Goal: Use online tool/utility: Utilize a website feature to perform a specific function

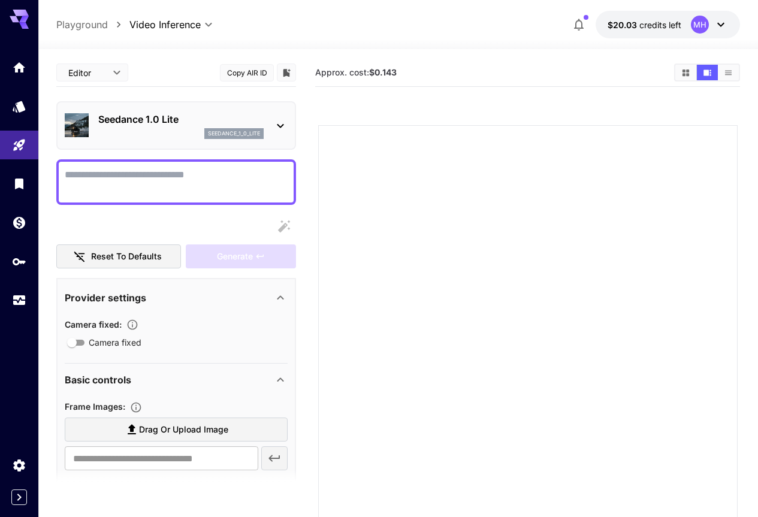
click at [20, 24] on icon at bounding box center [19, 19] width 19 height 19
click at [14, 17] on icon at bounding box center [19, 16] width 19 height 13
click at [21, 18] on icon at bounding box center [19, 19] width 19 height 19
click at [17, 76] on link at bounding box center [19, 67] width 38 height 29
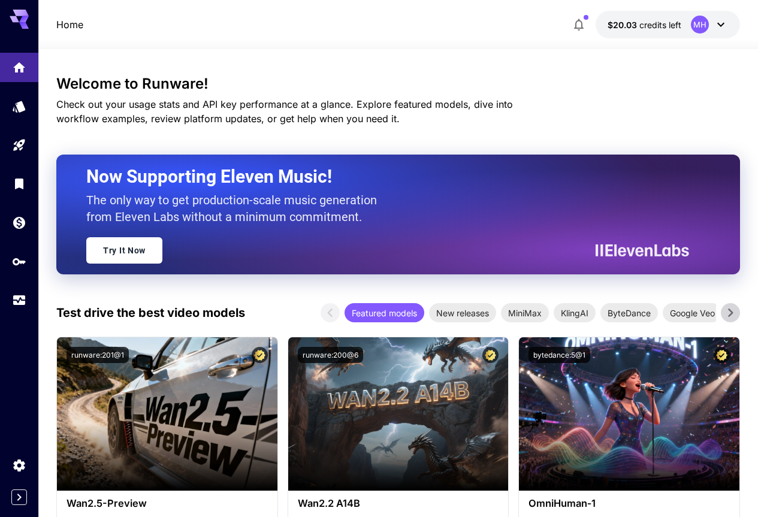
click at [697, 31] on div "MH" at bounding box center [700, 25] width 18 height 18
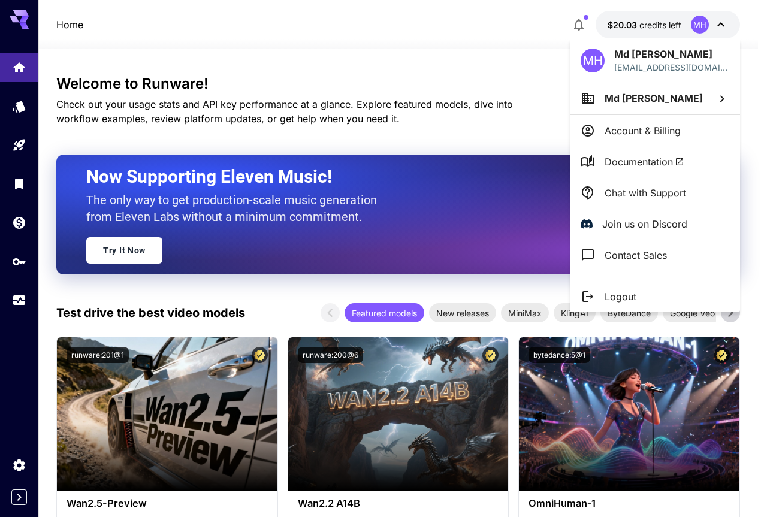
click at [627, 133] on p "Account & Billing" at bounding box center [643, 130] width 76 height 14
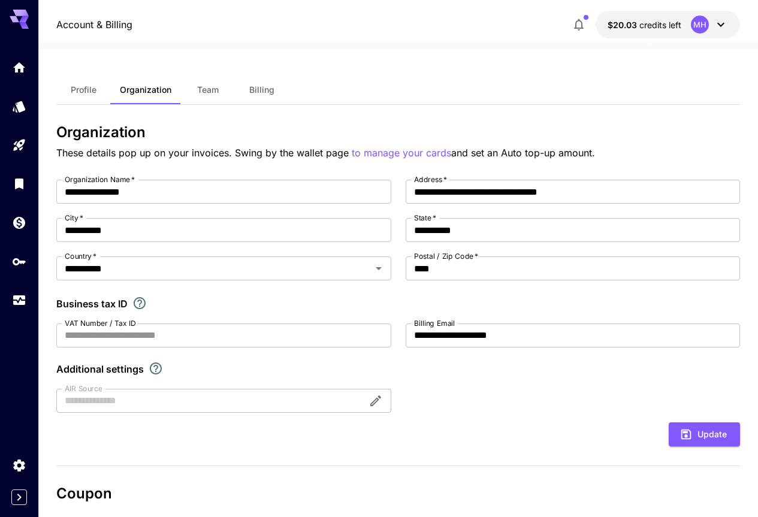
click at [19, 21] on icon at bounding box center [19, 19] width 19 height 19
click at [19, 461] on icon "Settings" at bounding box center [20, 464] width 14 height 14
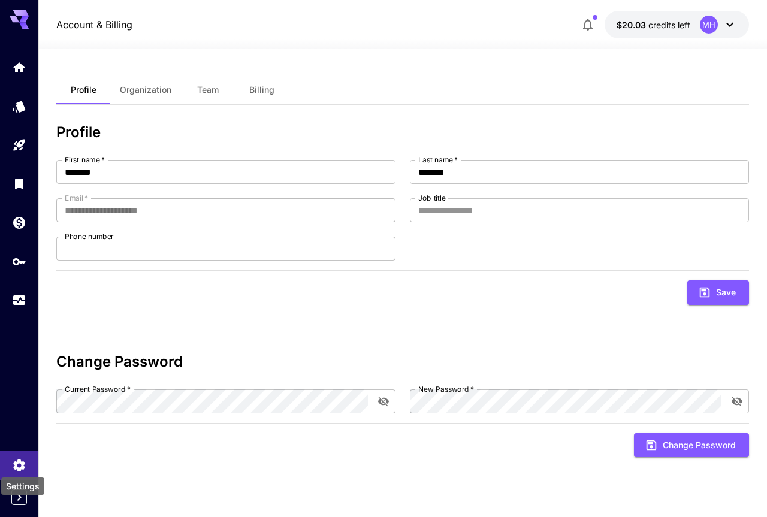
click at [19, 472] on div "Settings" at bounding box center [23, 482] width 46 height 27
click at [264, 93] on span "Billing" at bounding box center [261, 89] width 25 height 11
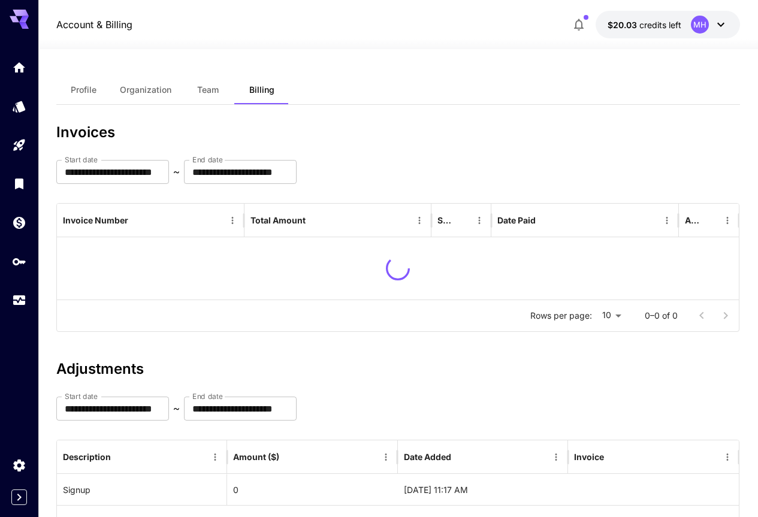
click at [20, 18] on icon at bounding box center [19, 19] width 19 height 19
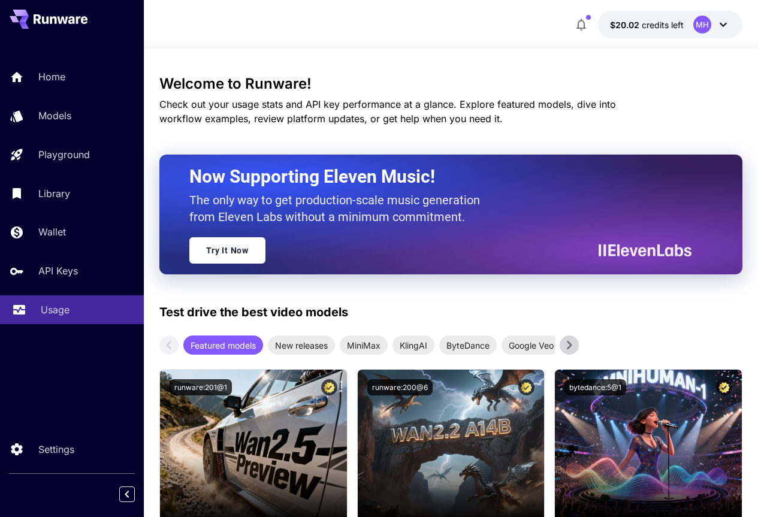
click at [52, 309] on p "Usage" at bounding box center [55, 310] width 29 height 14
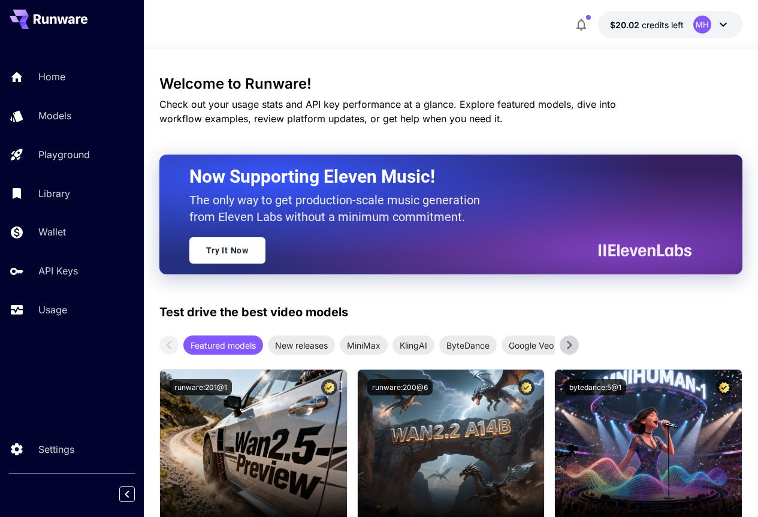
click at [71, 113] on p "Models" at bounding box center [54, 115] width 33 height 14
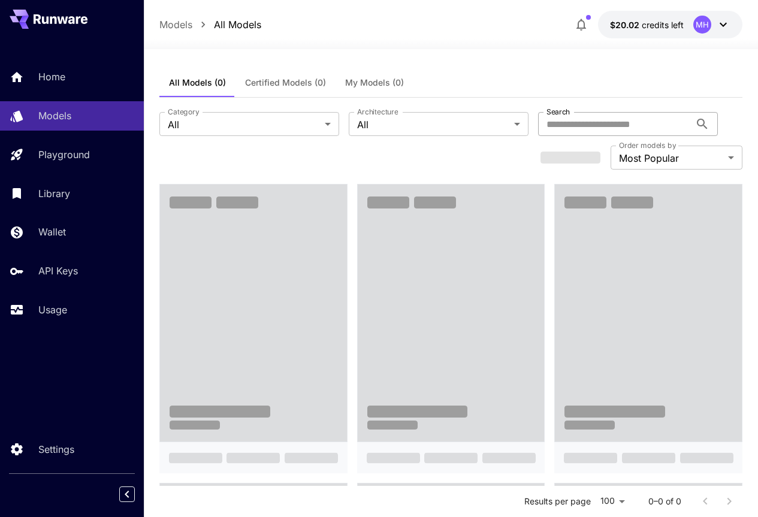
click at [538, 124] on input "Search" at bounding box center [614, 124] width 152 height 24
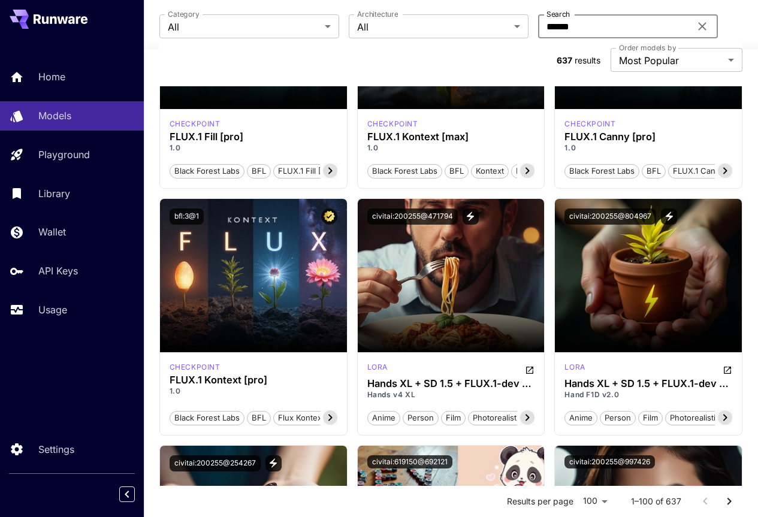
scroll to position [509, 0]
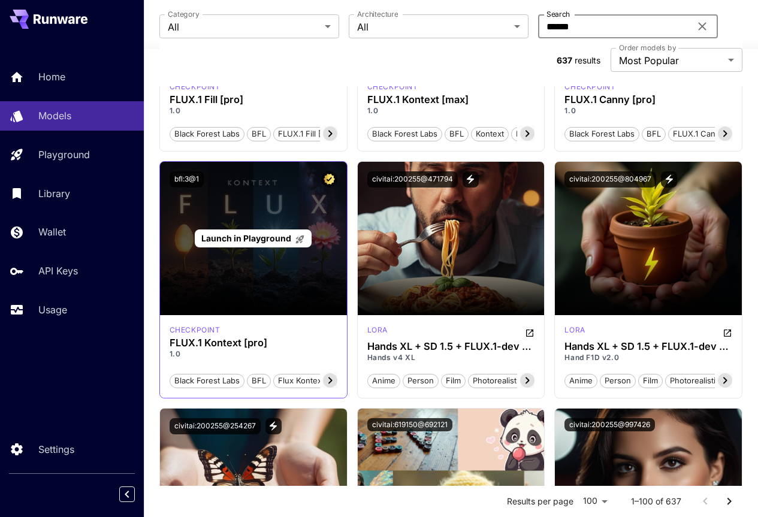
type input "******"
click at [241, 249] on div "Launch in Playground" at bounding box center [253, 238] width 187 height 153
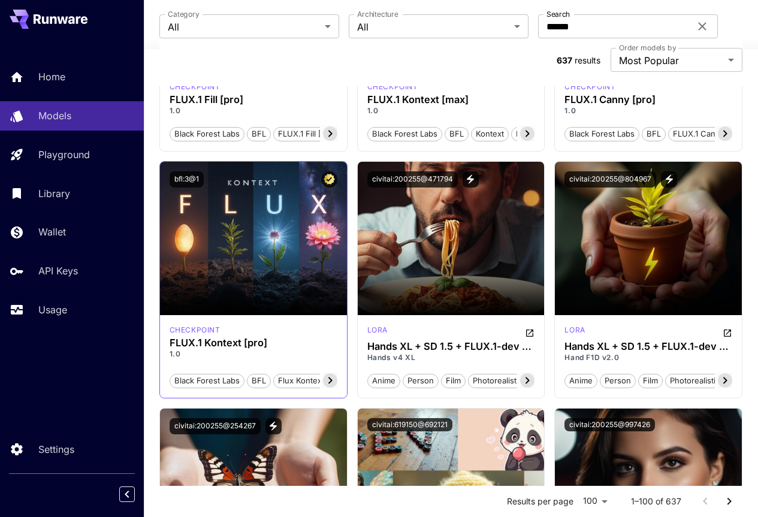
click at [326, 373] on icon at bounding box center [330, 380] width 14 height 14
click at [174, 373] on icon at bounding box center [177, 380] width 14 height 14
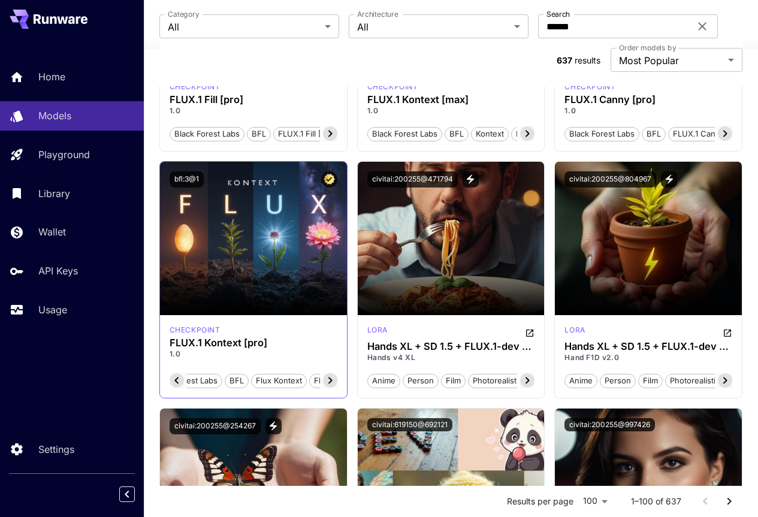
scroll to position [0, 37]
click at [179, 373] on icon at bounding box center [177, 380] width 14 height 14
click at [179, 375] on span "Black Forest Labs" at bounding box center [207, 381] width 74 height 12
click at [220, 375] on span "Black Forest Labs" at bounding box center [207, 381] width 74 height 12
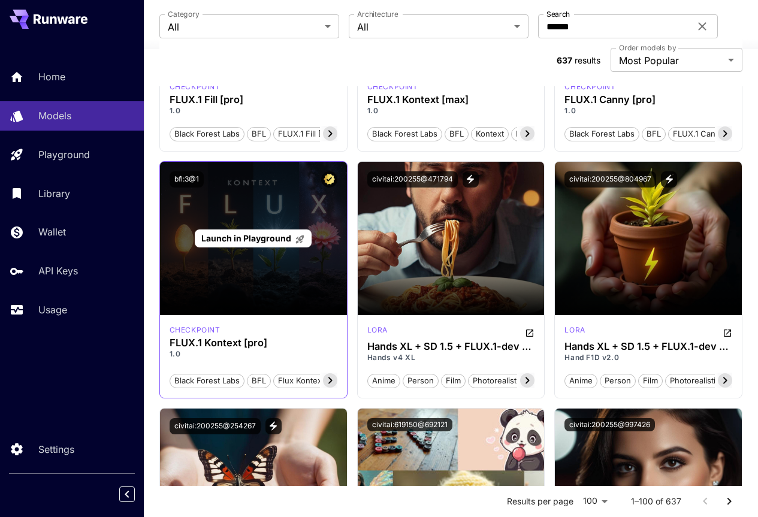
click at [254, 233] on span "Launch in Playground" at bounding box center [246, 238] width 90 height 10
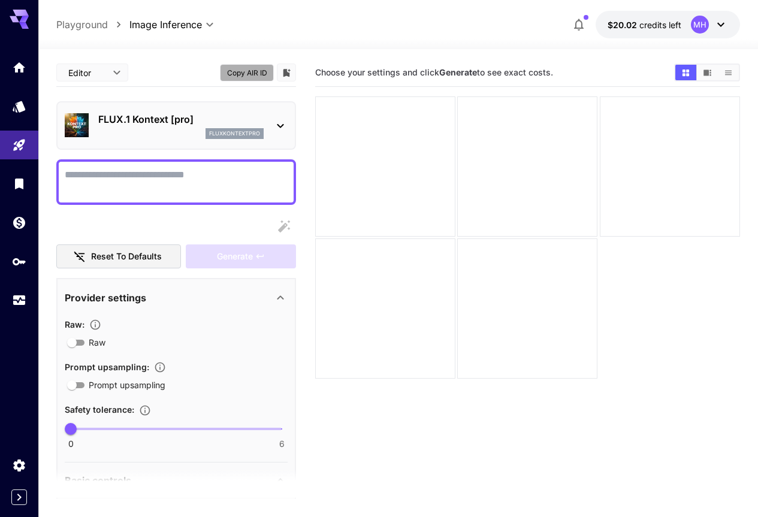
click at [251, 75] on button "Copy AIR ID" at bounding box center [247, 72] width 54 height 17
click at [19, 108] on icon "Models" at bounding box center [20, 102] width 14 height 14
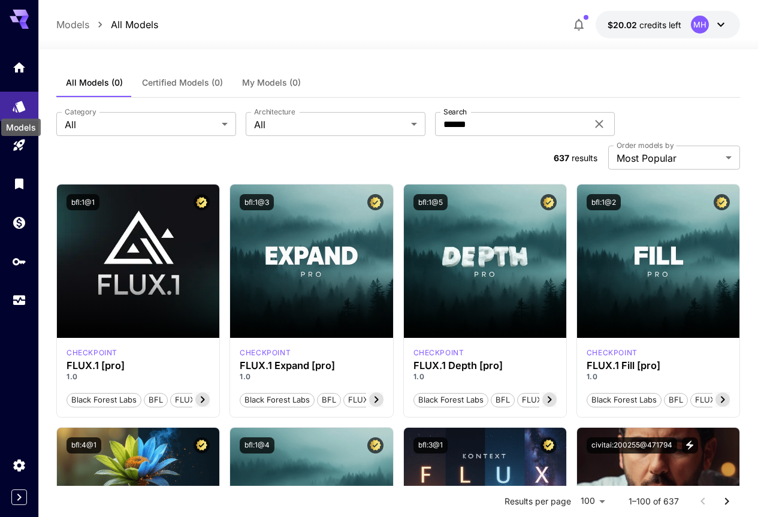
click at [25, 134] on div "Models" at bounding box center [21, 127] width 40 height 17
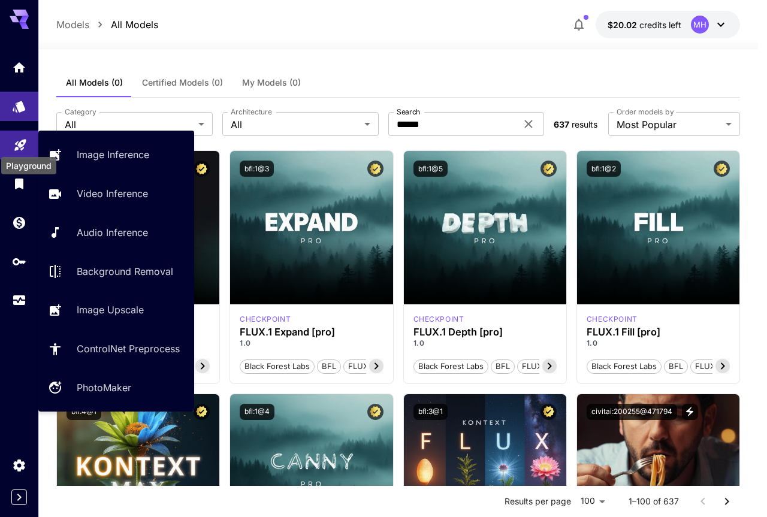
click at [19, 147] on icon "Playground" at bounding box center [20, 141] width 14 height 14
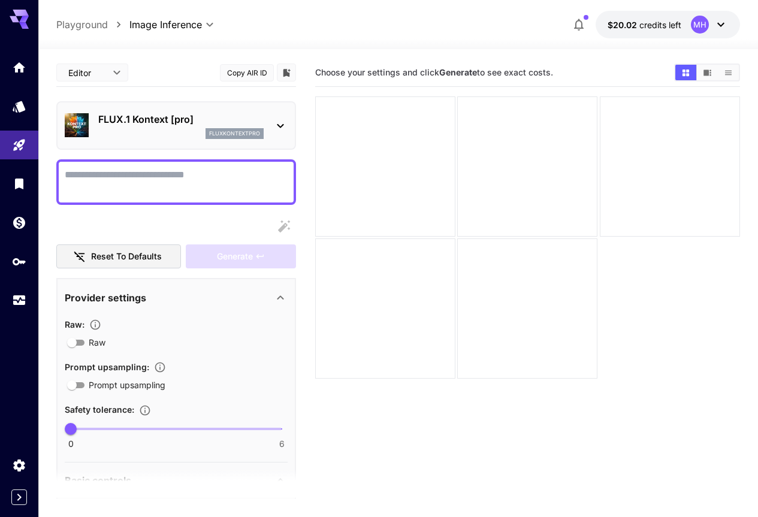
click at [278, 129] on icon at bounding box center [280, 126] width 14 height 14
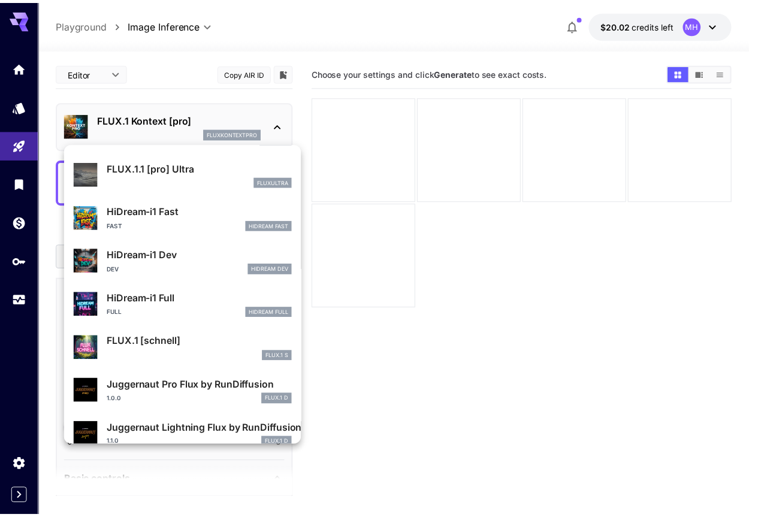
scroll to position [969, 0]
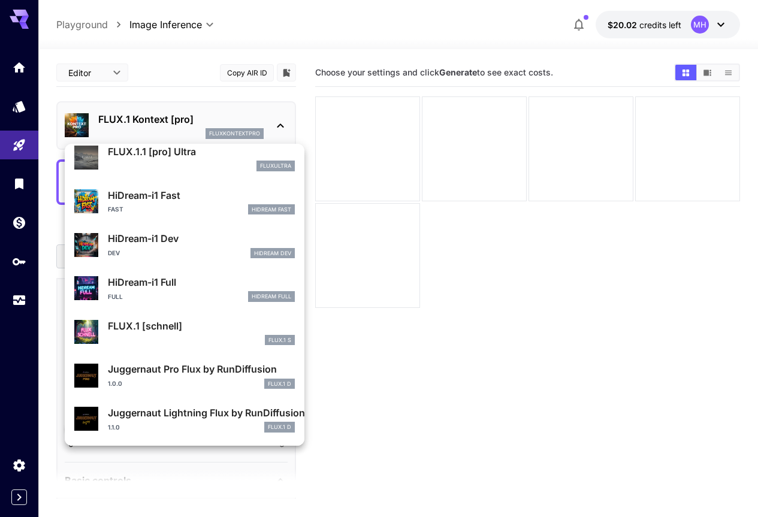
click at [176, 322] on p "FLUX.1 [schnell]" at bounding box center [201, 326] width 187 height 14
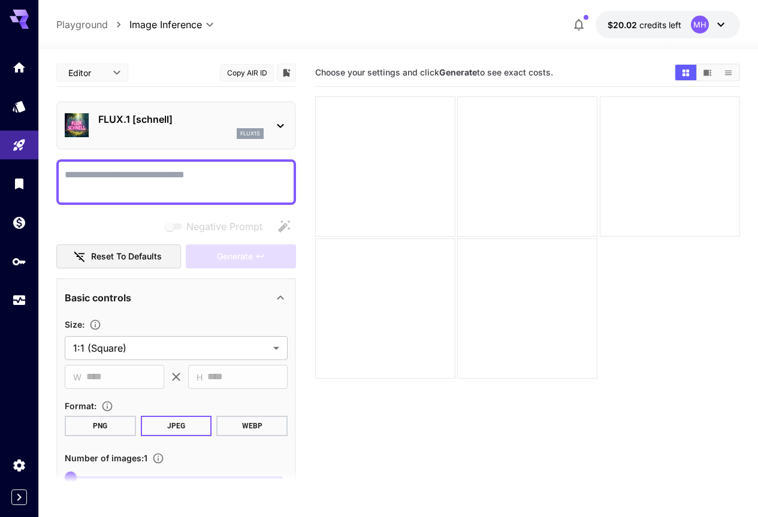
click at [261, 75] on button "Copy AIR ID" at bounding box center [247, 72] width 54 height 17
click at [277, 347] on body "**********" at bounding box center [379, 306] width 758 height 612
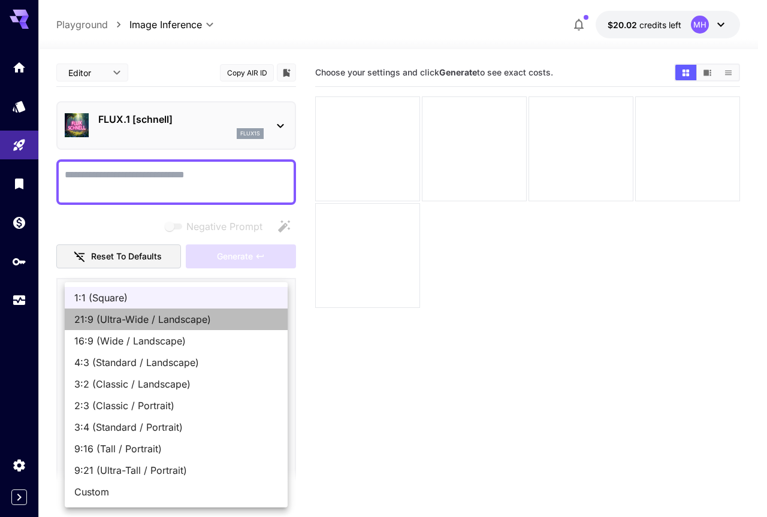
click at [171, 321] on span "21:9 (Ultra-Wide / Landscape)" at bounding box center [176, 319] width 204 height 14
type input "**********"
type input "****"
type input "***"
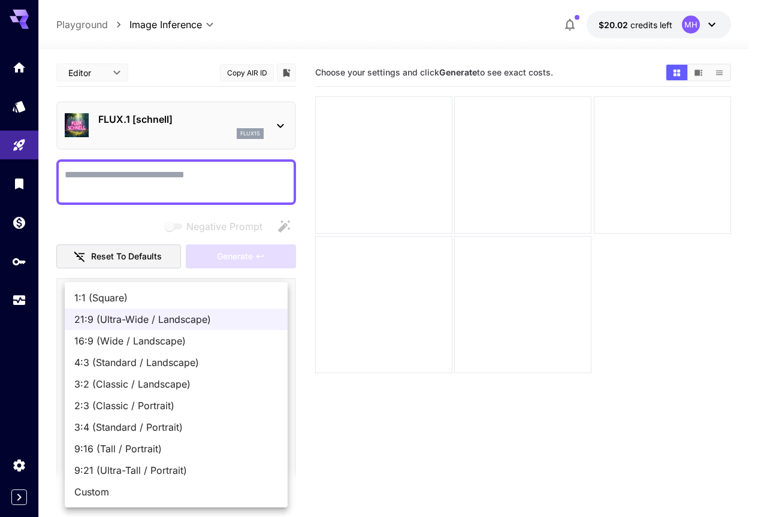
click at [271, 345] on body "**********" at bounding box center [379, 306] width 758 height 612
click at [430, 396] on div at bounding box center [383, 258] width 767 height 517
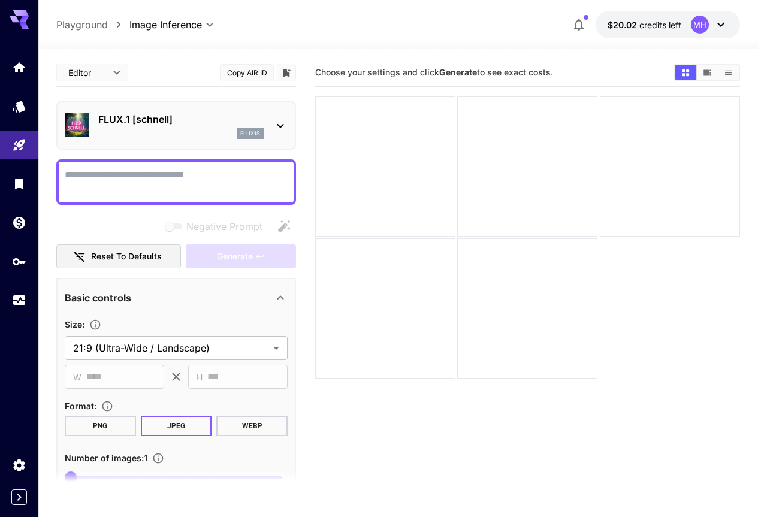
click at [238, 71] on button "Copy AIR ID" at bounding box center [247, 72] width 54 height 17
drag, startPoint x: 352, startPoint y: 200, endPoint x: 334, endPoint y: 215, distance: 23.9
click at [352, 200] on div at bounding box center [385, 166] width 140 height 140
click at [274, 349] on body "**********" at bounding box center [379, 306] width 758 height 612
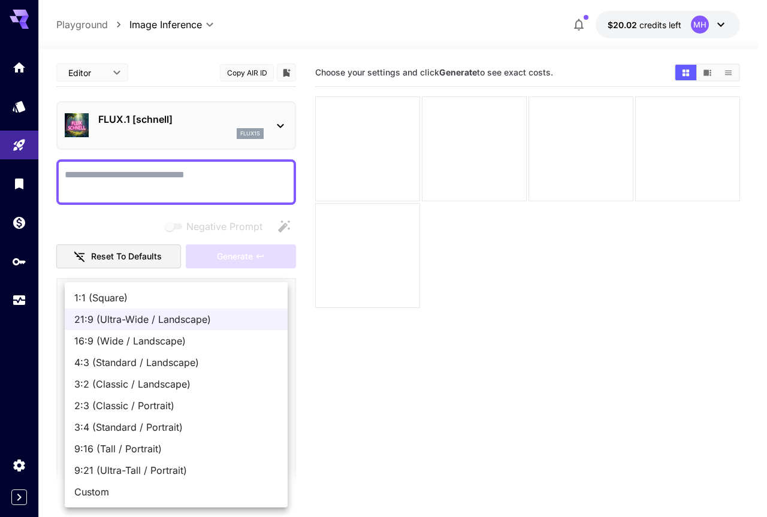
click at [334, 350] on div at bounding box center [383, 258] width 767 height 517
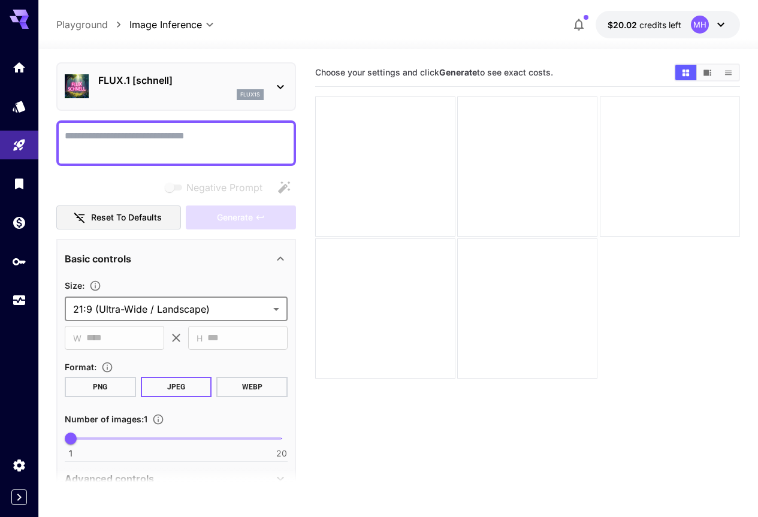
scroll to position [60, 0]
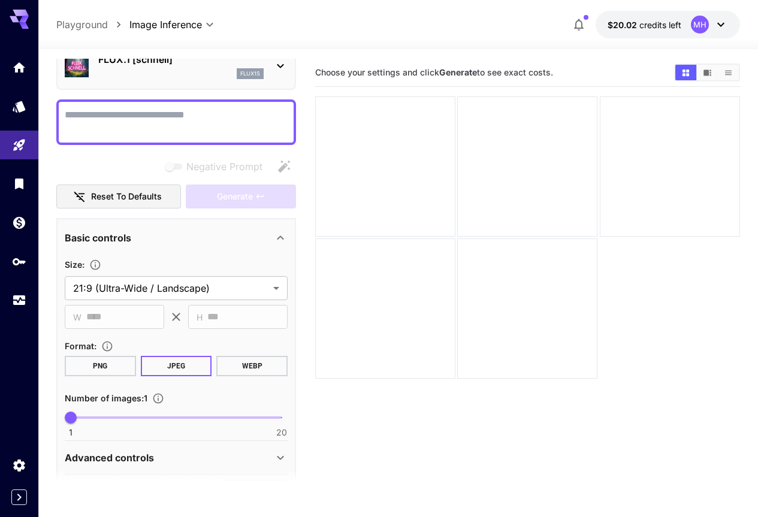
click at [109, 361] on button "PNG" at bounding box center [100, 366] width 71 height 20
click at [168, 366] on button "JPEG" at bounding box center [176, 366] width 71 height 20
click at [241, 370] on button "WEBP" at bounding box center [251, 366] width 71 height 20
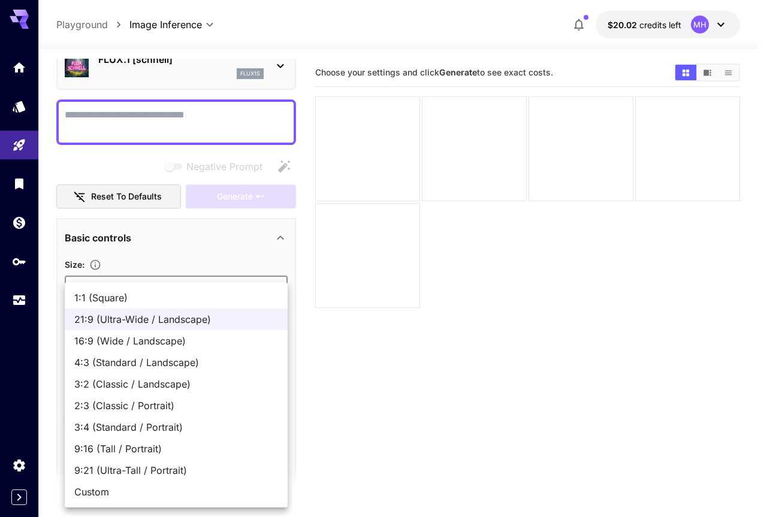
click at [275, 287] on body "**********" at bounding box center [383, 306] width 767 height 612
drag, startPoint x: 340, startPoint y: 366, endPoint x: 309, endPoint y: 377, distance: 32.6
click at [339, 366] on div at bounding box center [383, 258] width 767 height 517
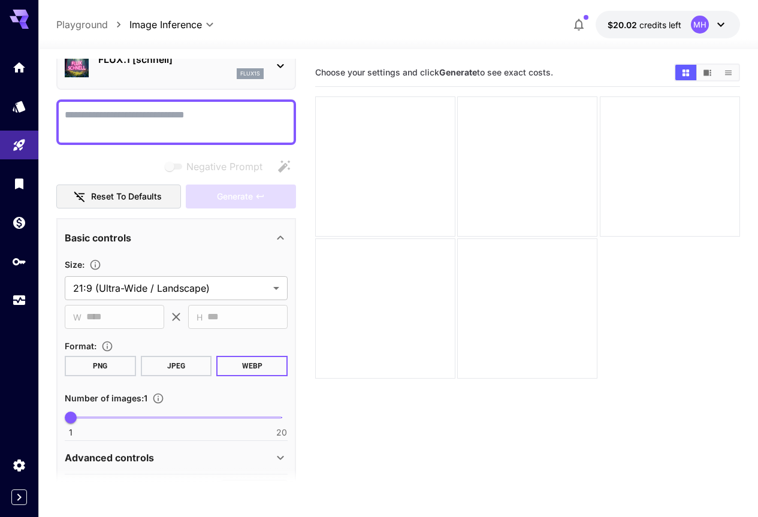
click at [269, 461] on div "Advanced controls" at bounding box center [169, 458] width 209 height 14
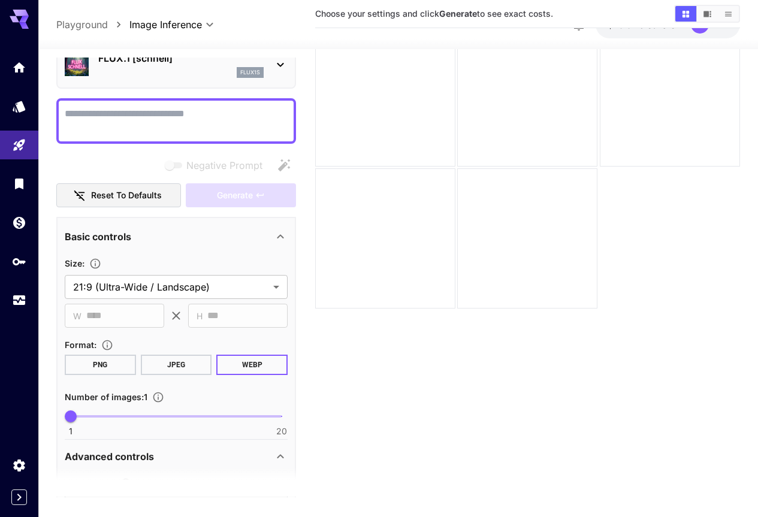
scroll to position [95, 0]
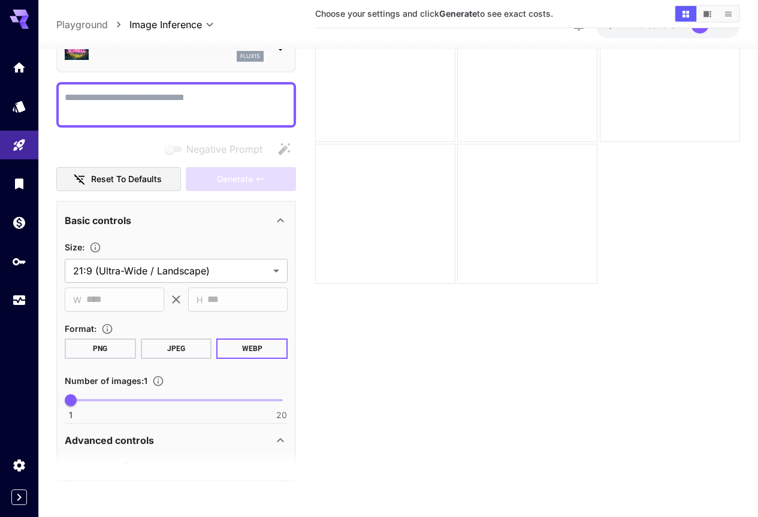
click at [277, 440] on icon at bounding box center [280, 440] width 14 height 14
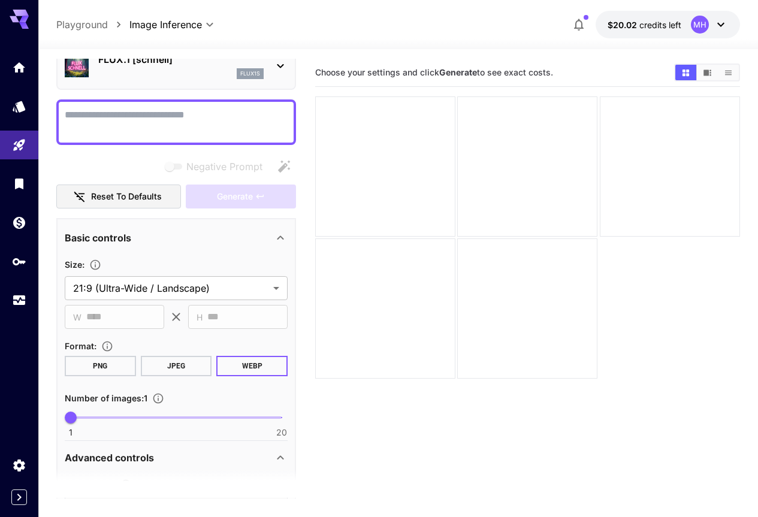
click at [684, 70] on icon "Show media in grid view" at bounding box center [685, 72] width 7 height 7
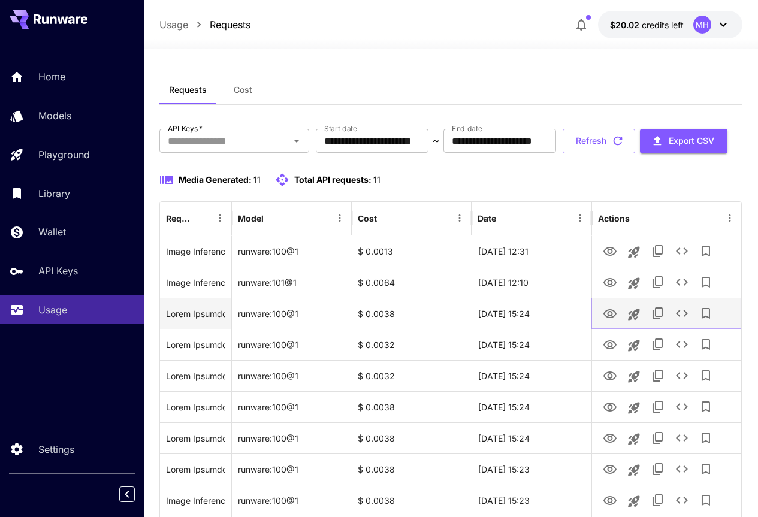
click at [611, 321] on icon "View" at bounding box center [610, 314] width 14 height 14
click at [681, 321] on icon "See details" at bounding box center [682, 313] width 14 height 14
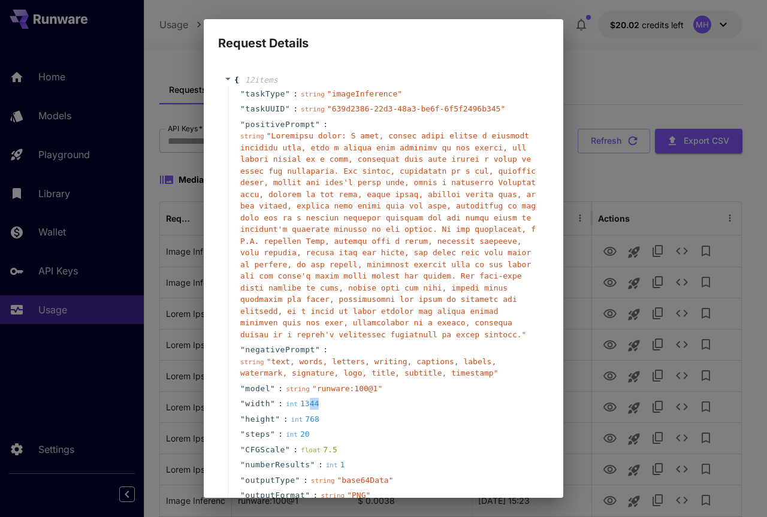
drag, startPoint x: 318, startPoint y: 403, endPoint x: 304, endPoint y: 407, distance: 14.4
click at [304, 407] on div "" width " : int 1344" at bounding box center [385, 404] width 315 height 16
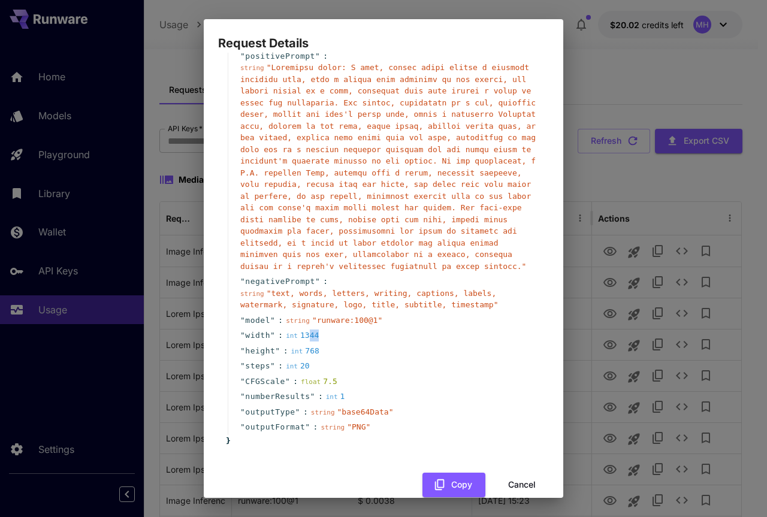
scroll to position [72, 0]
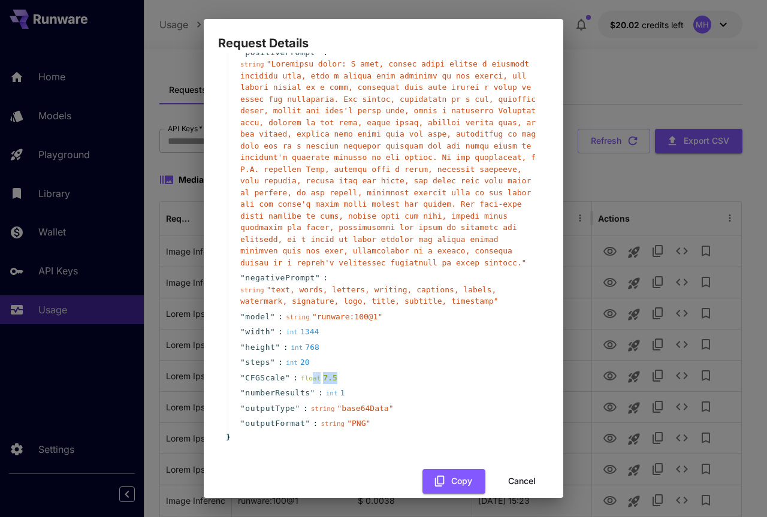
drag, startPoint x: 330, startPoint y: 381, endPoint x: 306, endPoint y: 381, distance: 24.0
click at [306, 381] on div "float 7.5" at bounding box center [319, 378] width 37 height 12
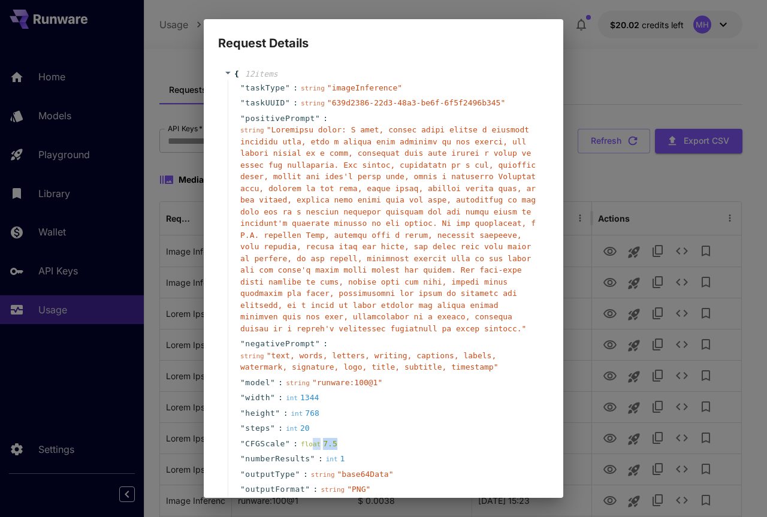
scroll to position [0, 0]
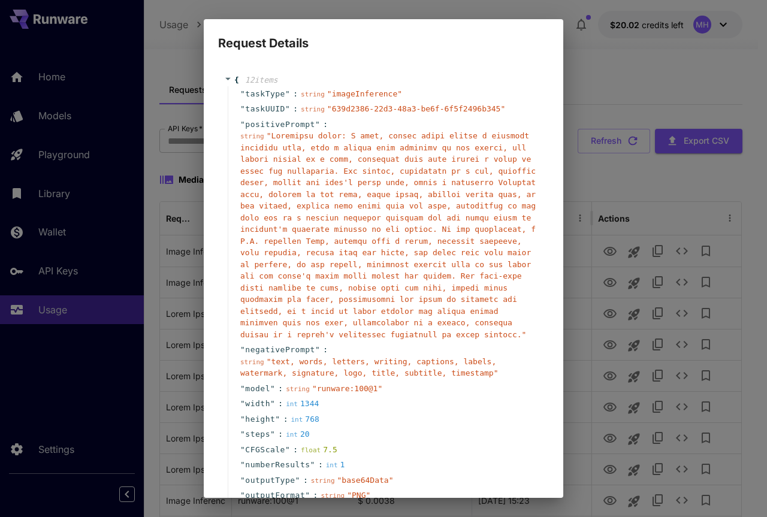
click at [317, 96] on span "string" at bounding box center [313, 94] width 24 height 8
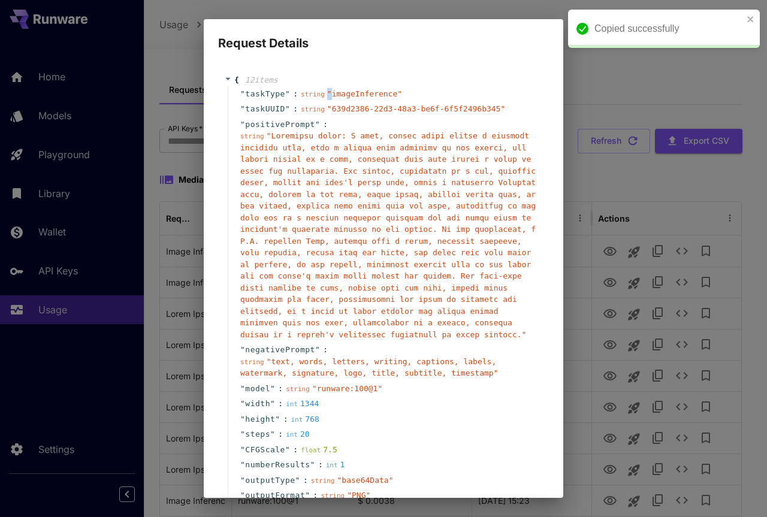
click at [317, 96] on span "string" at bounding box center [313, 94] width 24 height 8
click at [485, 118] on div "" positivePrompt " : string " "" at bounding box center [385, 230] width 315 height 226
click at [484, 118] on div "" positivePrompt " : string " "" at bounding box center [385, 230] width 315 height 226
click at [440, 139] on span "" "" at bounding box center [387, 235] width 295 height 208
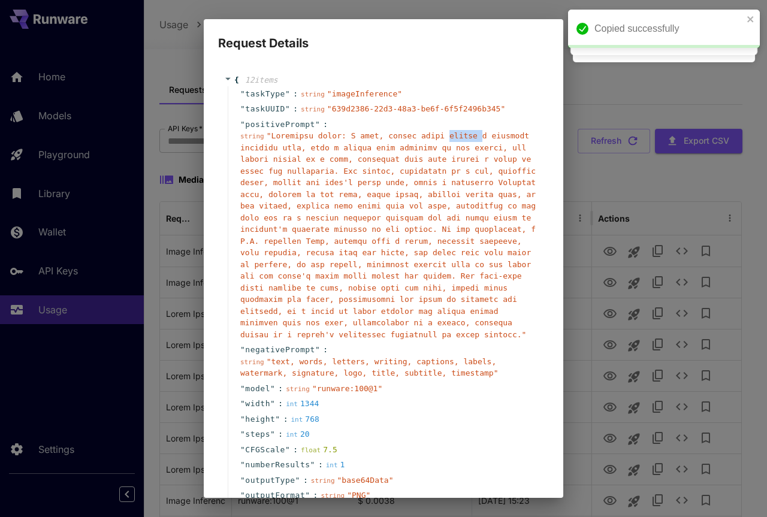
click at [440, 139] on span "" "" at bounding box center [387, 235] width 295 height 208
click at [381, 155] on span "" "" at bounding box center [387, 235] width 295 height 208
click at [462, 12] on div "Request Details { 12 item s " taskType " : string " imageInference " " taskUUID…" at bounding box center [383, 258] width 767 height 517
click at [176, 262] on div "Request Details { 12 item s " taskType " : string " imageInference " " taskUUID…" at bounding box center [383, 258] width 767 height 517
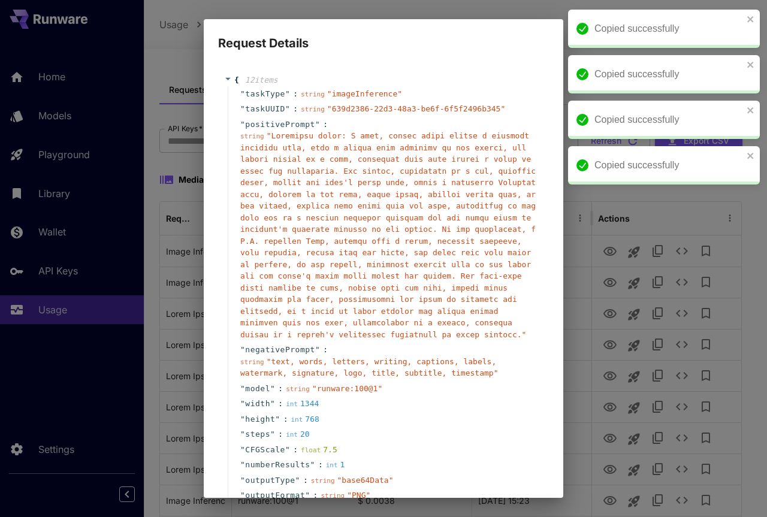
click at [746, 20] on div "Copied successfully" at bounding box center [660, 29] width 174 height 22
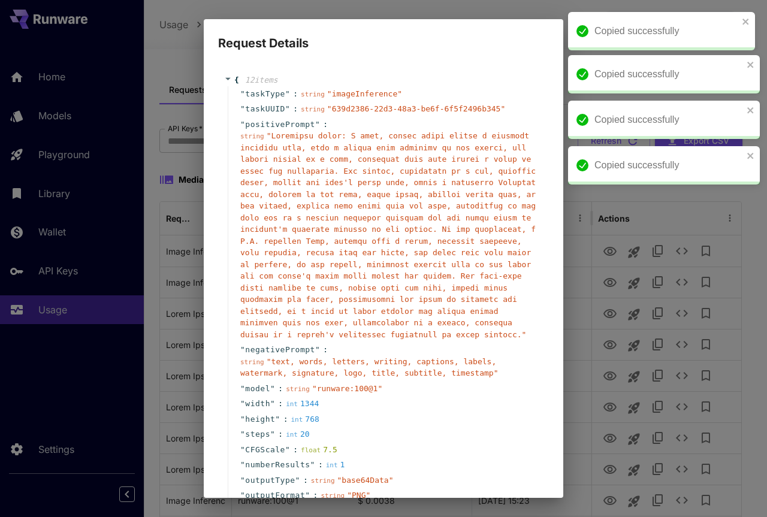
click at [750, 101] on div "Copied successfully" at bounding box center [664, 120] width 192 height 38
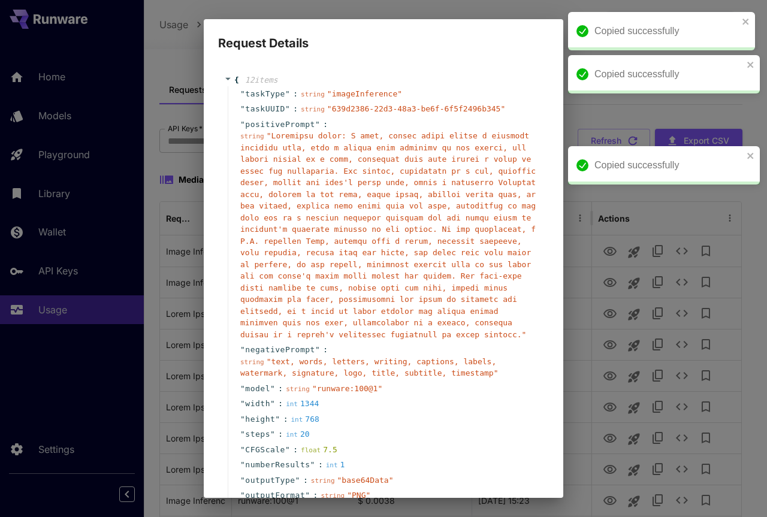
click at [753, 62] on icon "close" at bounding box center [750, 65] width 6 height 6
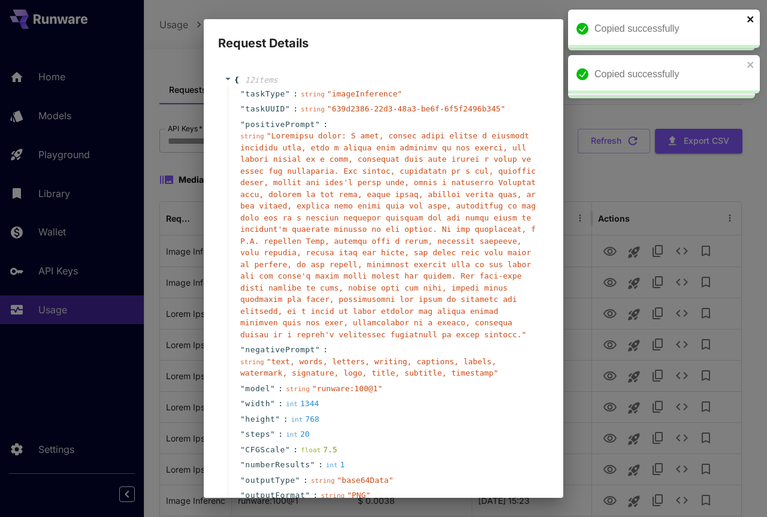
click at [750, 18] on icon "close" at bounding box center [751, 19] width 8 height 10
click at [750, 55] on div "Copied successfully" at bounding box center [664, 74] width 192 height 38
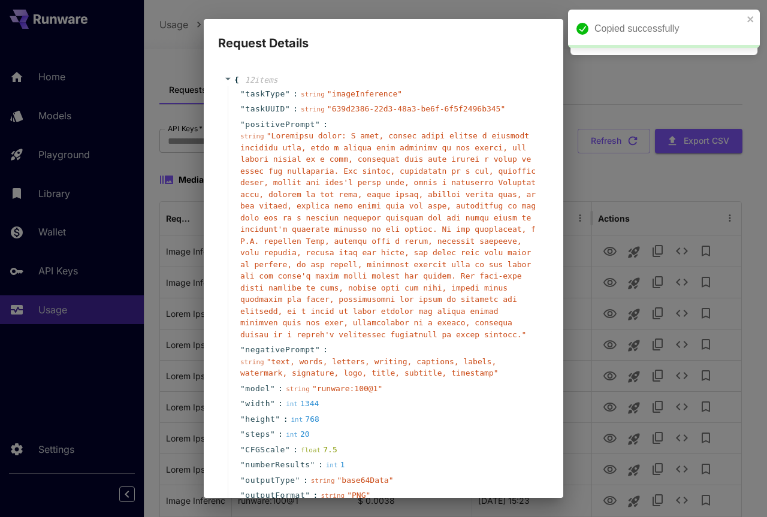
drag, startPoint x: 165, startPoint y: 140, endPoint x: 110, endPoint y: 19, distance: 132.2
click at [128, 39] on div "Request Details { 12 item s " taskType " : string " imageInference " " taskUUID…" at bounding box center [383, 258] width 767 height 517
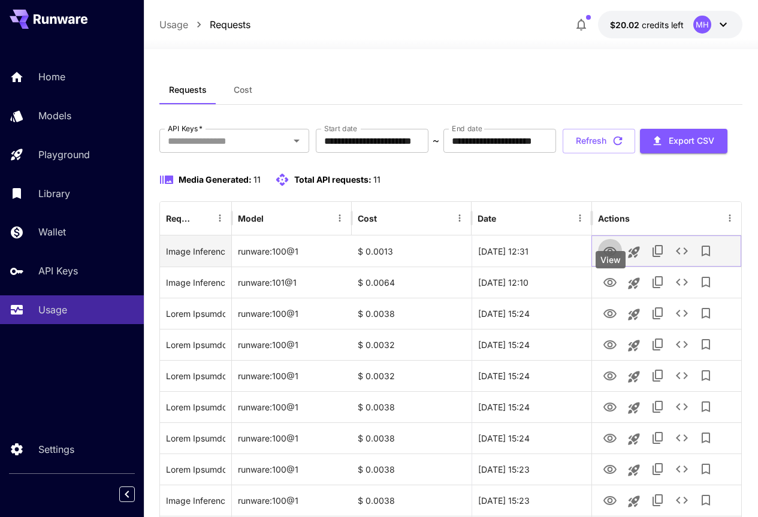
click at [607, 259] on icon "View" at bounding box center [610, 251] width 14 height 14
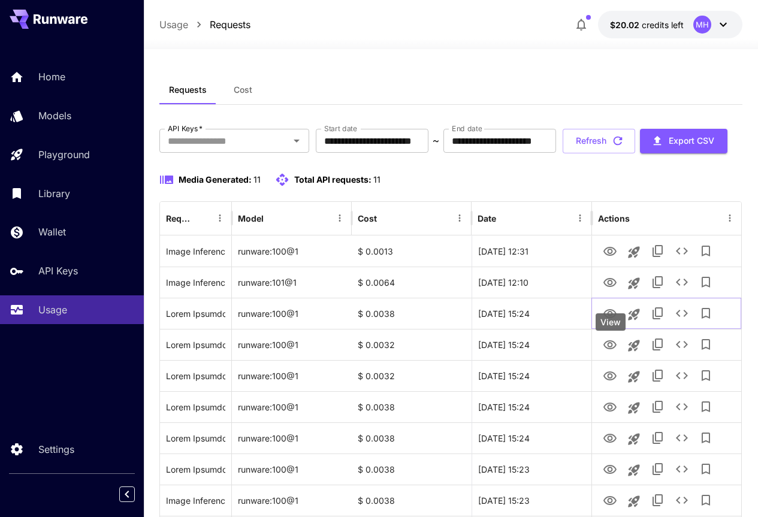
click at [612, 329] on div "View" at bounding box center [611, 321] width 30 height 17
click at [611, 290] on icon "View" at bounding box center [610, 283] width 14 height 14
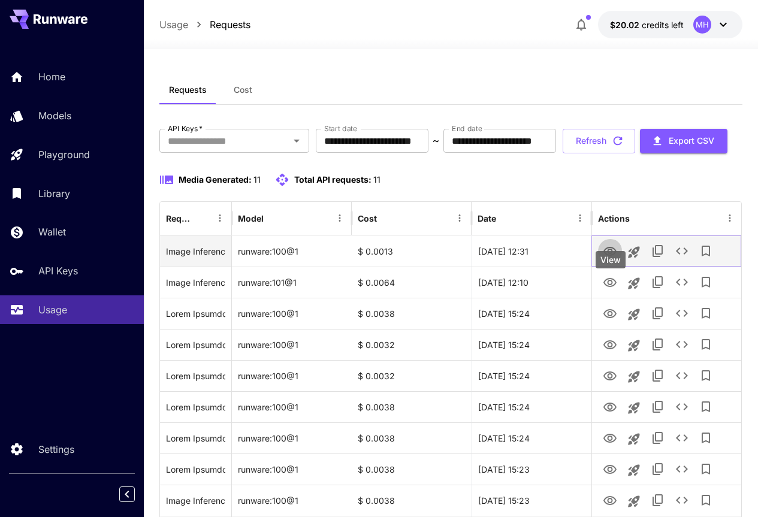
click at [612, 259] on icon "View" at bounding box center [610, 251] width 14 height 14
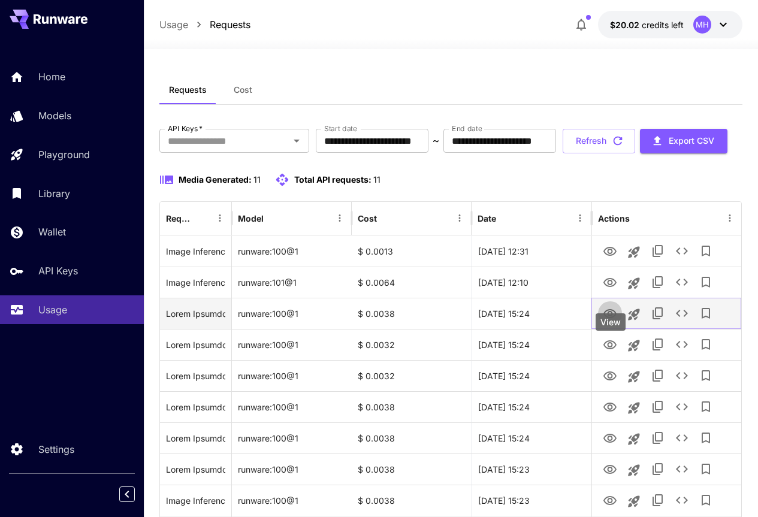
click at [609, 318] on icon "View" at bounding box center [609, 313] width 13 height 9
click at [635, 320] on icon "Launch in playground" at bounding box center [634, 314] width 11 height 11
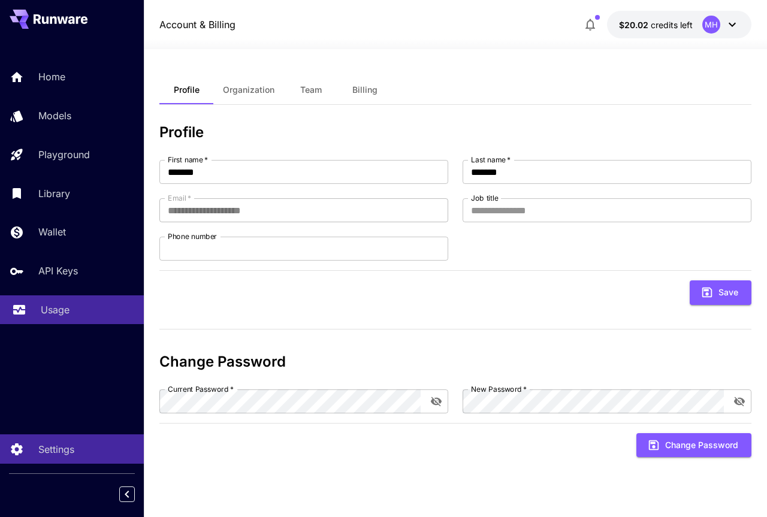
click at [59, 307] on p "Usage" at bounding box center [55, 310] width 29 height 14
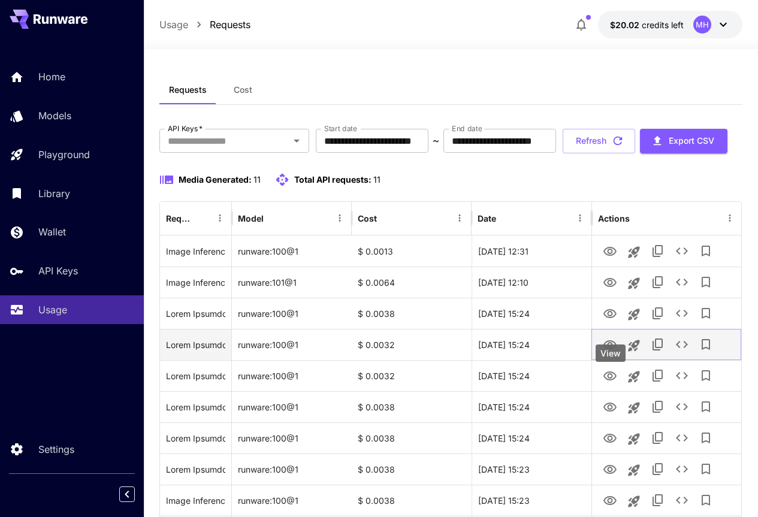
click at [608, 349] on icon "View" at bounding box center [609, 344] width 13 height 9
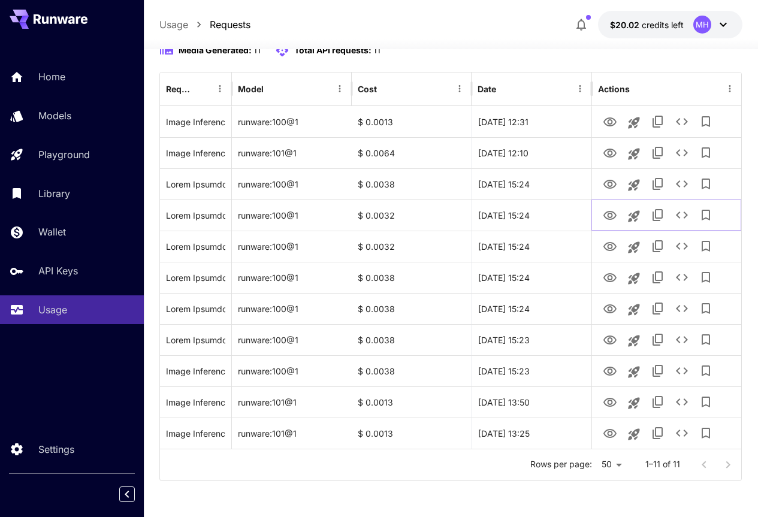
scroll to position [159, 0]
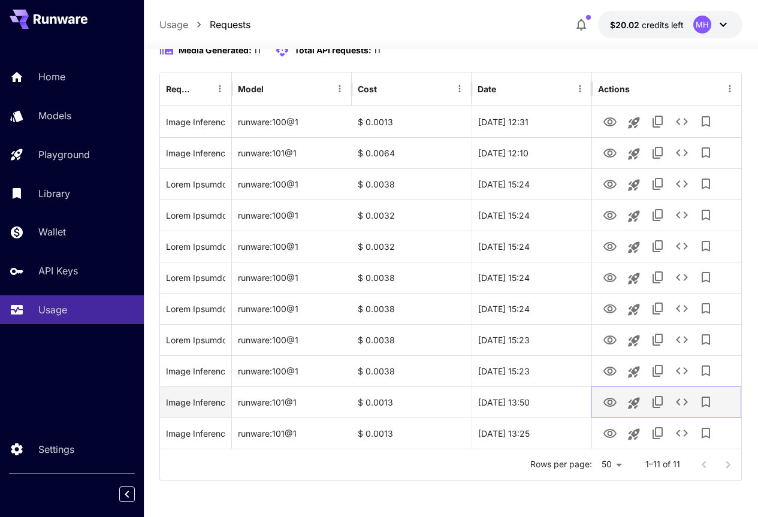
click at [615, 410] on icon "View" at bounding box center [610, 402] width 14 height 14
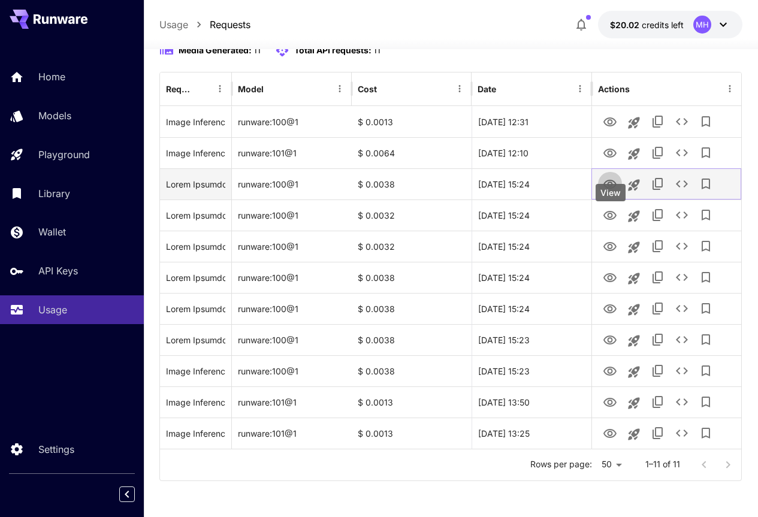
click at [612, 189] on icon "View" at bounding box center [609, 184] width 13 height 9
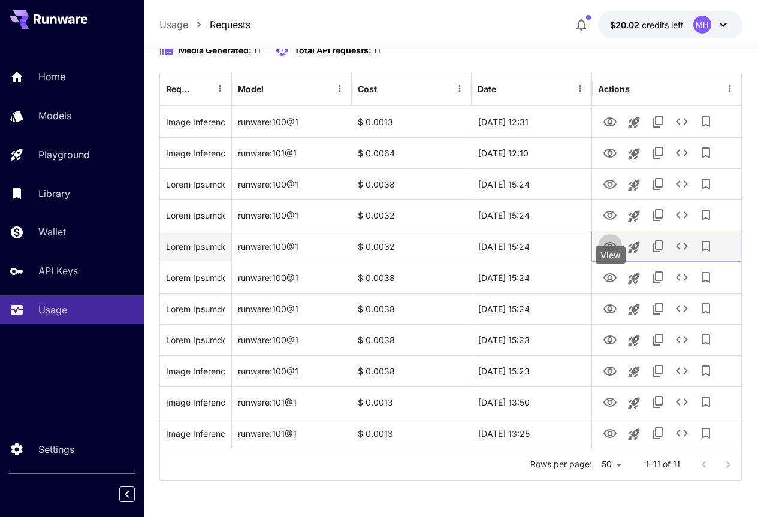
click at [613, 254] on icon "View" at bounding box center [610, 247] width 14 height 14
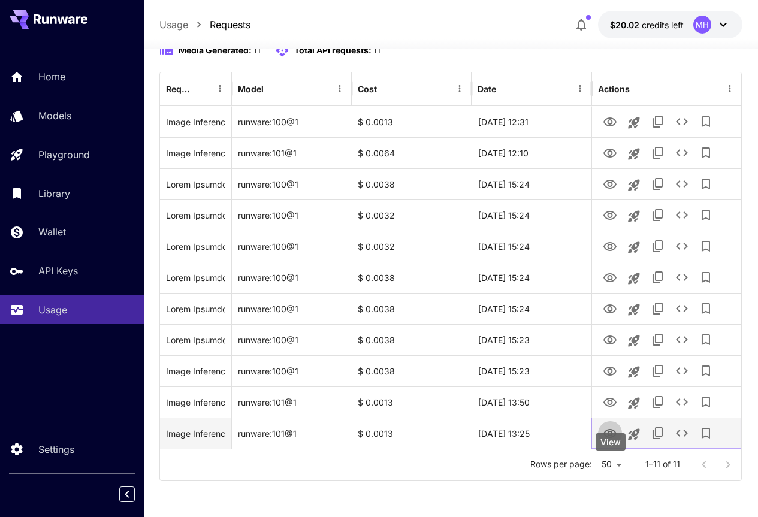
click at [610, 438] on icon "View" at bounding box center [609, 433] width 13 height 9
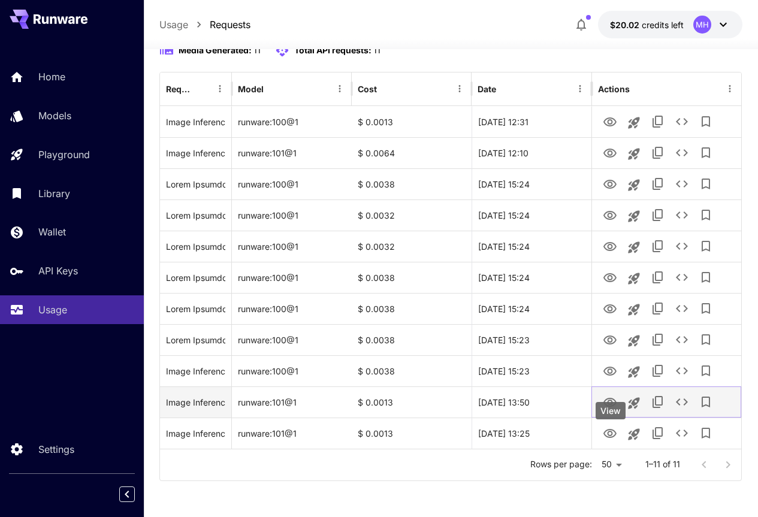
click at [607, 410] on icon "View" at bounding box center [610, 402] width 14 height 14
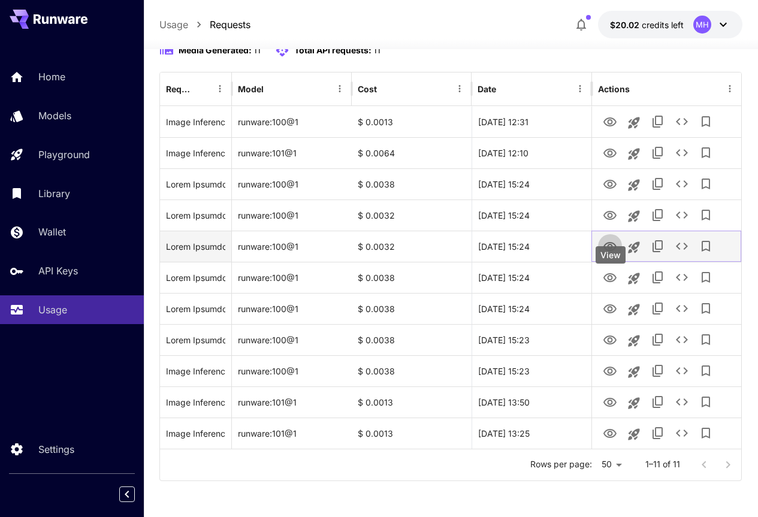
click at [611, 251] on icon "View" at bounding box center [609, 246] width 13 height 9
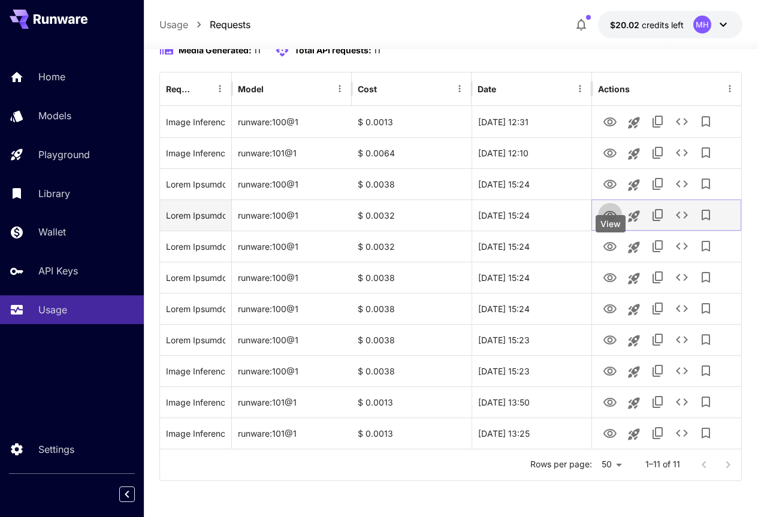
click at [614, 223] on icon "View" at bounding box center [610, 216] width 14 height 14
click at [653, 221] on icon "Copy TaskUUID" at bounding box center [658, 215] width 10 height 12
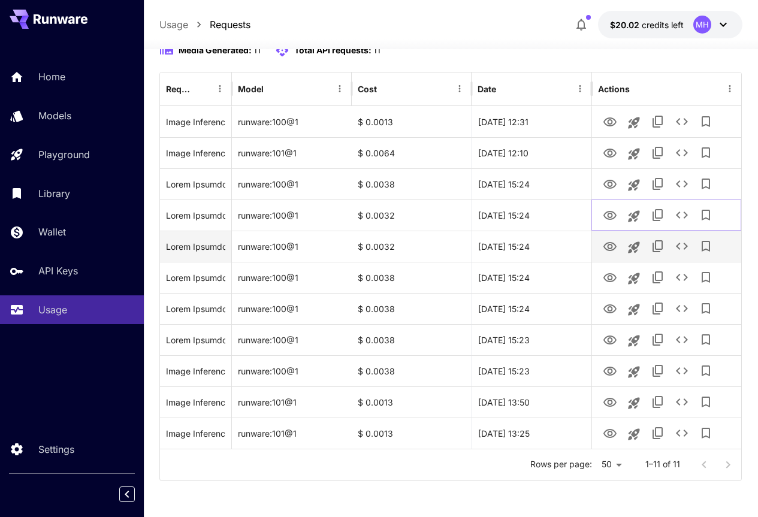
drag, startPoint x: 633, startPoint y: 226, endPoint x: 618, endPoint y: 269, distance: 45.1
click at [618, 269] on div "Image Inference (A modern passenger airplane flying above the clouds, clear blu…" at bounding box center [451, 277] width 582 height 343
drag, startPoint x: 633, startPoint y: 225, endPoint x: 750, endPoint y: 87, distance: 180.7
click at [750, 87] on section "**********" at bounding box center [451, 218] width 614 height 597
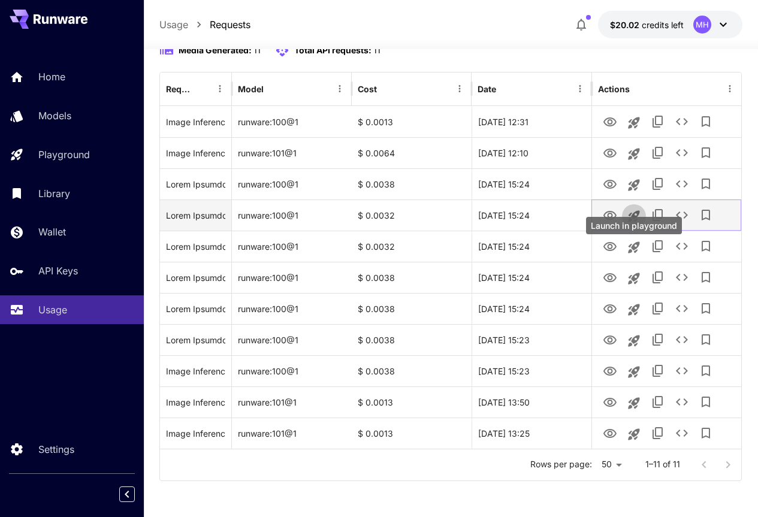
click at [631, 223] on icon "Launch in playground" at bounding box center [634, 216] width 14 height 14
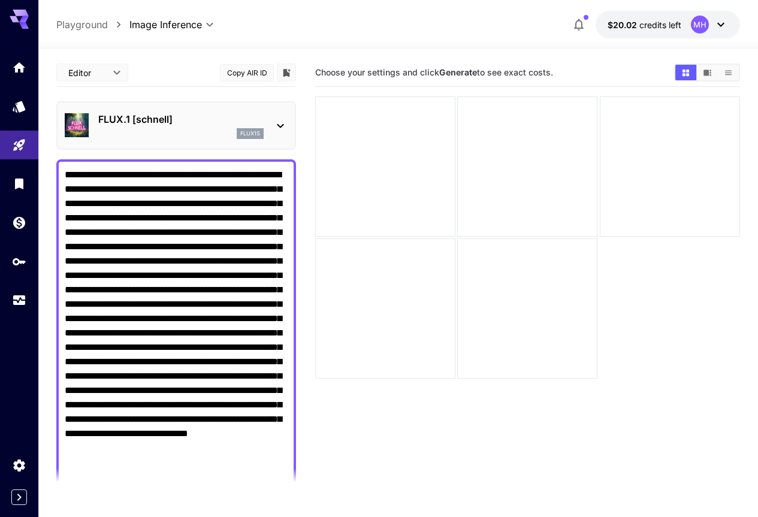
click at [245, 268] on textarea "Negative Prompt" at bounding box center [176, 326] width 223 height 316
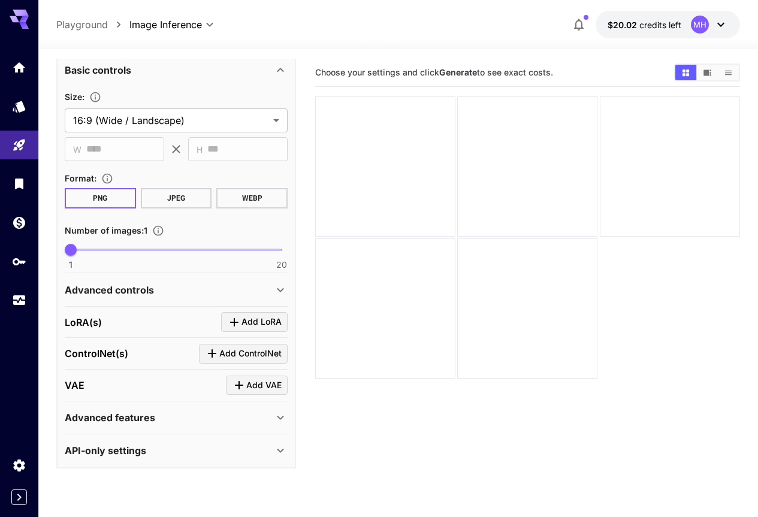
scroll to position [95, 0]
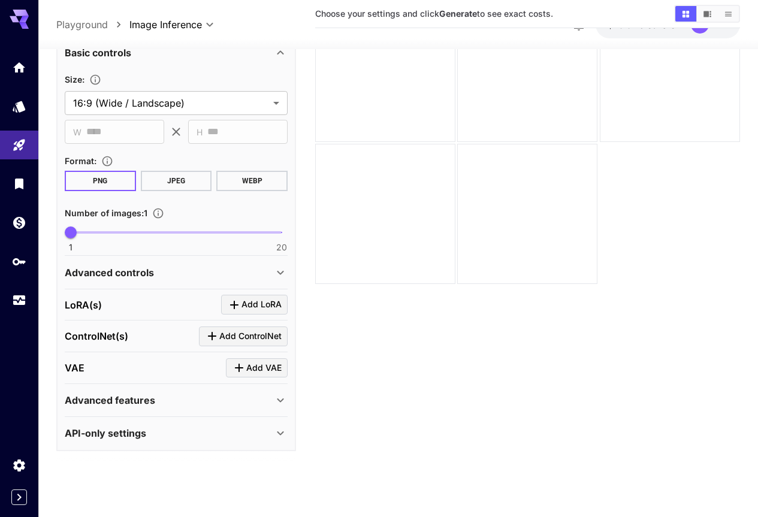
drag, startPoint x: 247, startPoint y: 346, endPoint x: 256, endPoint y: 436, distance: 90.3
click at [220, 516] on html "**********" at bounding box center [379, 211] width 758 height 612
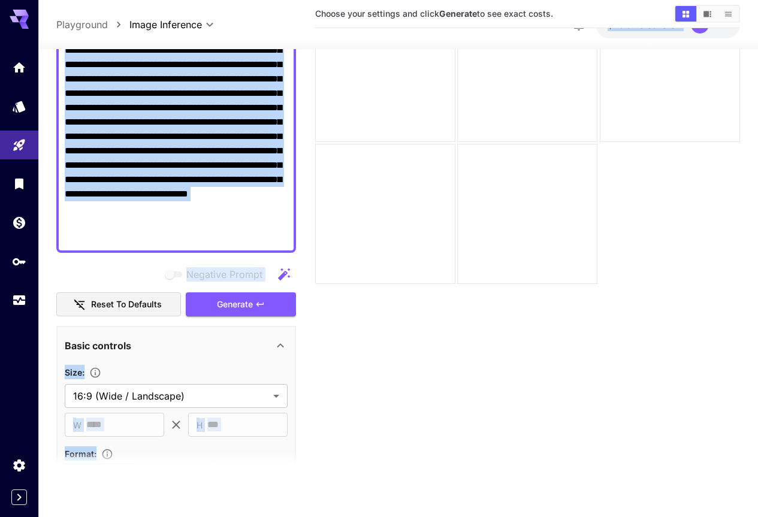
scroll to position [141, 0]
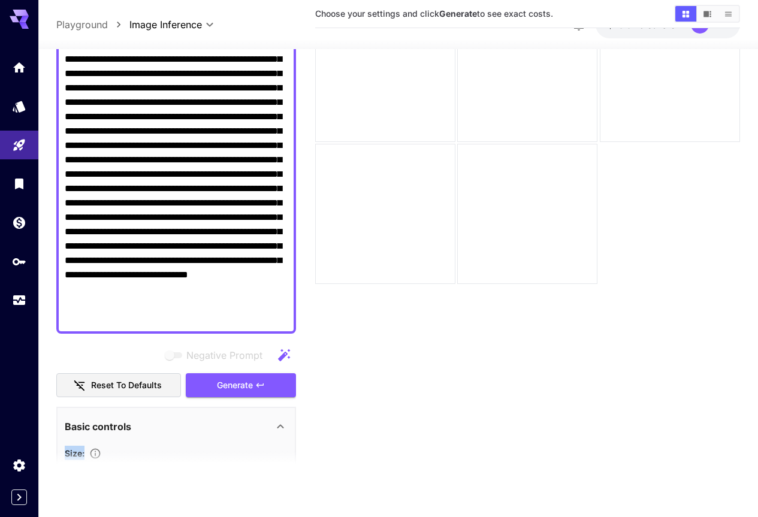
drag, startPoint x: 168, startPoint y: 467, endPoint x: 155, endPoint y: 409, distance: 59.6
click at [155, 409] on section "**********" at bounding box center [176, 261] width 240 height 440
click at [76, 348] on div "Negative Prompt" at bounding box center [176, 355] width 240 height 24
click at [114, 388] on button "Reset to defaults" at bounding box center [118, 385] width 125 height 25
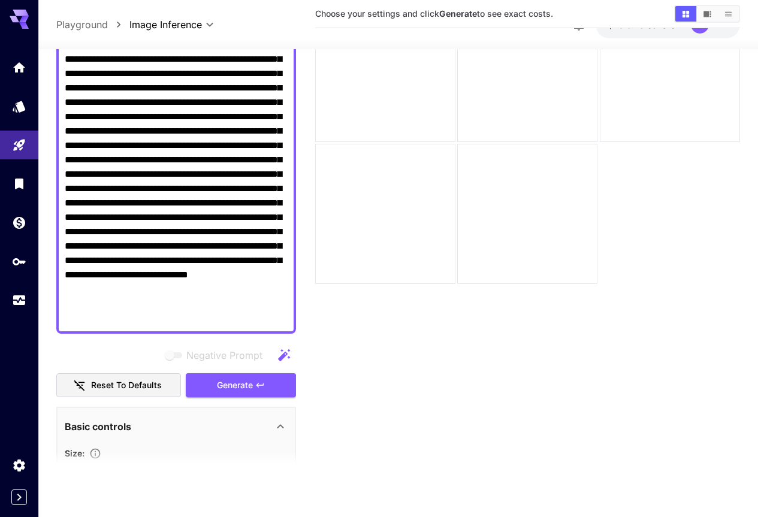
type input "**********"
type input "****"
type input "*"
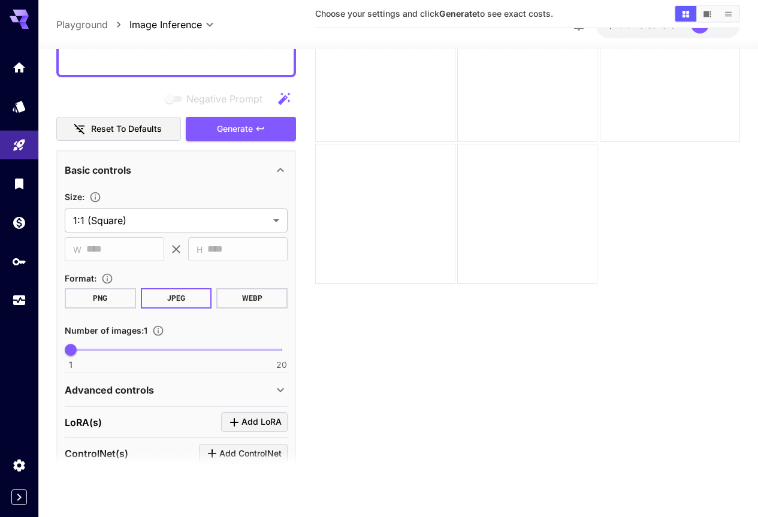
scroll to position [515, 0]
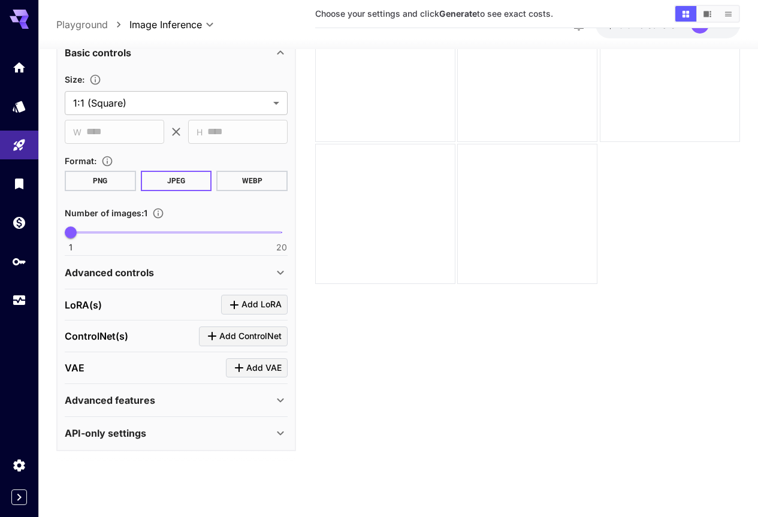
drag, startPoint x: 186, startPoint y: 201, endPoint x: 171, endPoint y: 533, distance: 332.3
click at [171, 516] on html "**********" at bounding box center [379, 211] width 758 height 612
click at [391, 335] on section "Choose your settings and click Generate to see exact costs." at bounding box center [527, 222] width 425 height 517
click at [270, 105] on body "**********" at bounding box center [379, 211] width 758 height 612
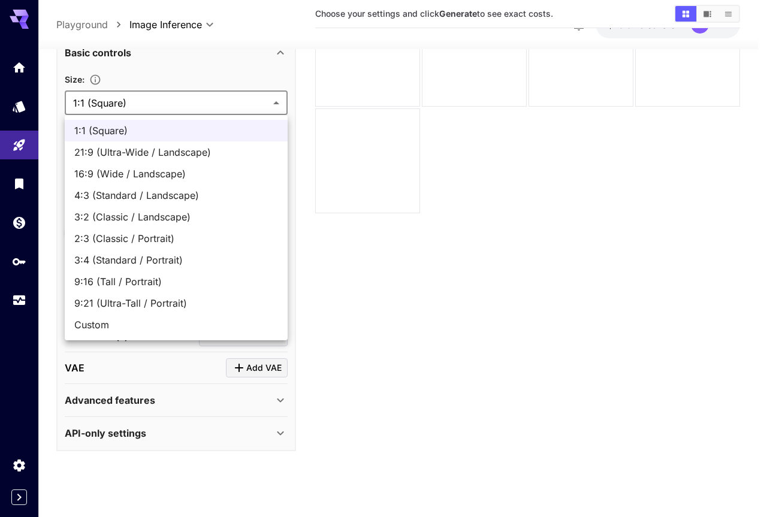
click at [143, 176] on span "16:9 (Wide / Landscape)" at bounding box center [176, 174] width 204 height 14
type input "**********"
type input "****"
type input "***"
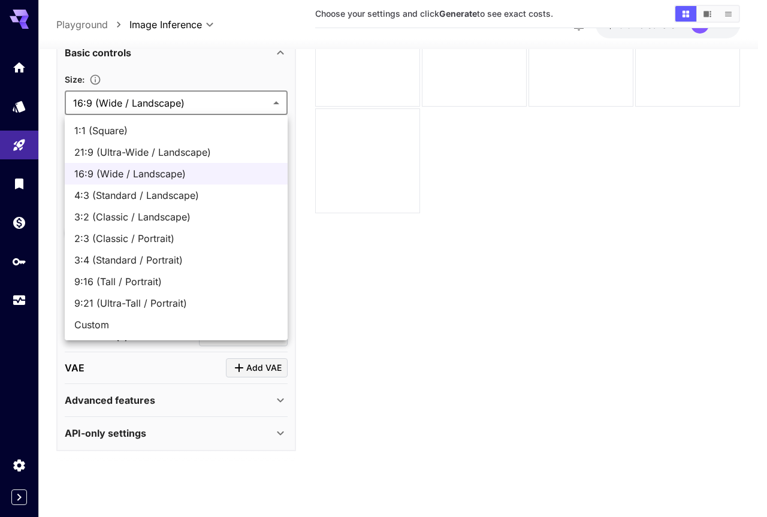
drag, startPoint x: 201, startPoint y: 107, endPoint x: 87, endPoint y: 98, distance: 114.2
click at [108, 99] on body "**********" at bounding box center [383, 211] width 767 height 612
drag, startPoint x: 60, startPoint y: 89, endPoint x: 58, endPoint y: 75, distance: 14.6
click at [59, 87] on div at bounding box center [383, 258] width 767 height 517
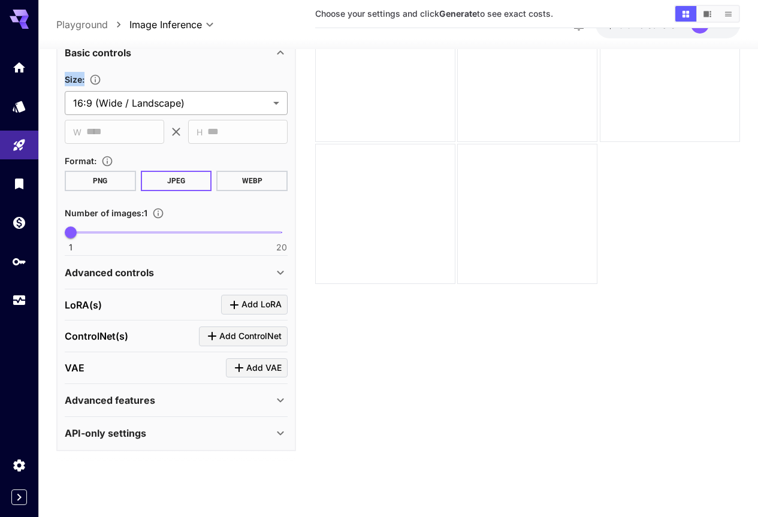
drag, startPoint x: 66, startPoint y: 74, endPoint x: 159, endPoint y: 113, distance: 100.7
click at [95, 177] on button "PNG" at bounding box center [100, 181] width 71 height 20
click at [172, 182] on button "JPEG" at bounding box center [176, 181] width 71 height 20
click at [276, 102] on body "**********" at bounding box center [379, 211] width 758 height 612
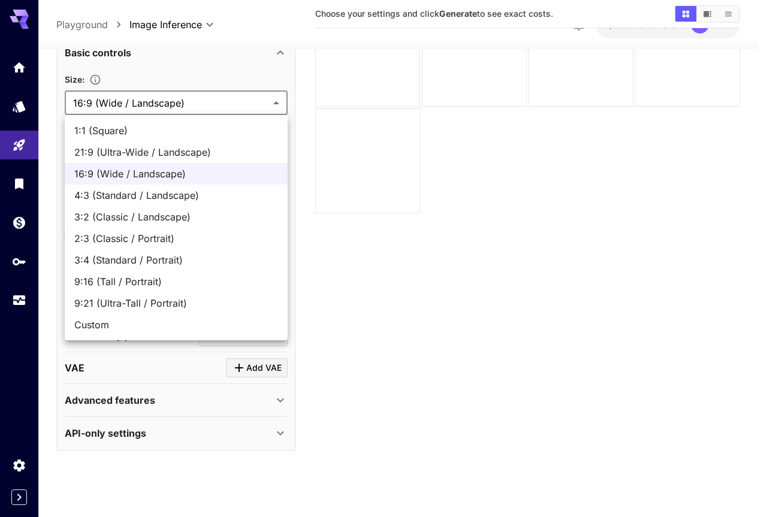
click at [104, 324] on span "Custom" at bounding box center [176, 325] width 204 height 14
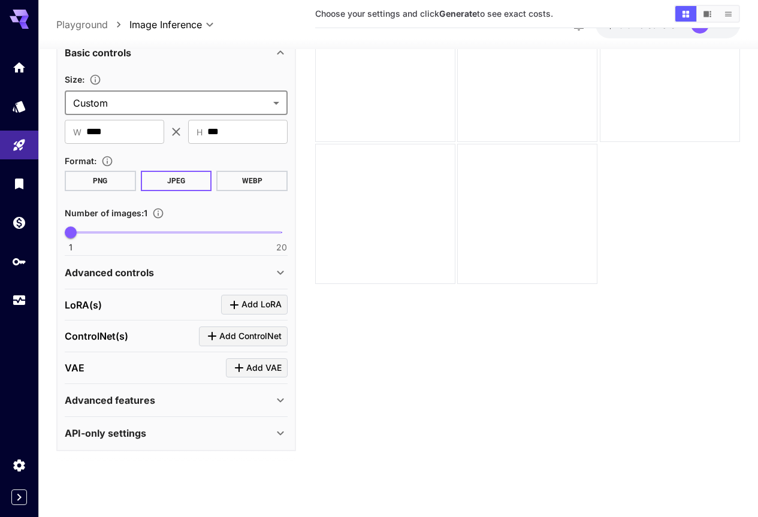
click at [280, 102] on body "**********" at bounding box center [379, 211] width 758 height 612
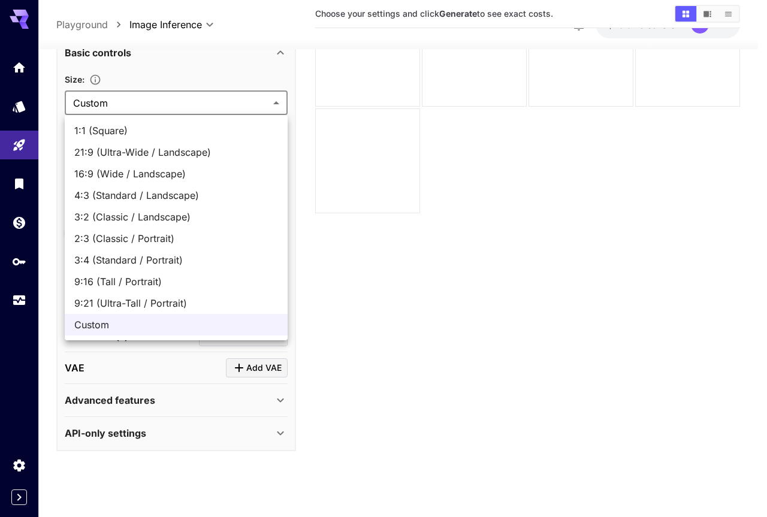
drag, startPoint x: 120, startPoint y: 128, endPoint x: 128, endPoint y: 187, distance: 59.8
click at [128, 187] on ul "1:1 (Square) 21:9 (Ultra-Wide / Landscape) 16:9 (Wide / Landscape) 4:3 (Standar…" at bounding box center [176, 227] width 223 height 225
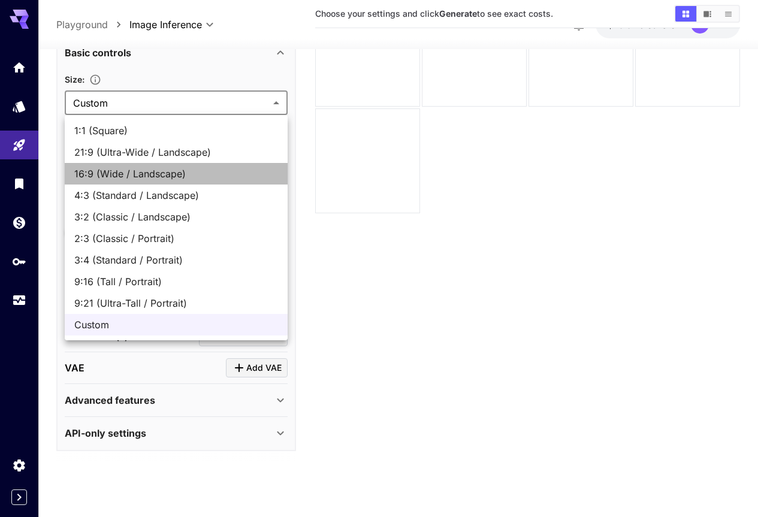
click at [128, 179] on span "16:9 (Wide / Landscape)" at bounding box center [176, 174] width 204 height 14
type input "**********"
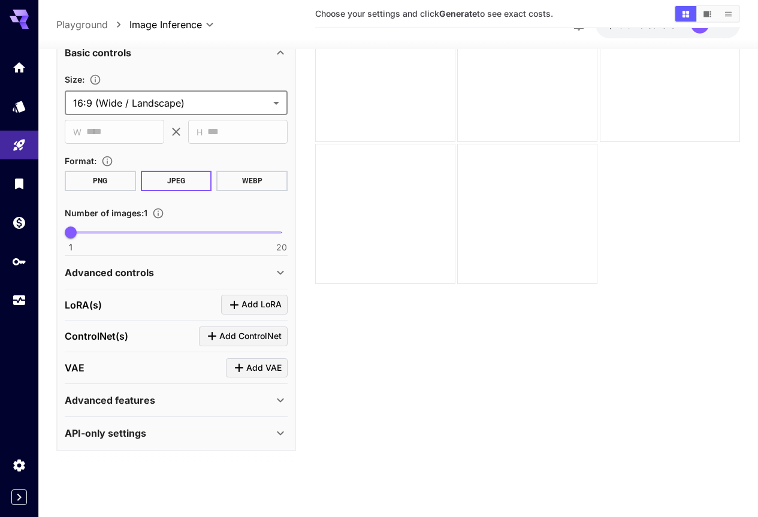
click at [274, 106] on body "**********" at bounding box center [379, 211] width 758 height 612
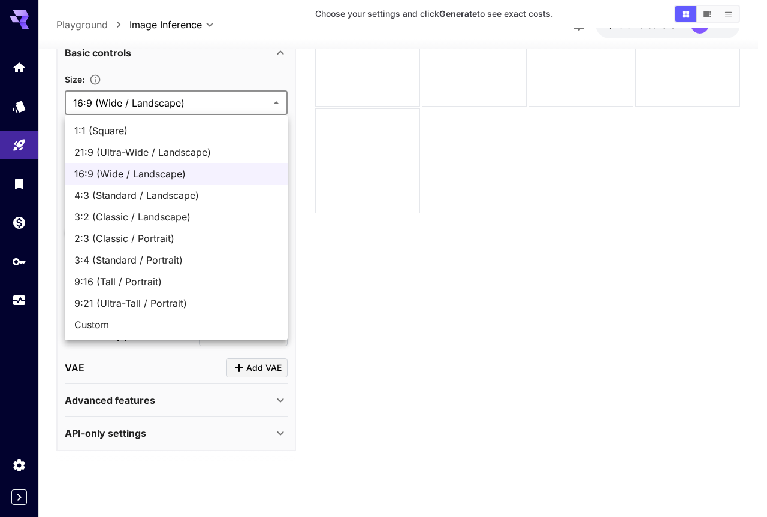
click at [20, 78] on div at bounding box center [383, 258] width 767 height 517
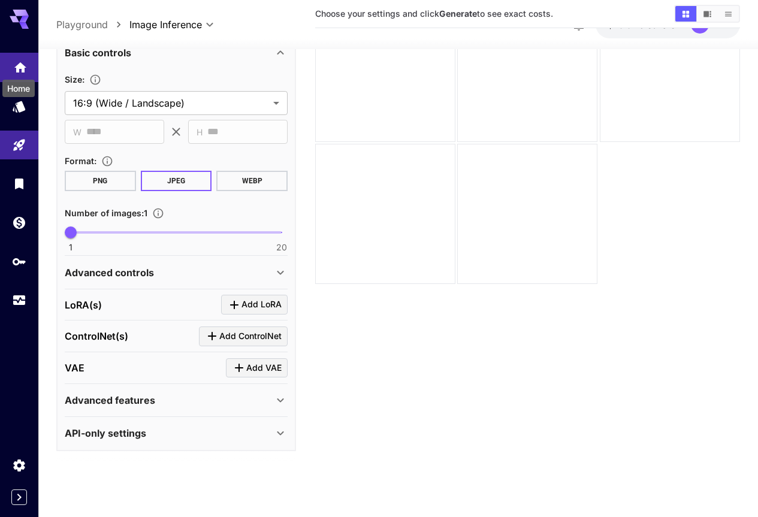
click at [19, 68] on icon "Home" at bounding box center [20, 64] width 12 height 10
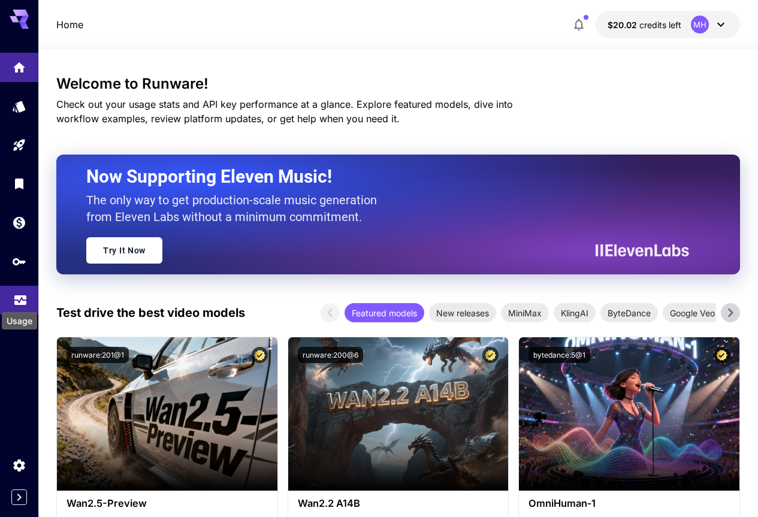
click at [17, 298] on icon "Usage" at bounding box center [20, 297] width 14 height 14
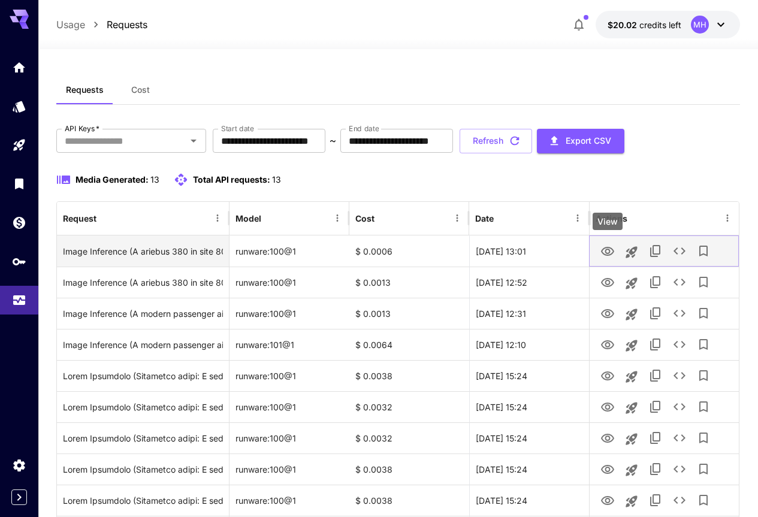
click at [607, 249] on icon "View" at bounding box center [607, 251] width 13 height 9
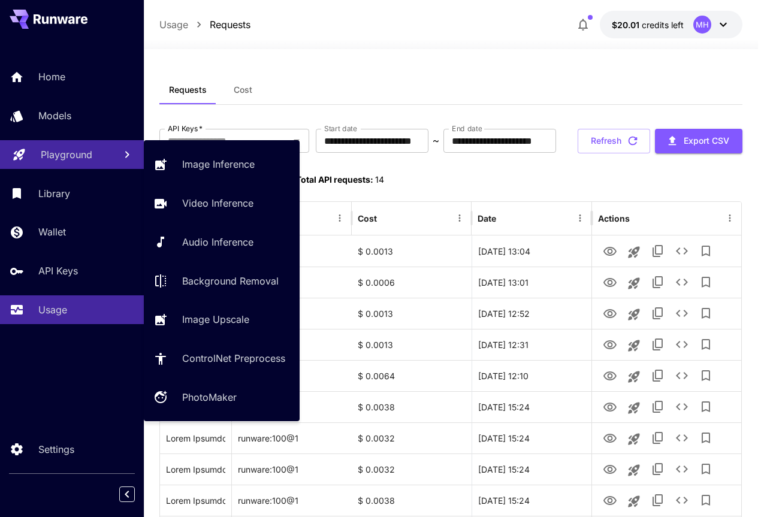
click at [47, 150] on p "Playground" at bounding box center [67, 154] width 52 height 14
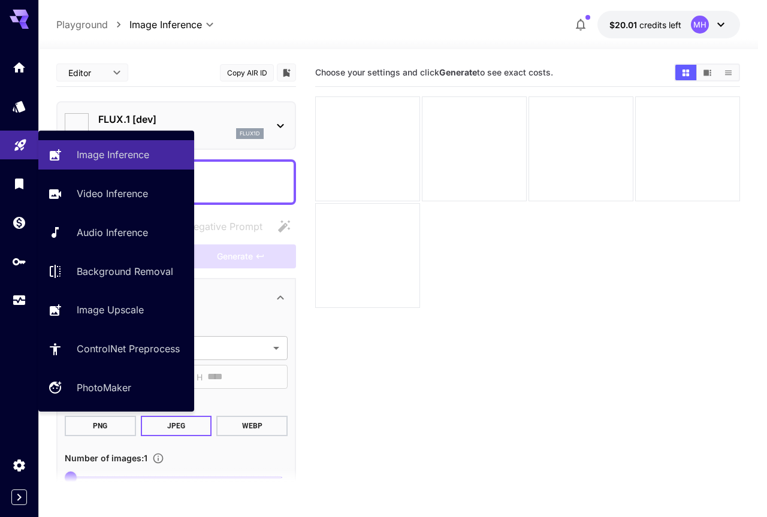
type input "**********"
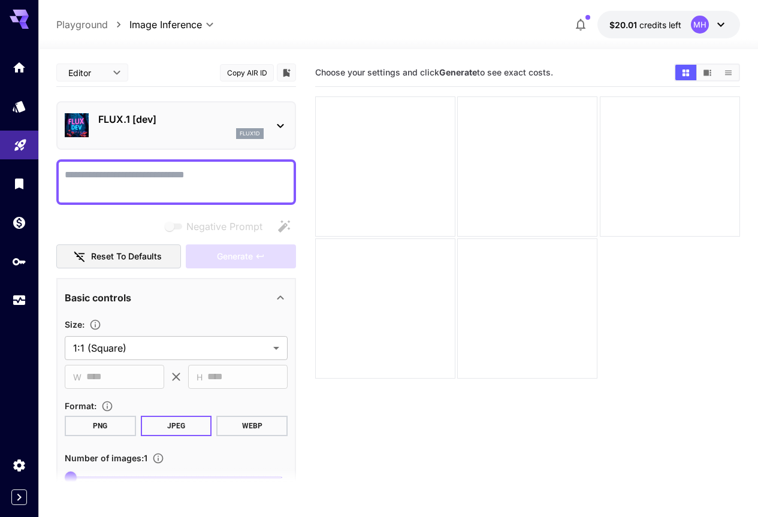
click at [280, 125] on icon at bounding box center [280, 126] width 14 height 14
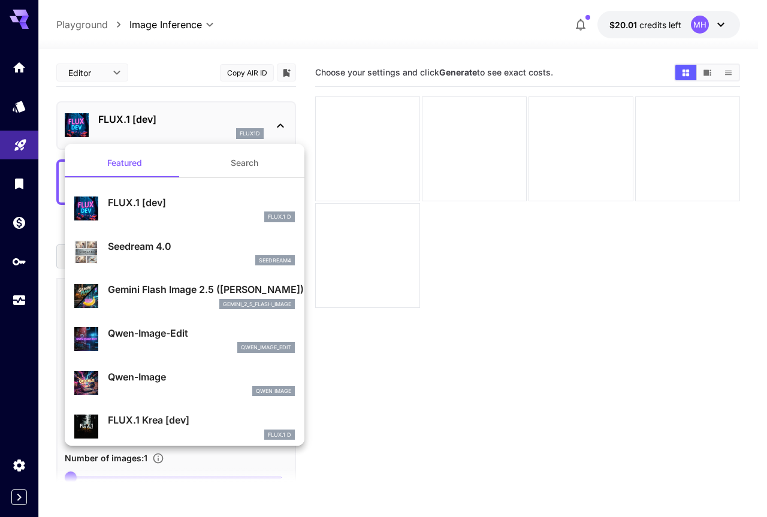
click at [241, 161] on button "Search" at bounding box center [245, 163] width 120 height 29
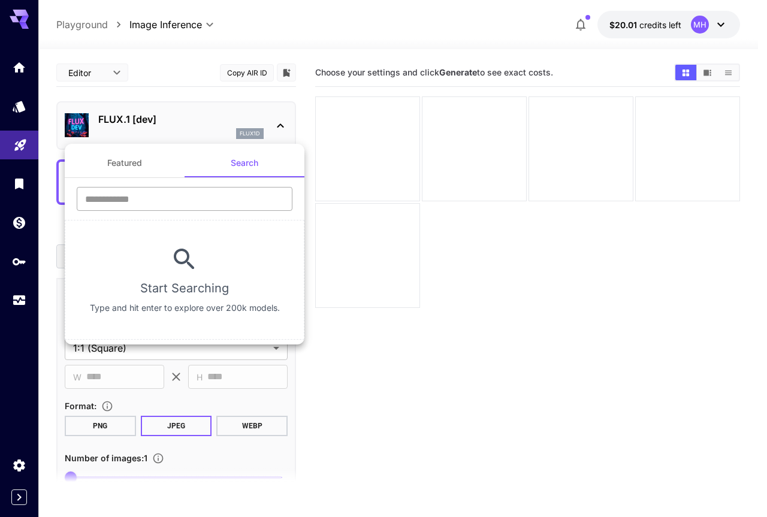
click at [216, 197] on input "text" at bounding box center [185, 199] width 216 height 24
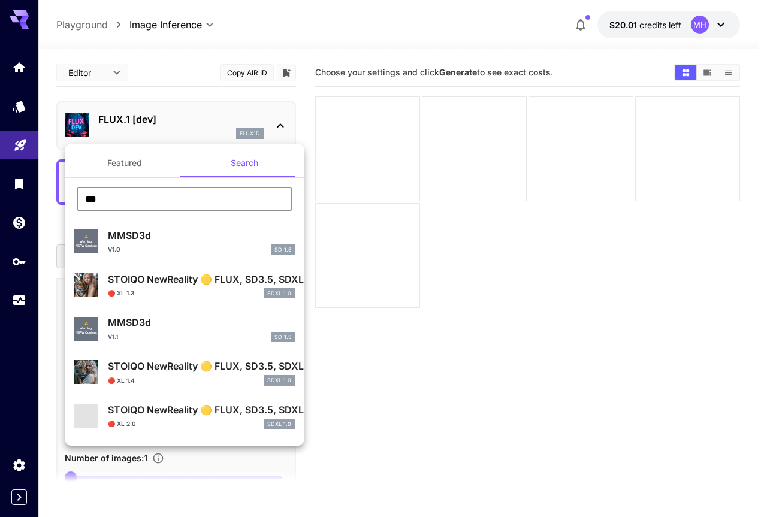
type input "***"
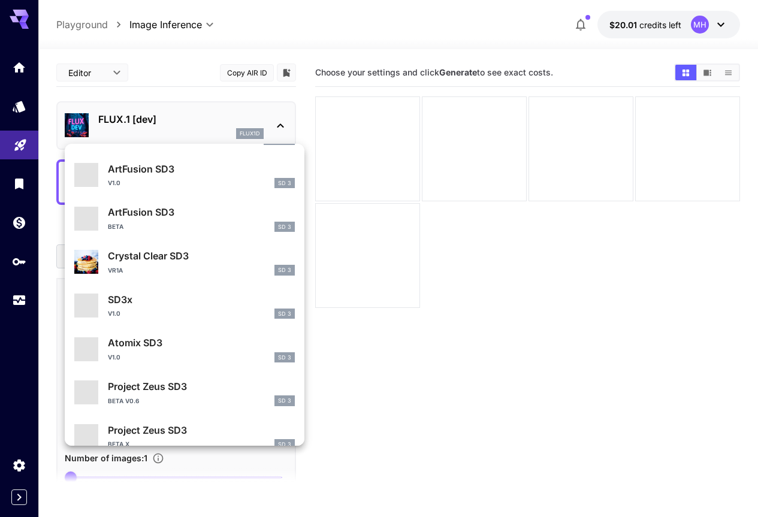
scroll to position [422, 0]
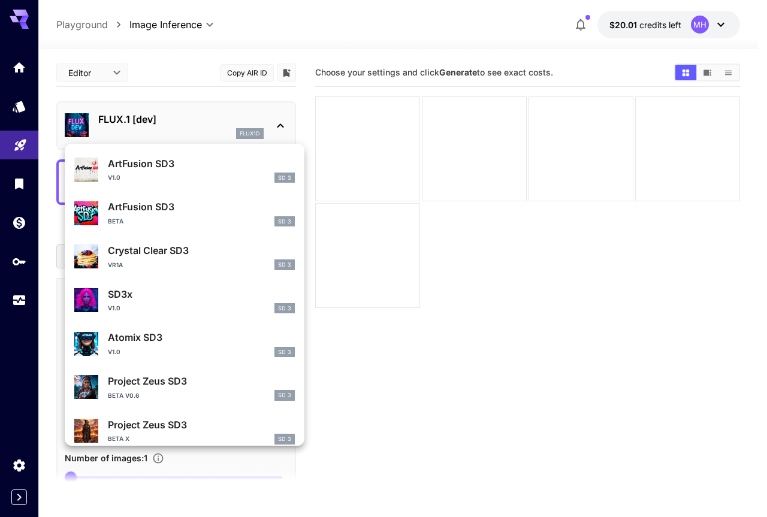
click at [283, 126] on div at bounding box center [383, 258] width 767 height 517
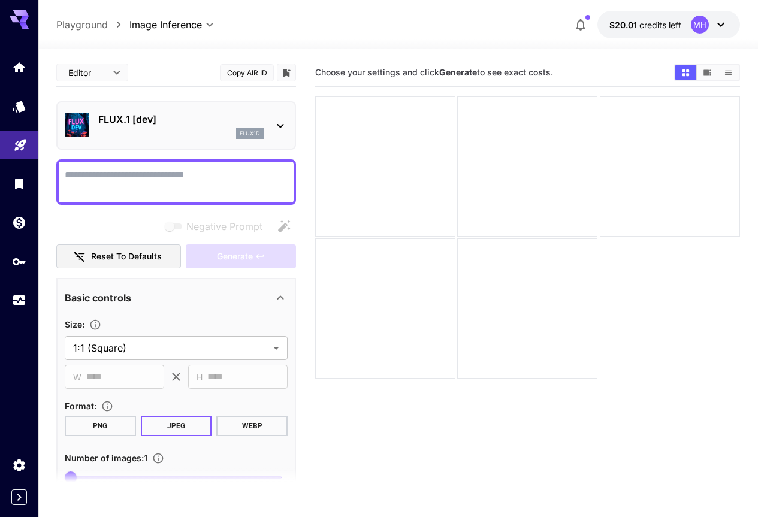
click at [182, 176] on textarea "Negative Prompt" at bounding box center [176, 182] width 223 height 29
click at [280, 124] on icon at bounding box center [280, 126] width 14 height 14
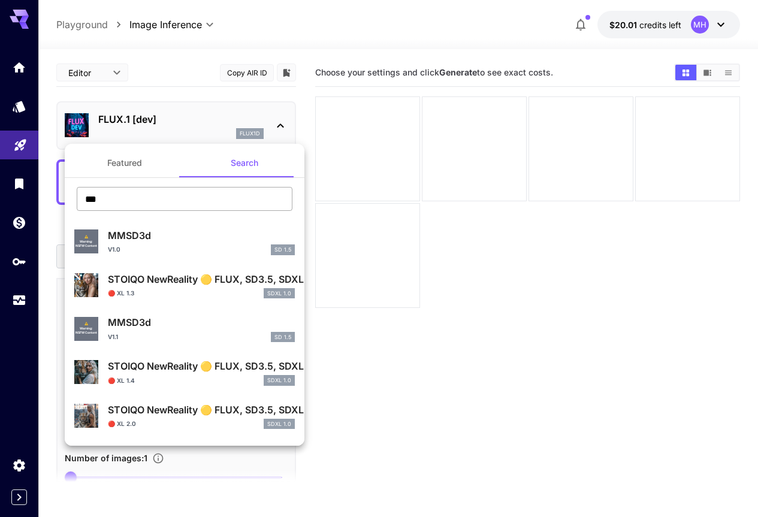
click at [199, 197] on input "***" at bounding box center [185, 199] width 216 height 24
click at [91, 201] on input "***" at bounding box center [185, 199] width 216 height 24
paste input "*****"
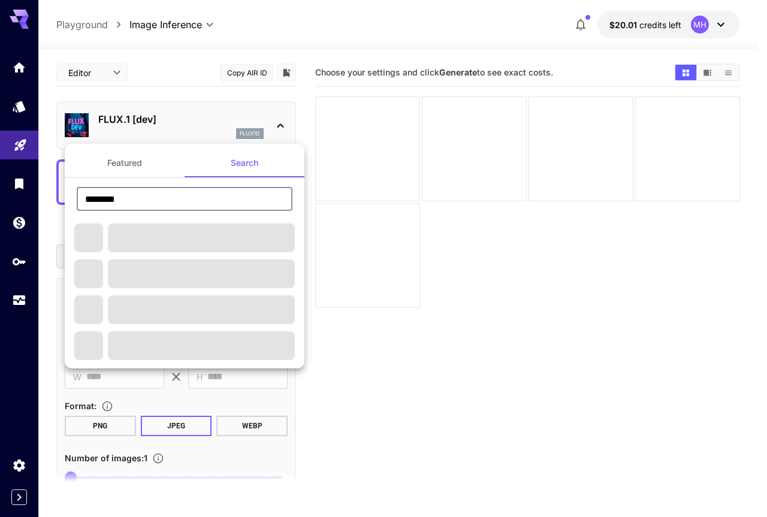
type input "********"
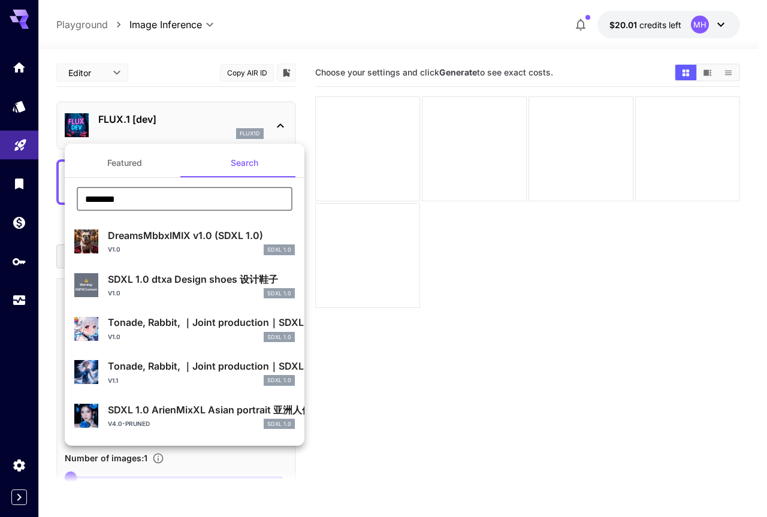
click at [110, 232] on p "DreamsMbbxlMIX v1.0 (SDXL 1.0)" at bounding box center [201, 235] width 187 height 14
type input "**"
type input "***"
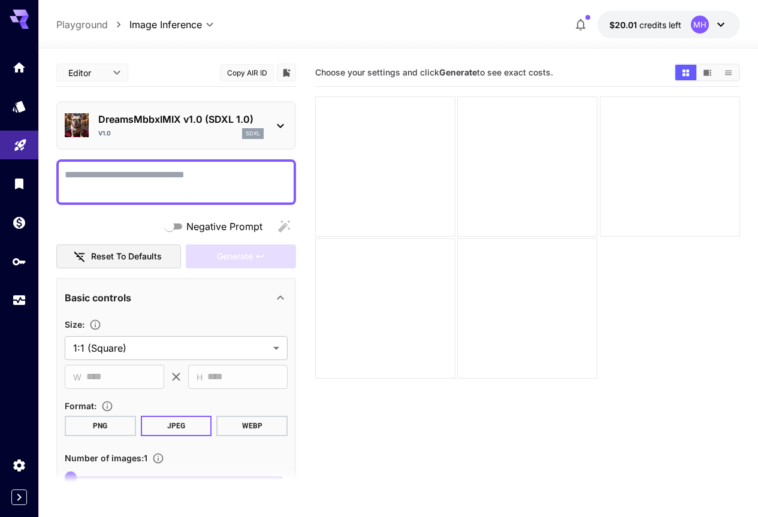
click at [256, 71] on button "Copy AIR ID" at bounding box center [247, 72] width 54 height 17
drag, startPoint x: 219, startPoint y: 1, endPoint x: 52, endPoint y: 70, distance: 181.1
click at [52, 70] on section "**********" at bounding box center [398, 330] width 720 height 563
click at [283, 124] on icon at bounding box center [280, 126] width 7 height 4
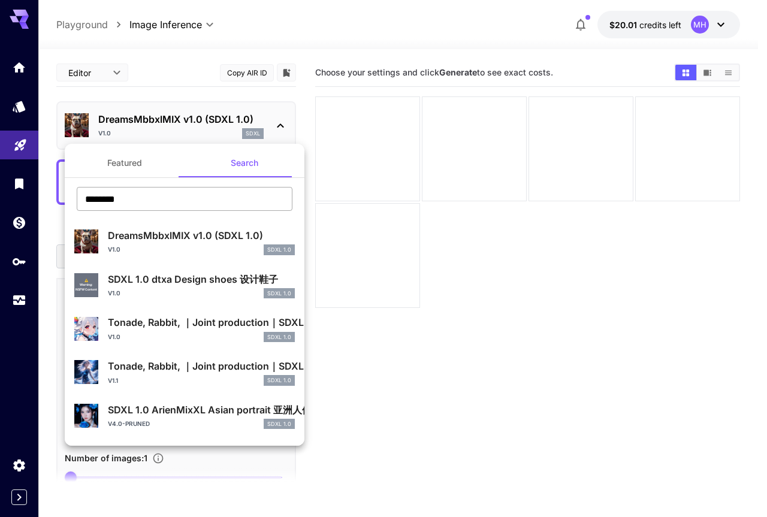
click at [149, 197] on input "********" at bounding box center [185, 199] width 216 height 24
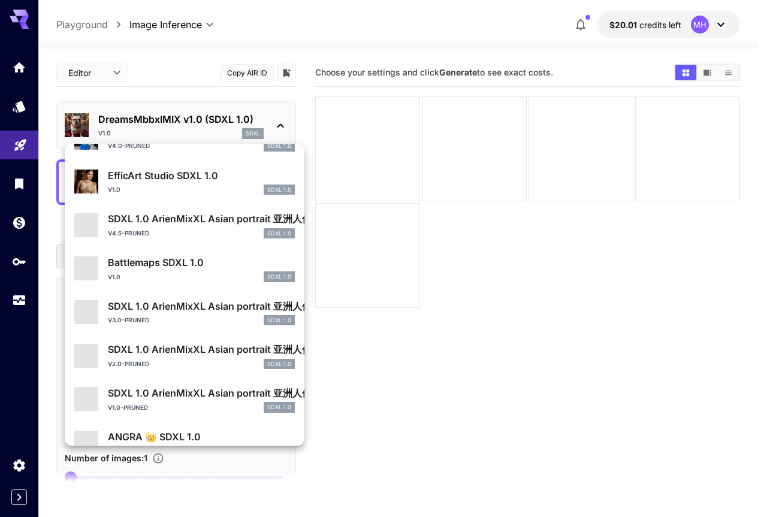
scroll to position [303, 0]
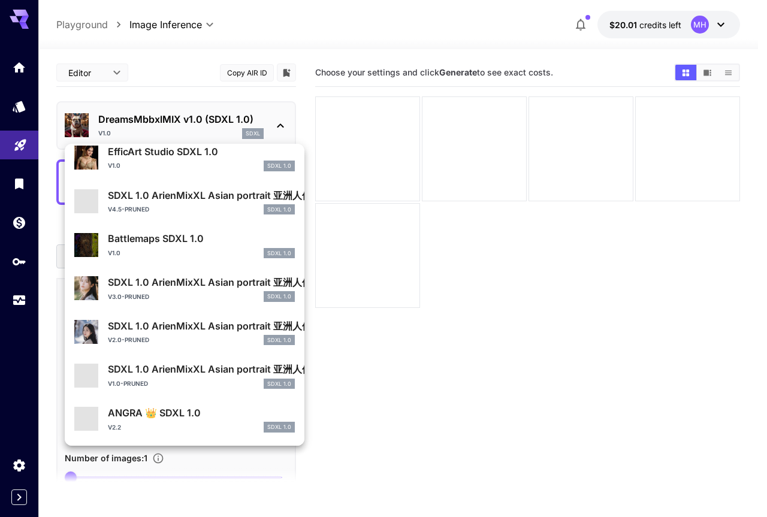
click at [431, 262] on div at bounding box center [383, 258] width 767 height 517
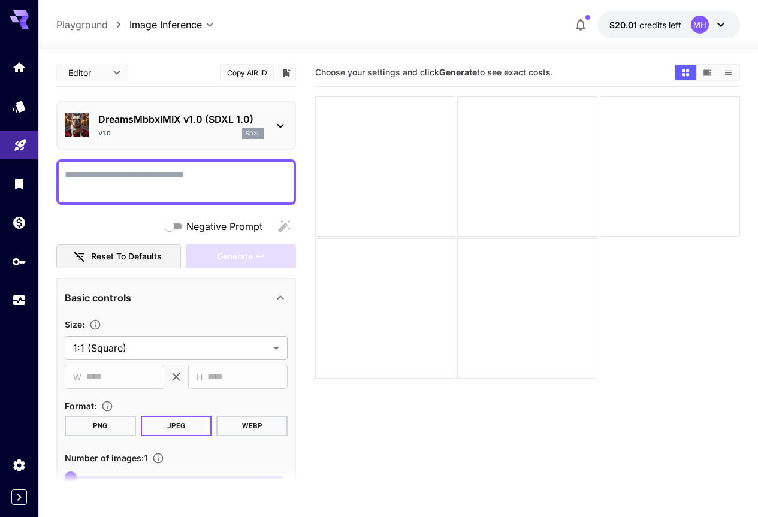
click at [278, 123] on icon at bounding box center [280, 126] width 14 height 14
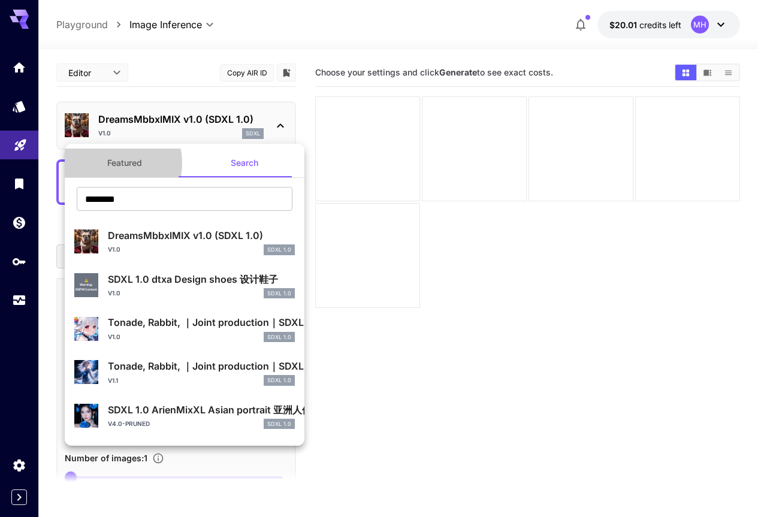
click at [106, 163] on button "Featured" at bounding box center [125, 163] width 120 height 29
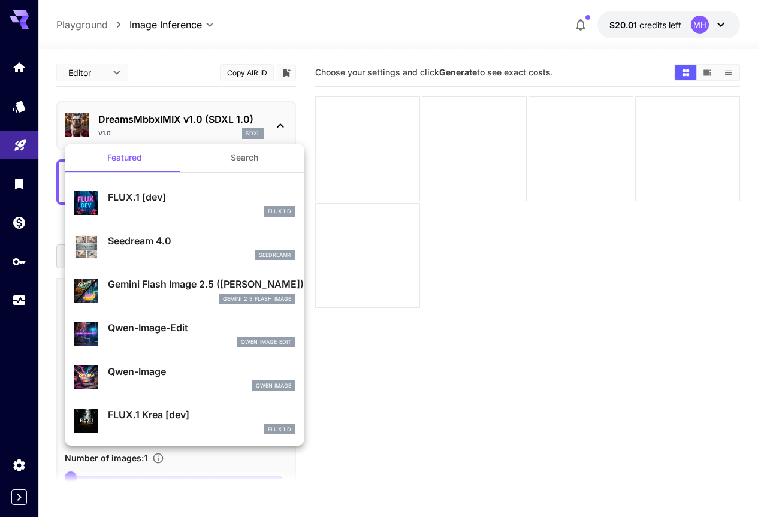
scroll to position [0, 0]
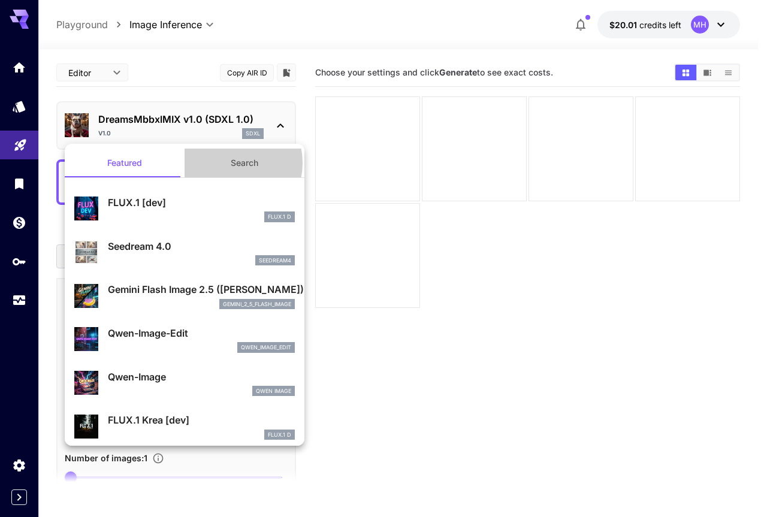
click at [226, 163] on button "Search" at bounding box center [245, 163] width 120 height 29
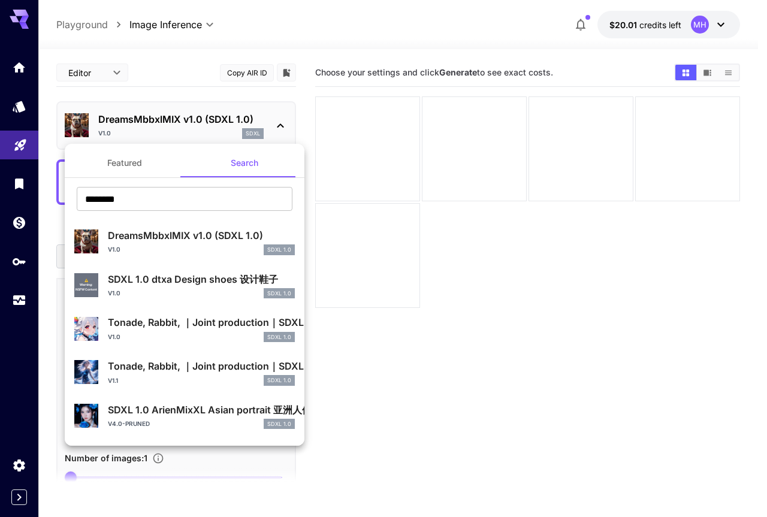
click at [168, 213] on div "******** ​" at bounding box center [185, 203] width 240 height 33
click at [165, 200] on input "********" at bounding box center [185, 199] width 216 height 24
paste input "text"
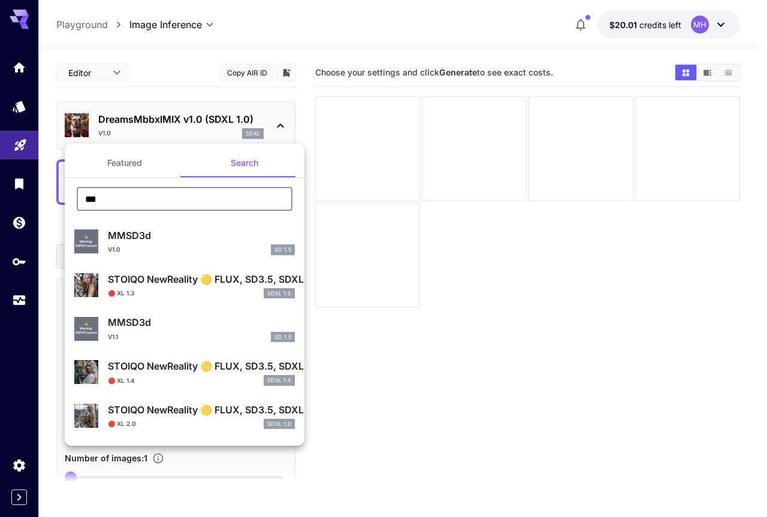
click at [166, 192] on input "***" at bounding box center [185, 199] width 216 height 24
type input "***"
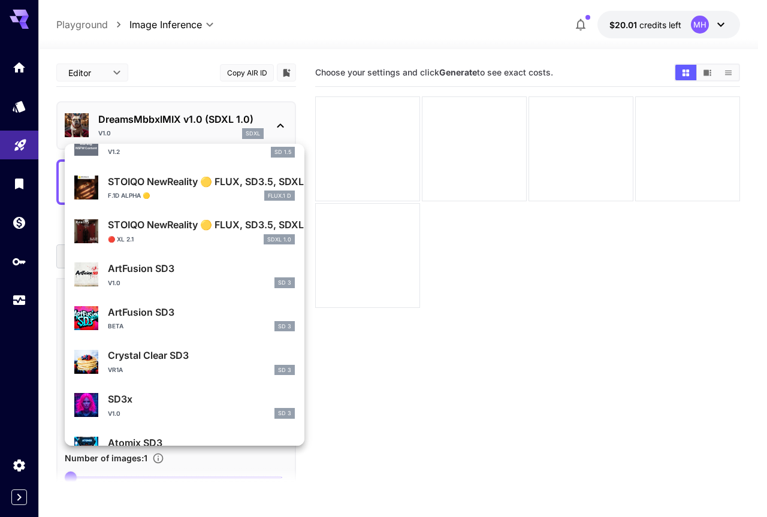
scroll to position [310, 0]
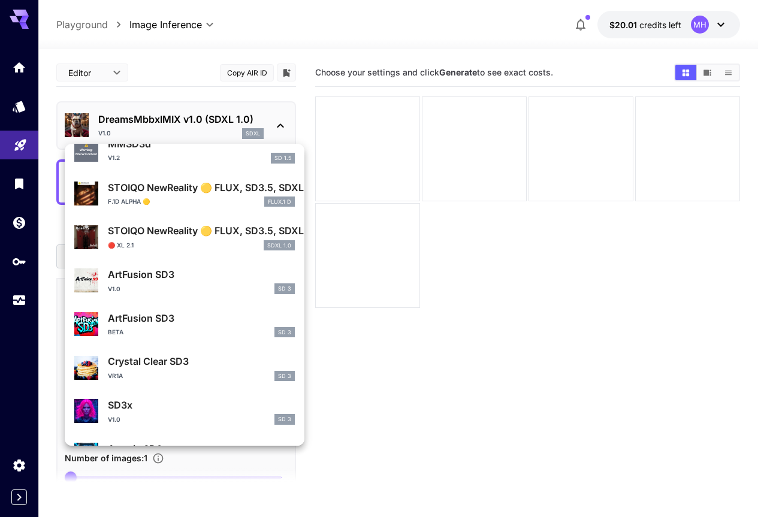
click at [281, 126] on div at bounding box center [383, 258] width 767 height 517
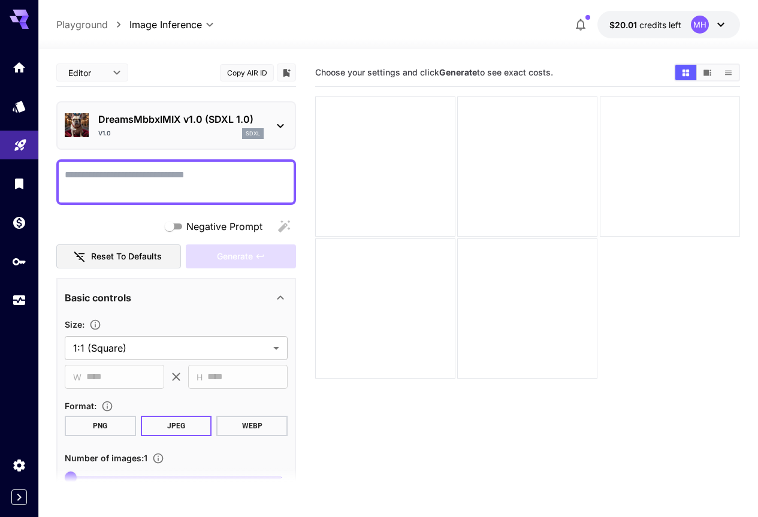
click at [273, 129] on div "DreamsMbbxlMIX v1.0 (SDXL 1.0) v1.0 sdxl" at bounding box center [176, 125] width 223 height 37
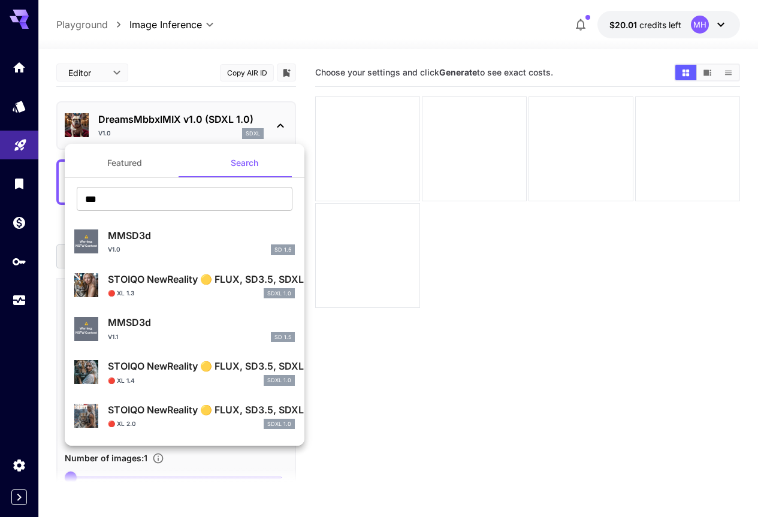
click at [103, 164] on button "Featured" at bounding box center [125, 163] width 120 height 29
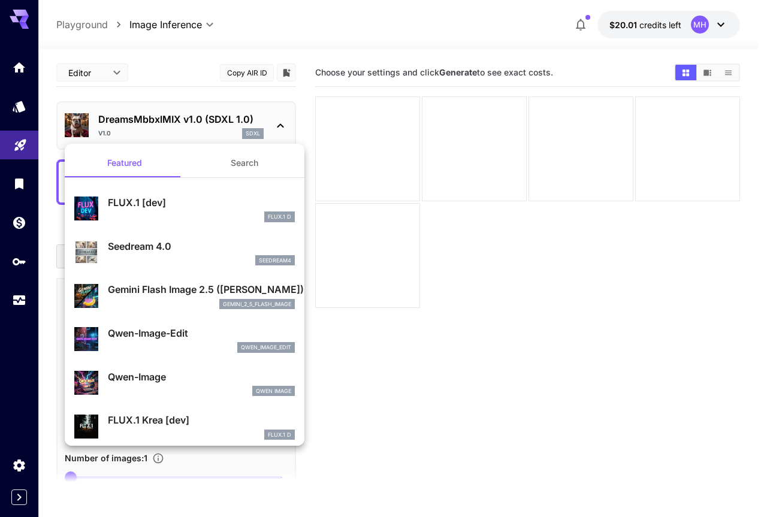
click at [114, 74] on div at bounding box center [383, 258] width 767 height 517
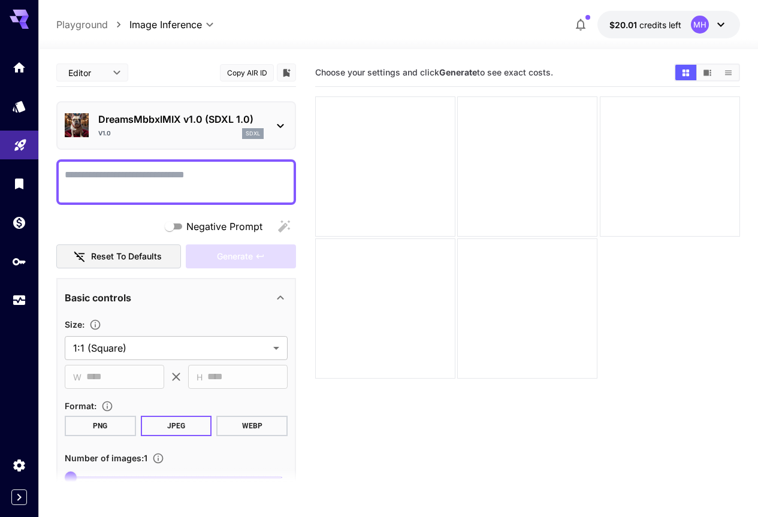
click at [290, 126] on div "DreamsMbbxlMIX v1.0 (SDXL 1.0) v1.0 sdxl" at bounding box center [176, 125] width 240 height 49
click at [276, 127] on icon at bounding box center [280, 126] width 14 height 14
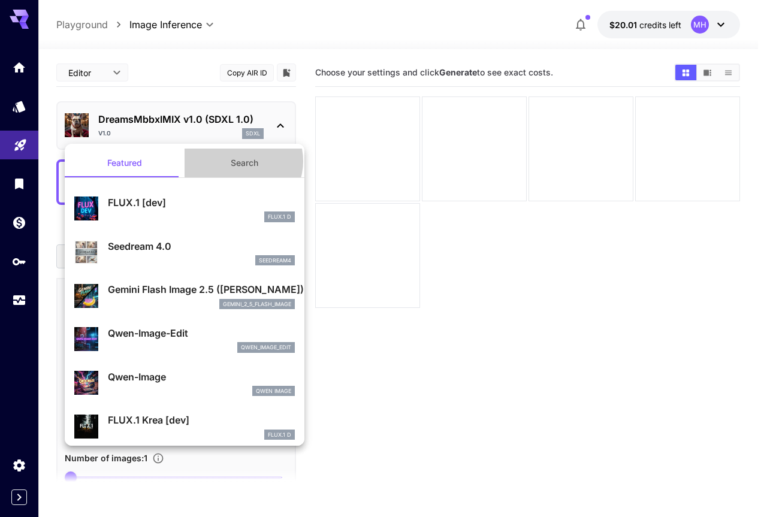
click at [237, 161] on button "Search" at bounding box center [245, 163] width 120 height 29
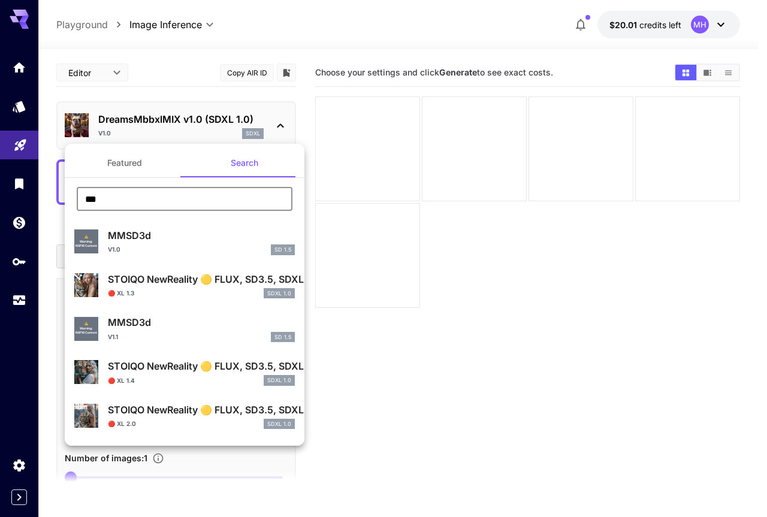
click at [152, 201] on input "***" at bounding box center [185, 199] width 216 height 24
paste input "*****"
type input "********"
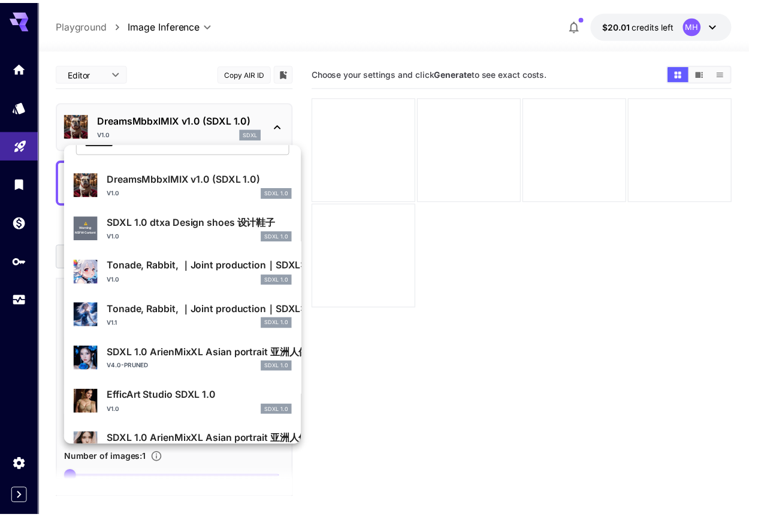
scroll to position [0, 0]
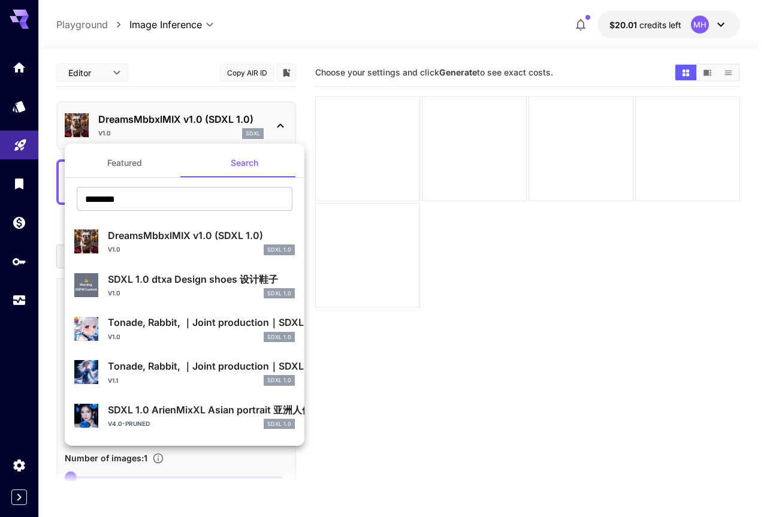
click at [155, 232] on p "DreamsMbbxlMIX v1.0 (SDXL 1.0)" at bounding box center [201, 235] width 187 height 14
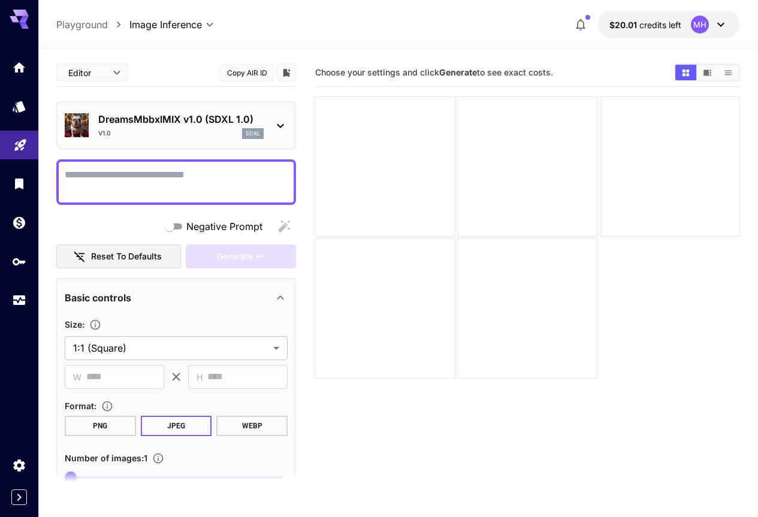
click at [261, 78] on button "Copy AIR ID" at bounding box center [247, 72] width 54 height 17
click at [19, 235] on link at bounding box center [19, 222] width 38 height 29
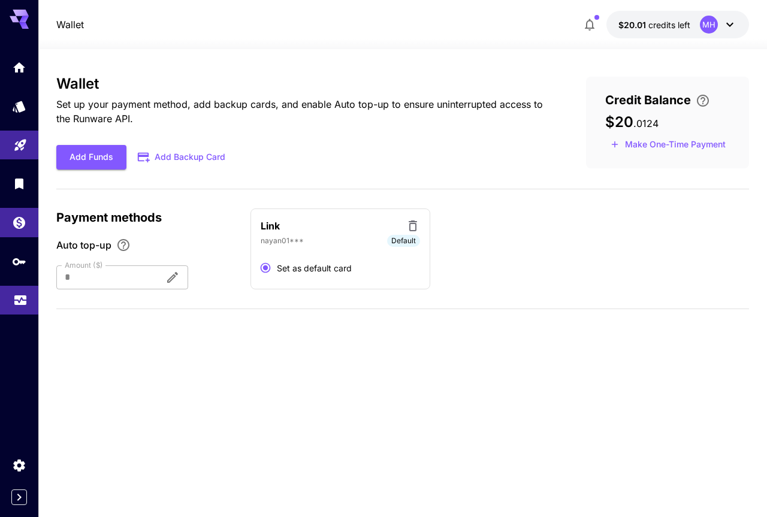
click at [19, 303] on icon "Usage" at bounding box center [20, 296] width 14 height 14
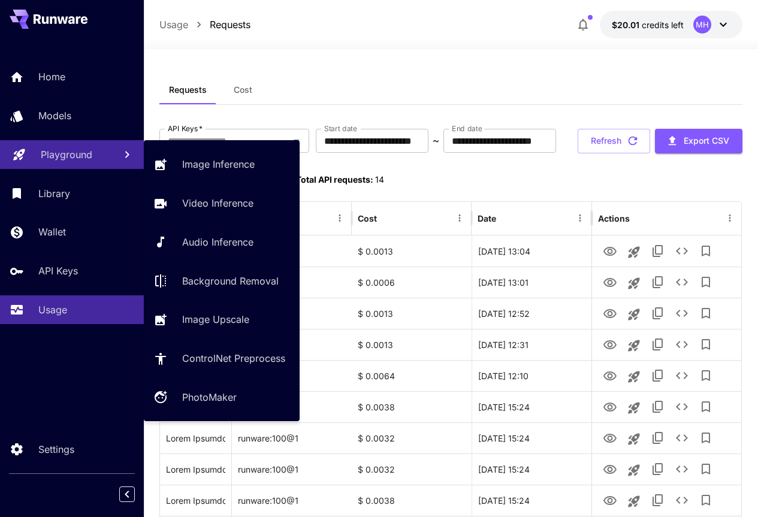
click at [69, 157] on p "Playground" at bounding box center [67, 154] width 52 height 14
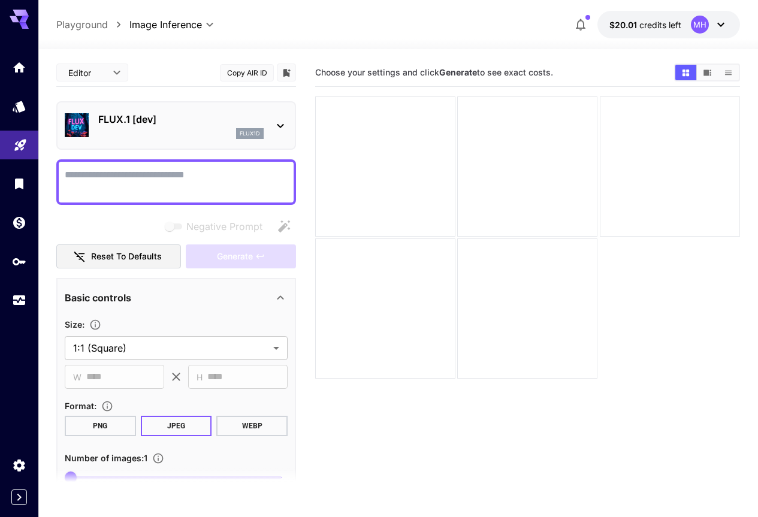
click at [291, 134] on div "FLUX.1 [dev] flux1d" at bounding box center [176, 125] width 240 height 49
click at [285, 127] on icon at bounding box center [280, 126] width 14 height 14
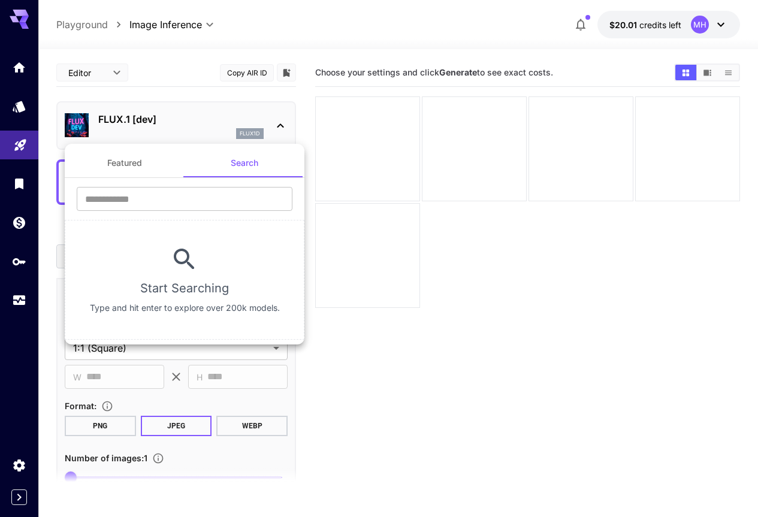
click at [128, 158] on button "Featured" at bounding box center [125, 163] width 120 height 29
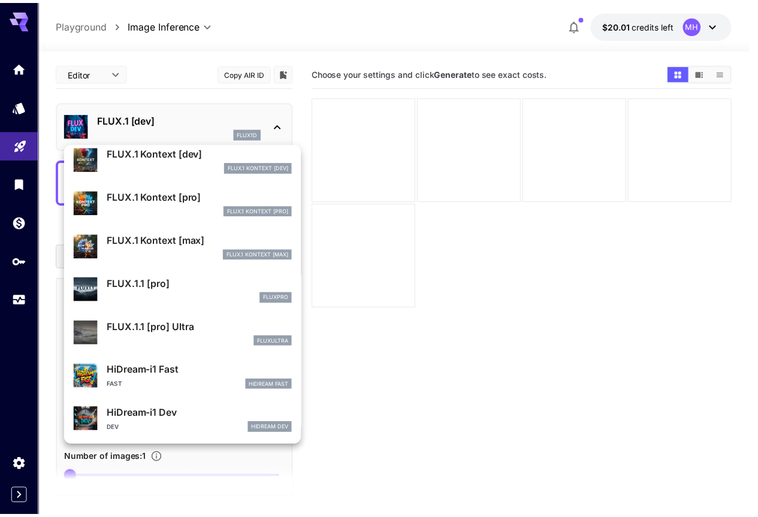
scroll to position [797, 0]
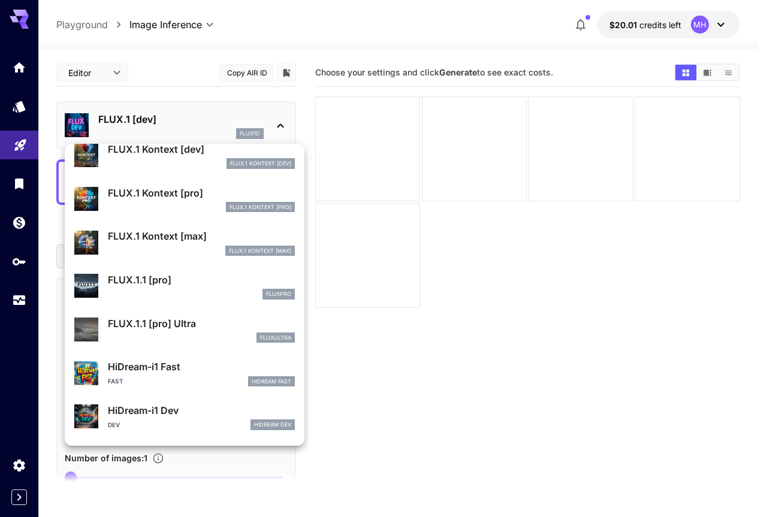
click at [13, 303] on div at bounding box center [383, 258] width 767 height 517
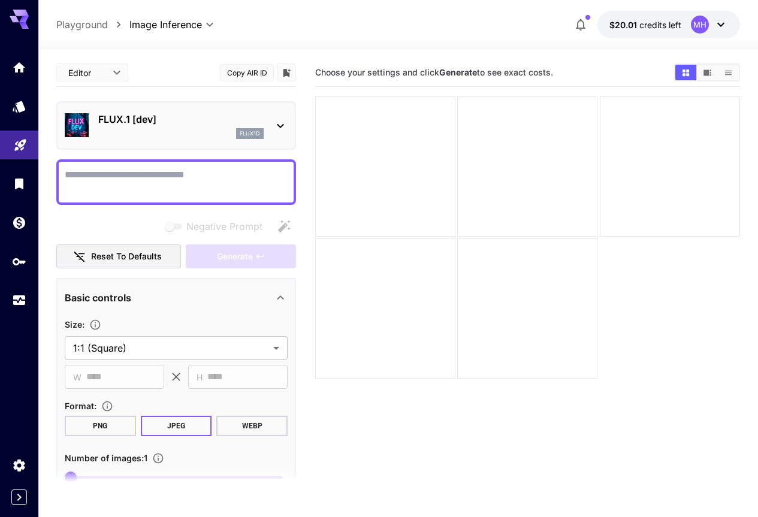
click at [15, 301] on icon "Usage" at bounding box center [19, 303] width 12 height 6
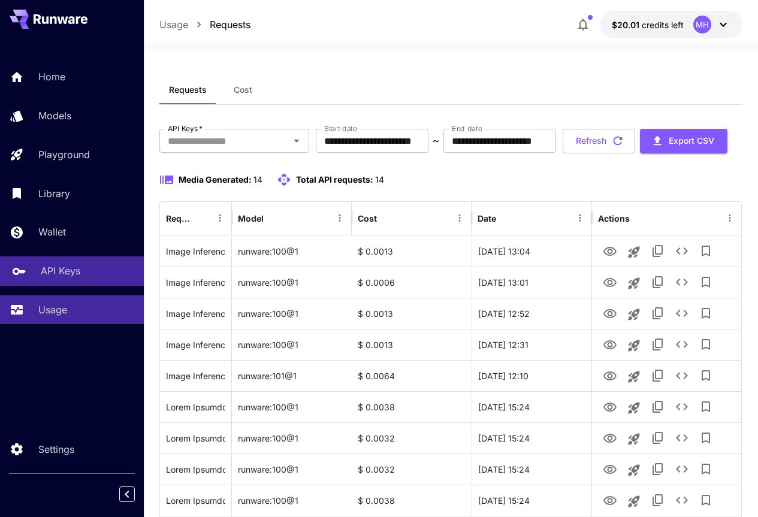
click at [59, 276] on p "API Keys" at bounding box center [61, 271] width 40 height 14
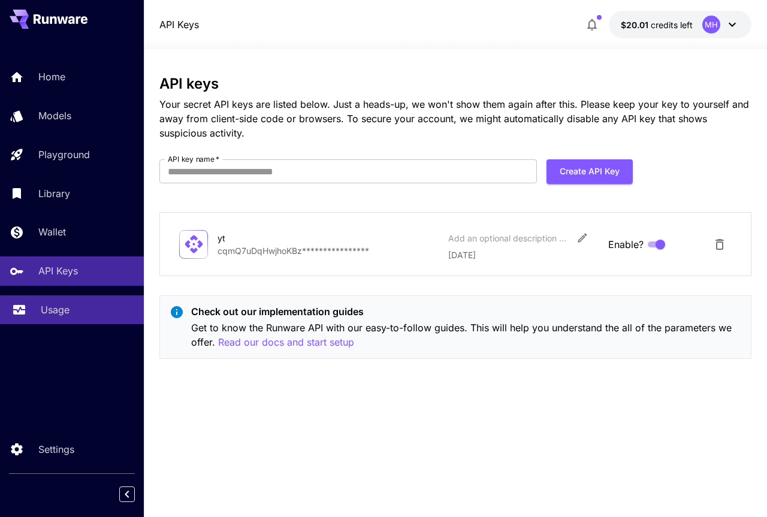
click at [56, 303] on p "Usage" at bounding box center [55, 310] width 29 height 14
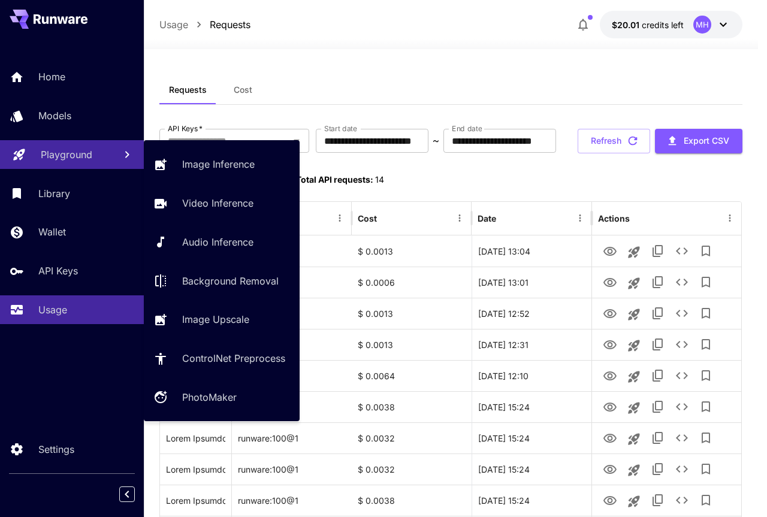
click at [57, 156] on p "Playground" at bounding box center [67, 154] width 52 height 14
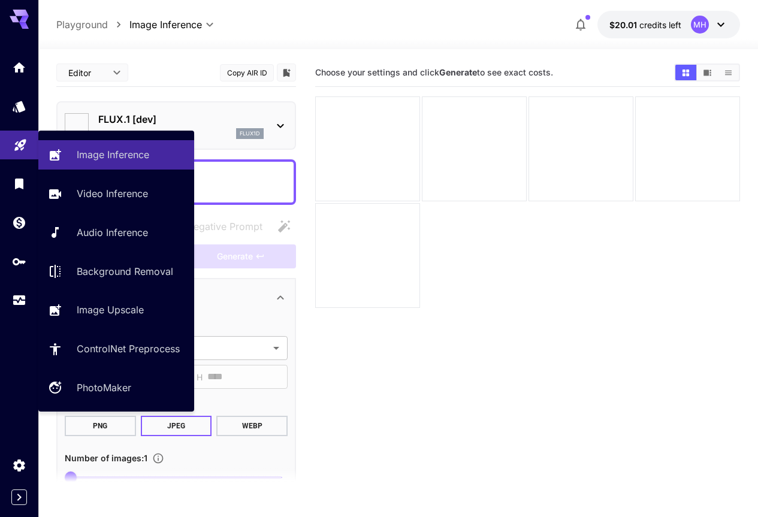
type input "**********"
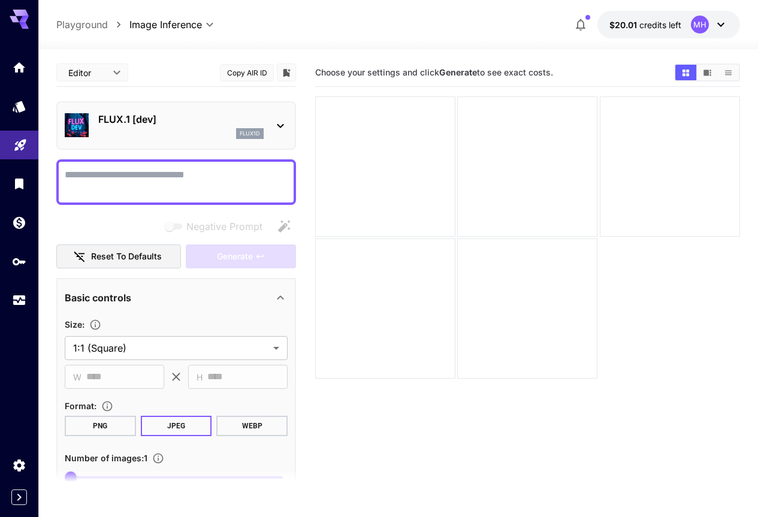
click at [273, 132] on div "FLUX.1 [dev] flux1d" at bounding box center [176, 125] width 223 height 37
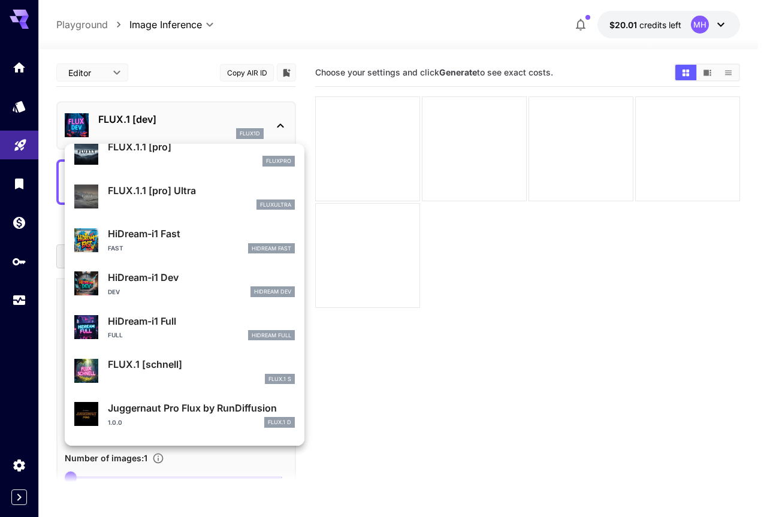
scroll to position [969, 0]
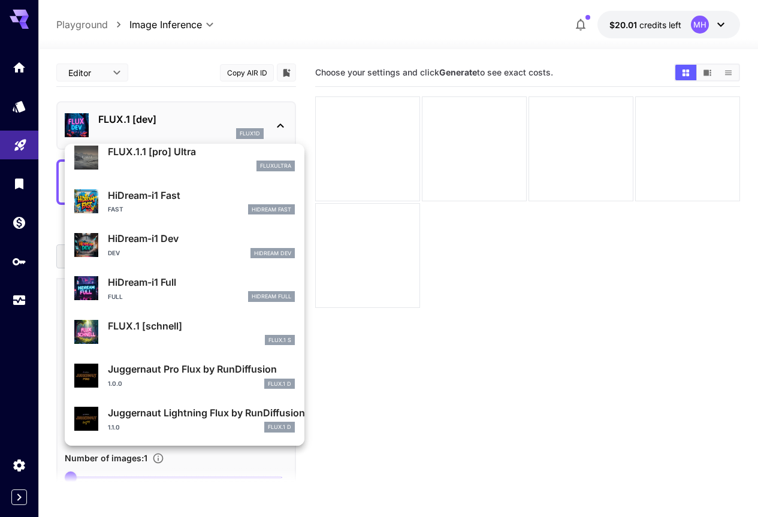
click at [149, 320] on p "FLUX.1 [schnell]" at bounding box center [201, 326] width 187 height 14
type input "*"
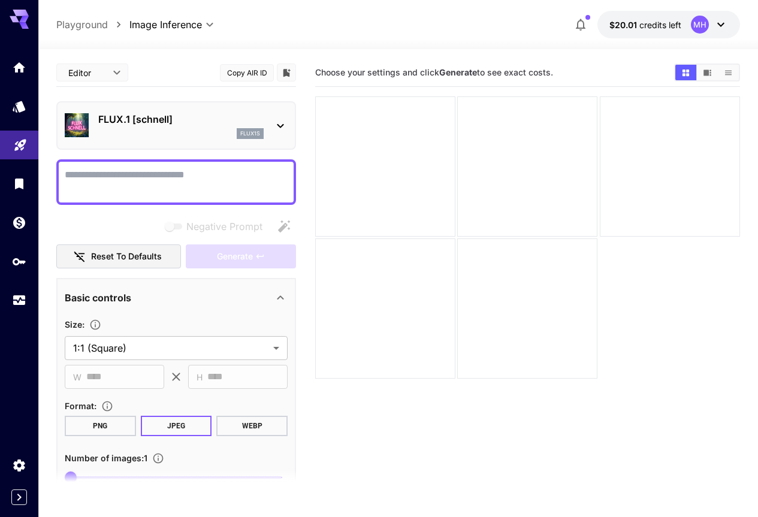
click at [260, 75] on button "Copy AIR ID" at bounding box center [247, 72] width 54 height 17
click at [15, 291] on icon "Usage" at bounding box center [20, 296] width 14 height 14
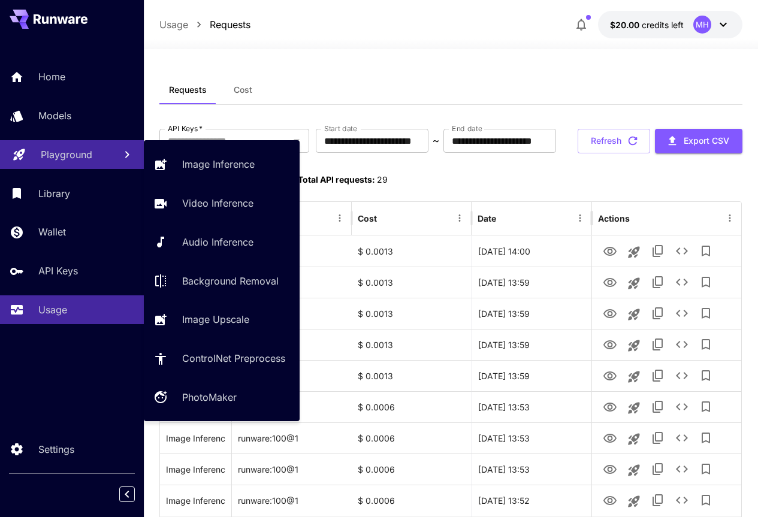
click at [53, 159] on p "Playground" at bounding box center [67, 154] width 52 height 14
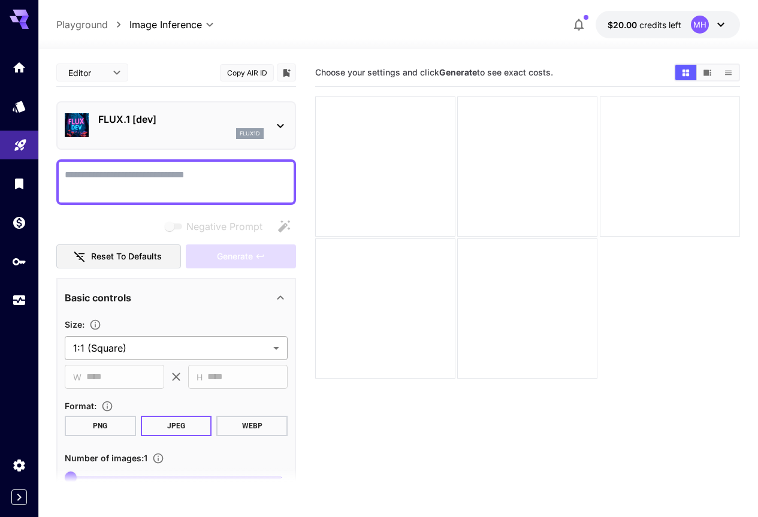
click at [275, 346] on body "**********" at bounding box center [379, 306] width 758 height 612
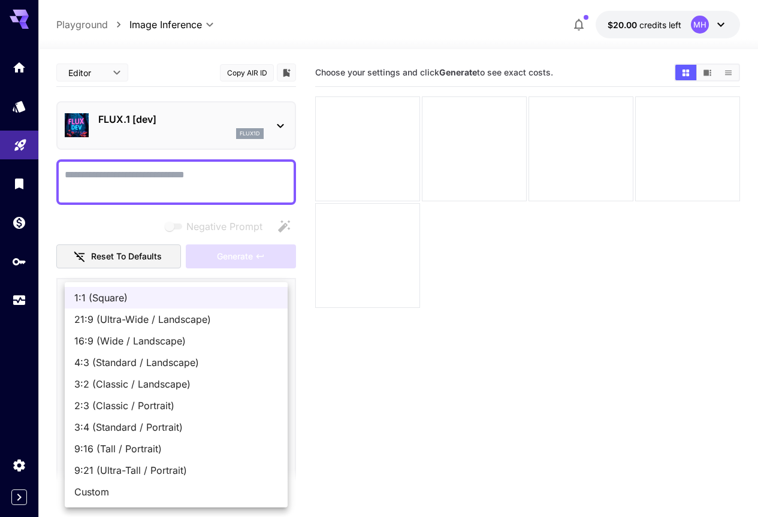
click at [16, 298] on div at bounding box center [383, 258] width 767 height 517
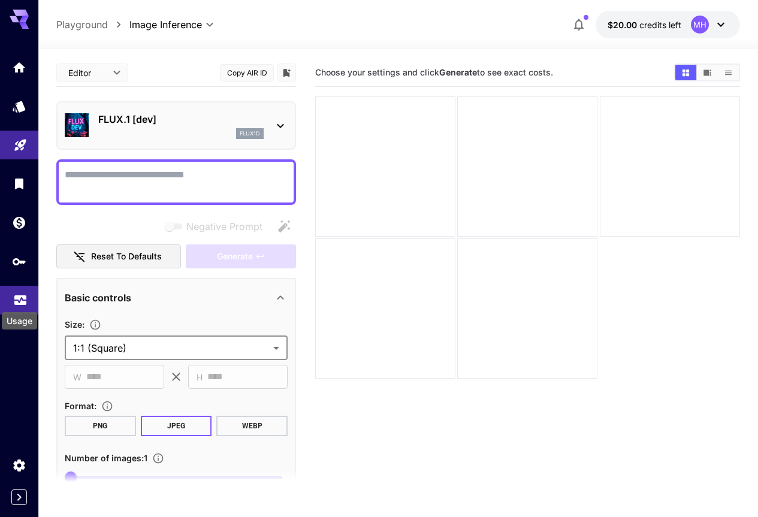
click at [16, 299] on icon "Usage" at bounding box center [20, 296] width 14 height 14
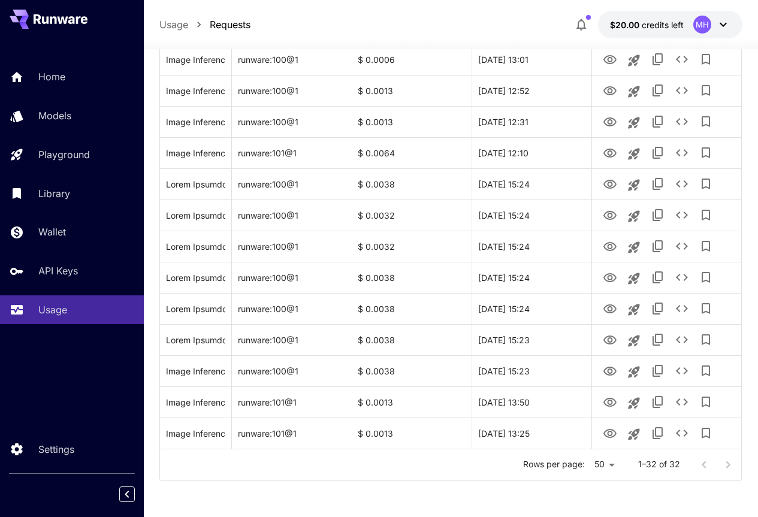
scroll to position [822, 0]
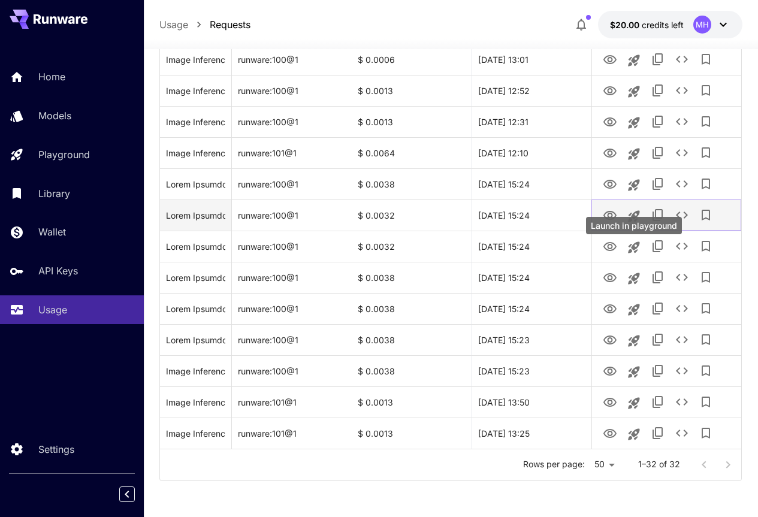
click at [633, 216] on icon "Launch in playground" at bounding box center [634, 215] width 11 height 11
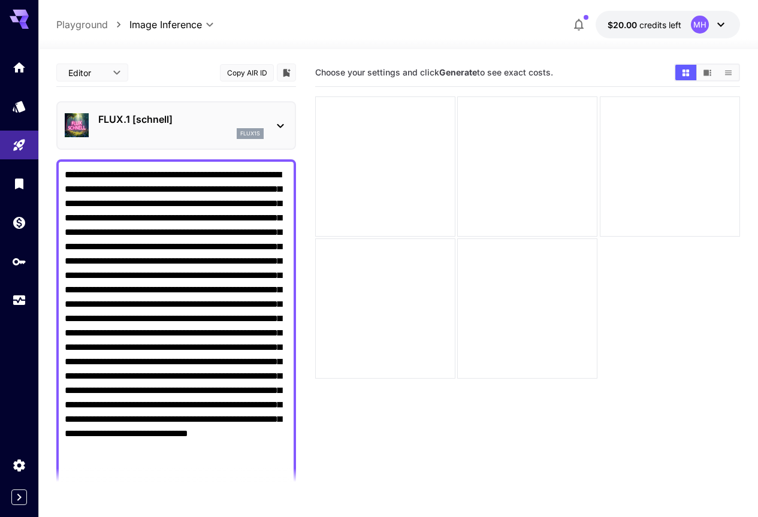
scroll to position [95, 0]
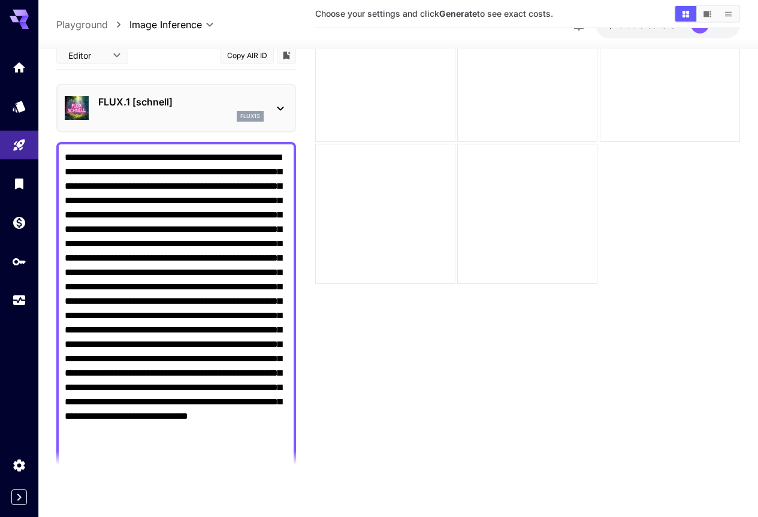
drag, startPoint x: 246, startPoint y: 52, endPoint x: 219, endPoint y: 239, distance: 189.5
click at [220, 240] on div "**********" at bounding box center [176, 503] width 240 height 925
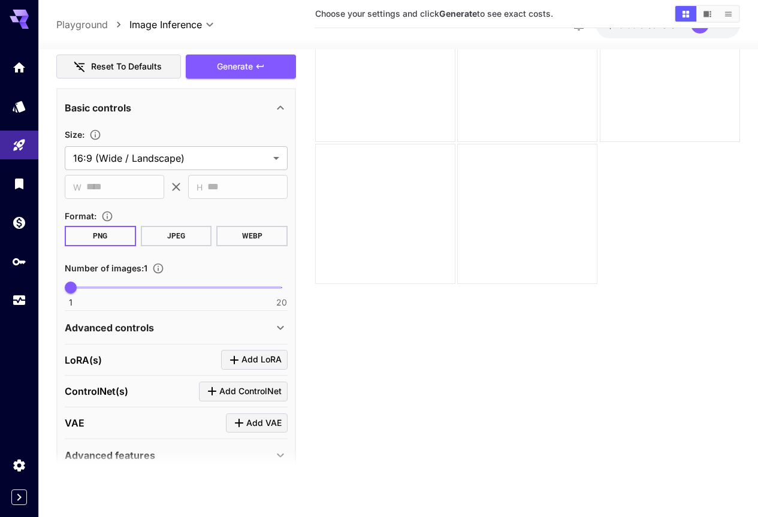
scroll to position [515, 0]
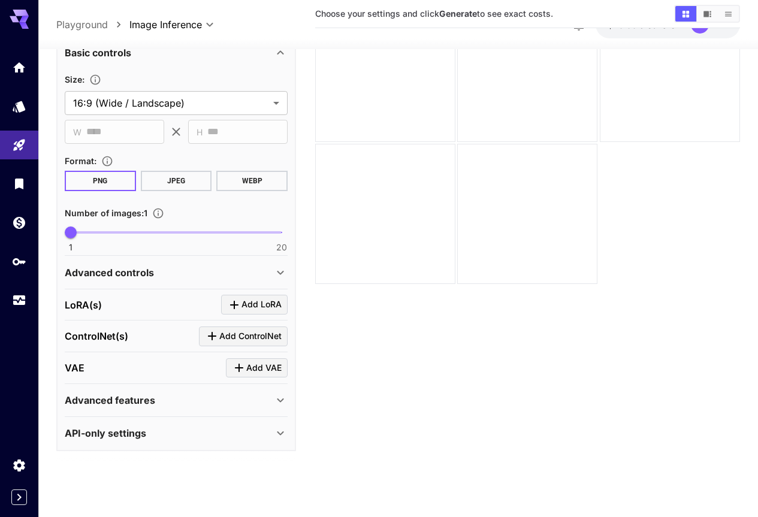
drag, startPoint x: 186, startPoint y: 125, endPoint x: 188, endPoint y: 224, distance: 98.9
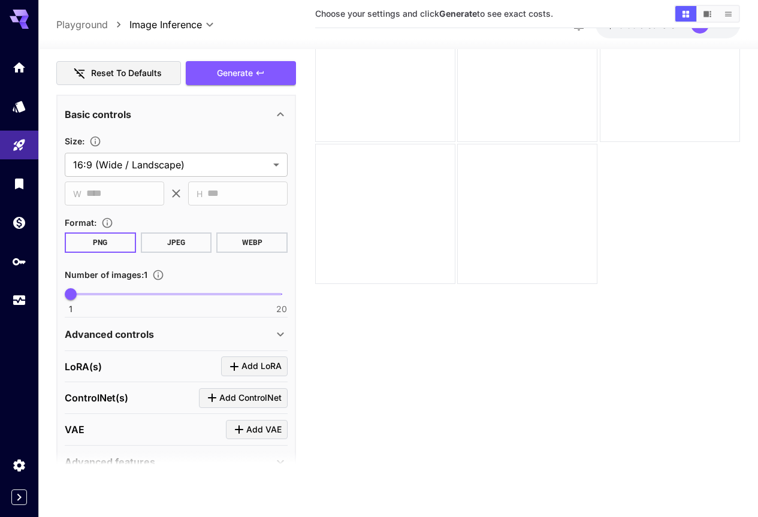
drag, startPoint x: 188, startPoint y: 240, endPoint x: 196, endPoint y: 206, distance: 35.0
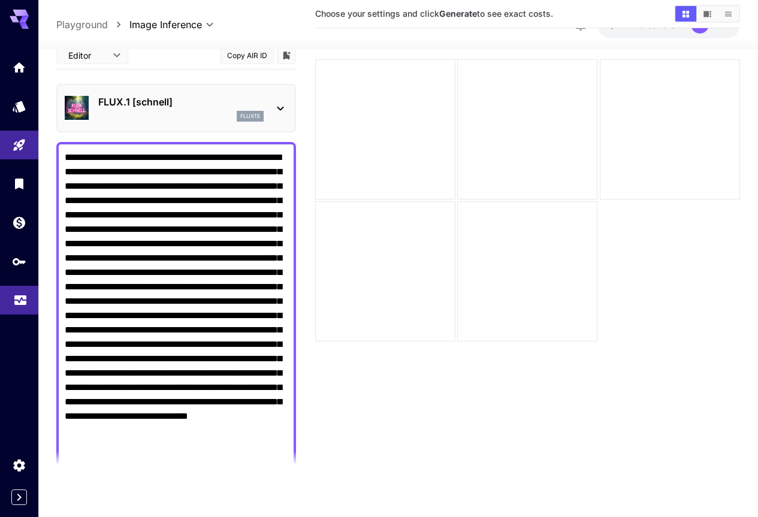
click at [22, 301] on icon "Usage" at bounding box center [20, 298] width 12 height 6
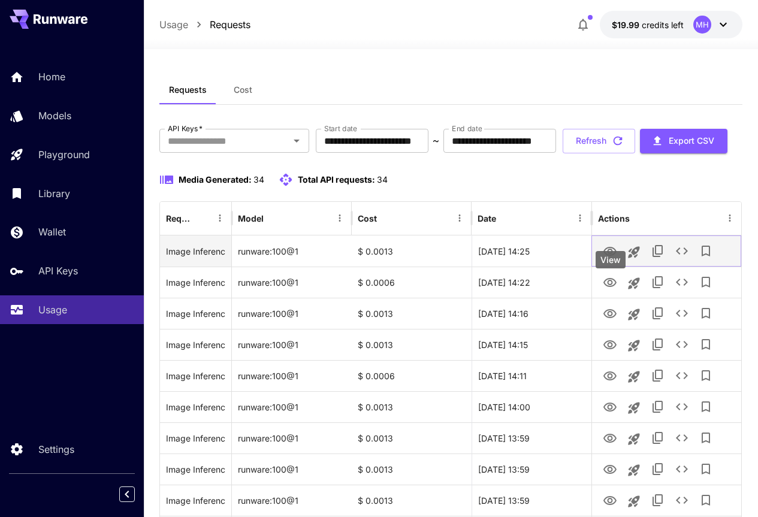
click at [610, 256] on icon "View" at bounding box center [609, 251] width 13 height 9
click at [633, 258] on icon "Launch in playground" at bounding box center [634, 251] width 11 height 11
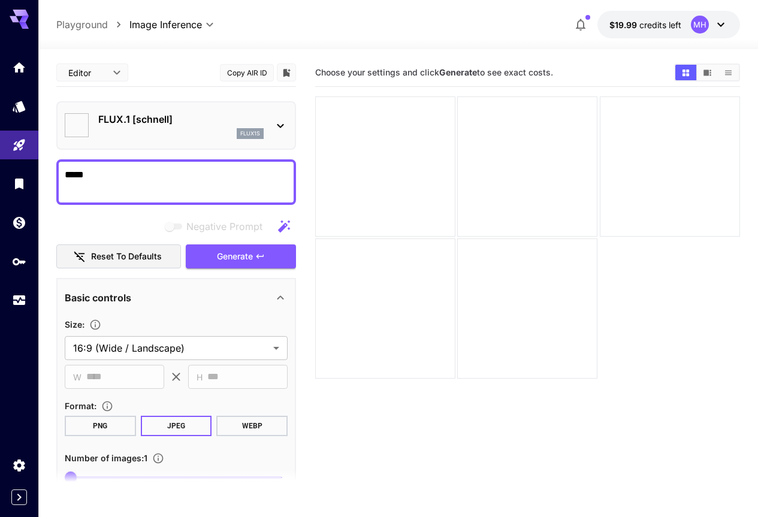
type input "**********"
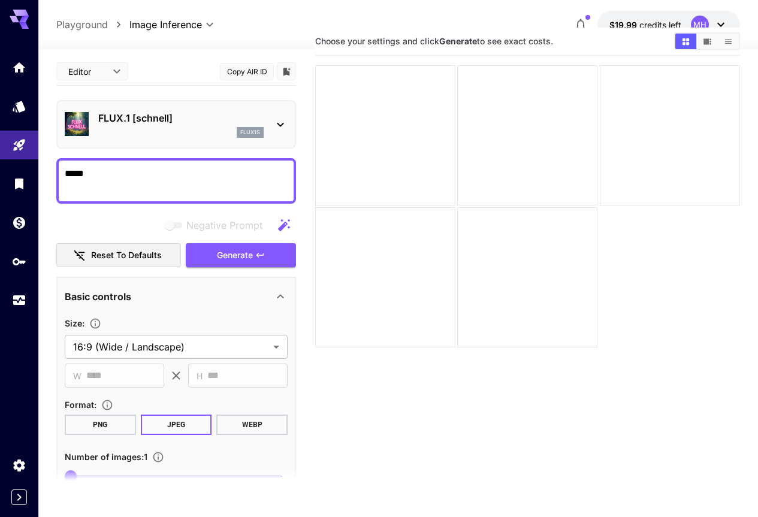
scroll to position [60, 0]
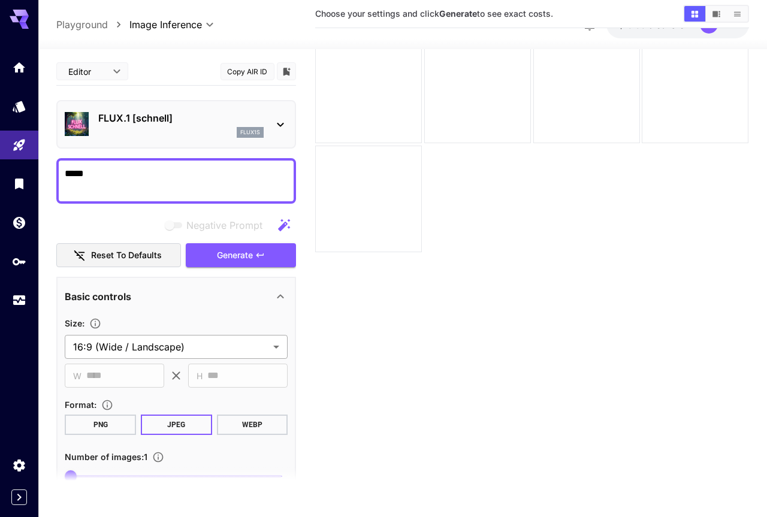
click at [276, 347] on body "**********" at bounding box center [383, 246] width 767 height 612
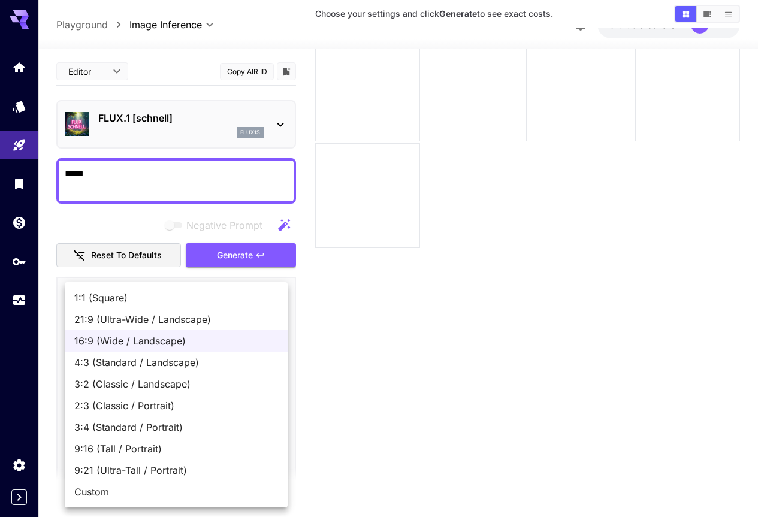
click at [376, 364] on div at bounding box center [383, 258] width 767 height 517
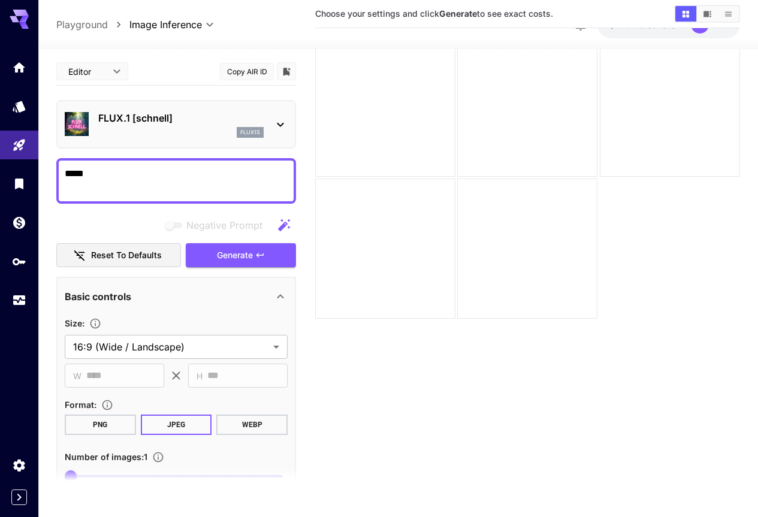
scroll to position [0, 0]
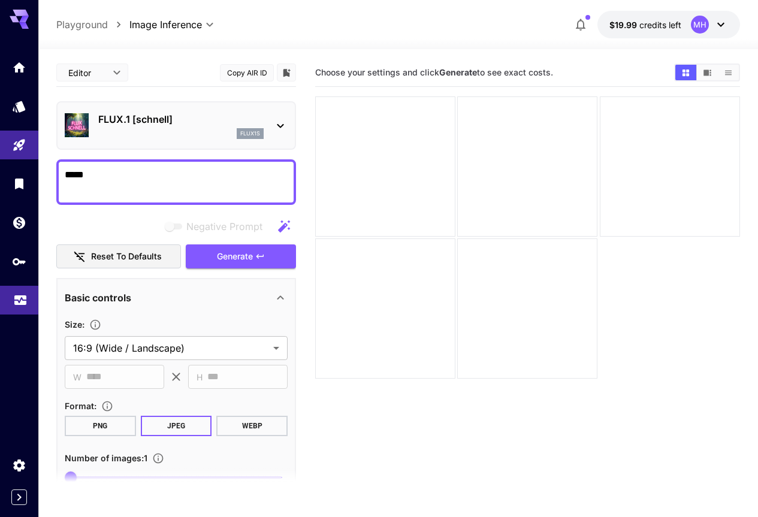
click at [22, 308] on link at bounding box center [19, 300] width 38 height 29
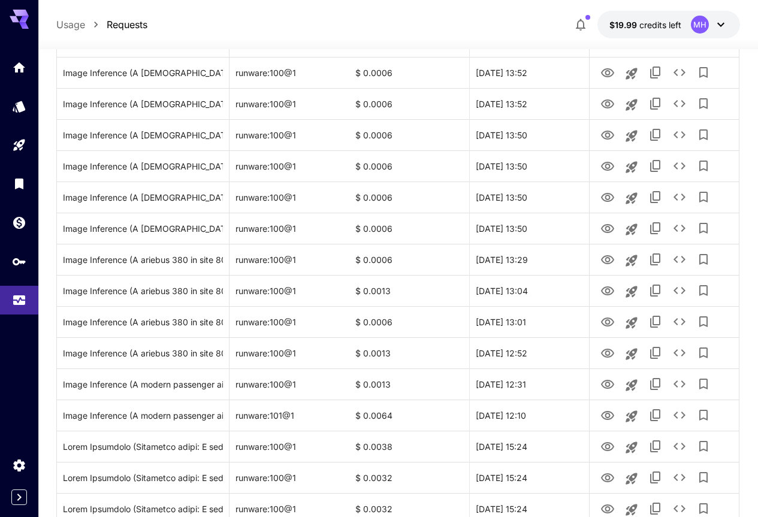
scroll to position [660, 0]
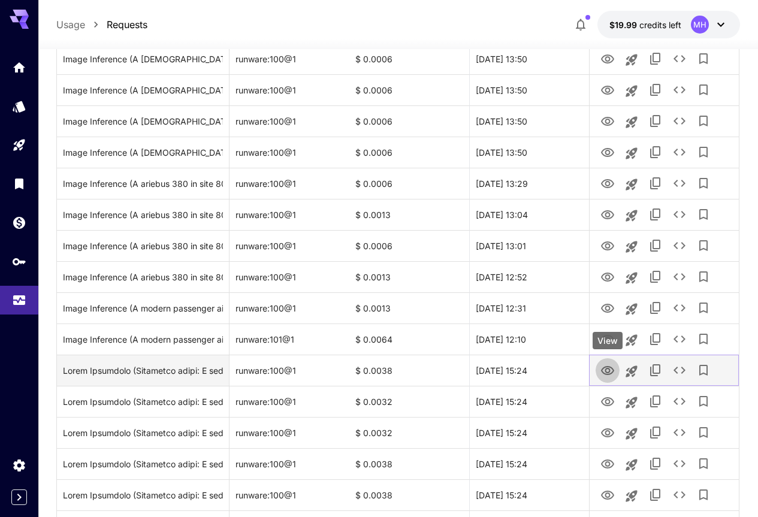
click at [606, 371] on icon "View" at bounding box center [607, 370] width 13 height 9
click at [631, 373] on icon "Launch in playground" at bounding box center [631, 371] width 11 height 11
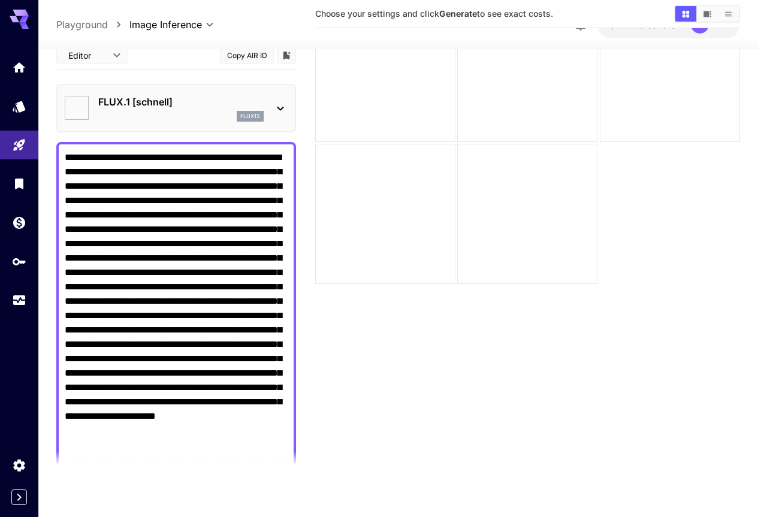
scroll to position [95, 0]
type textarea "**********"
type input "**********"
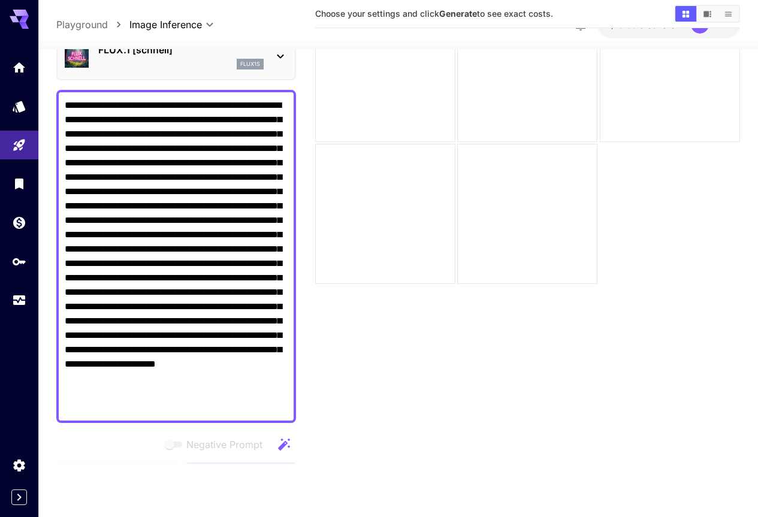
scroll to position [515, 0]
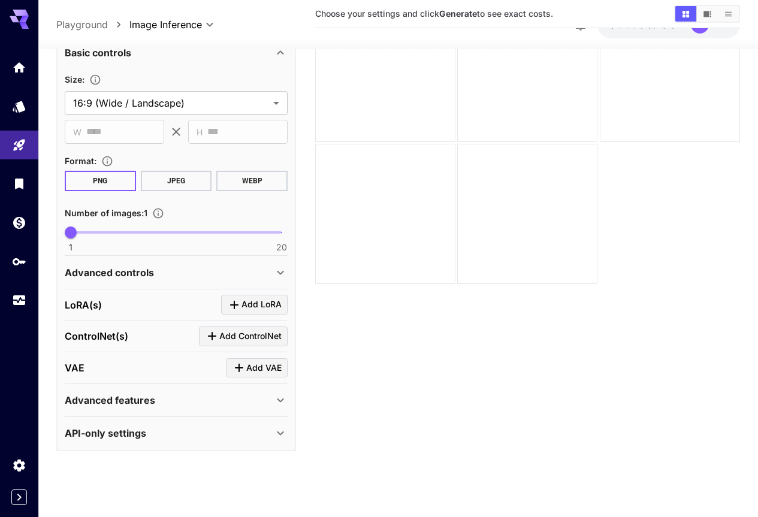
drag, startPoint x: 174, startPoint y: 307, endPoint x: 148, endPoint y: 440, distance: 135.6
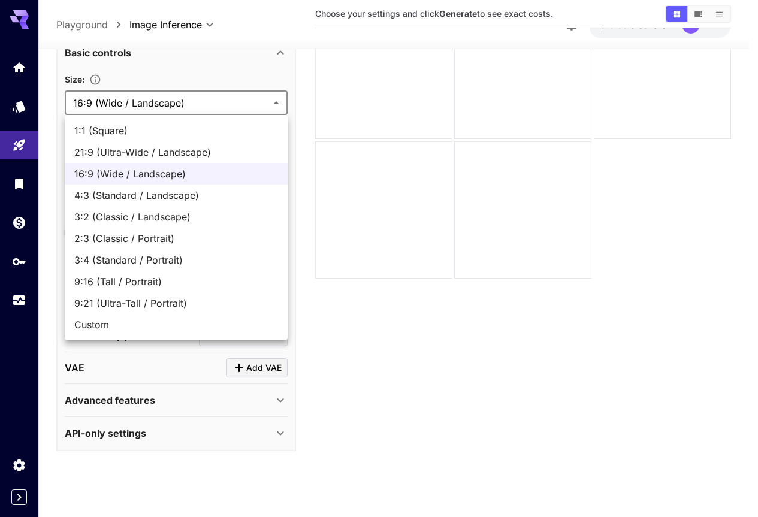
click at [274, 101] on body "**********" at bounding box center [379, 211] width 758 height 612
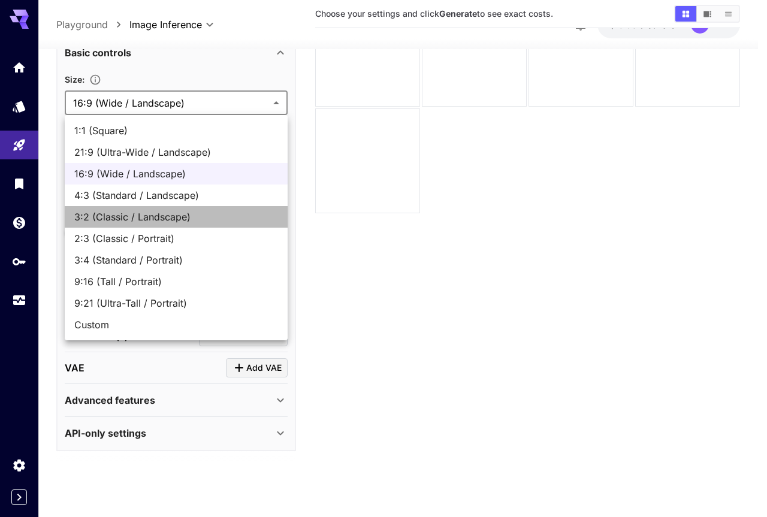
click at [134, 221] on span "3:2 (Classic / Landscape)" at bounding box center [176, 217] width 204 height 14
type input "**********"
type input "****"
type input "***"
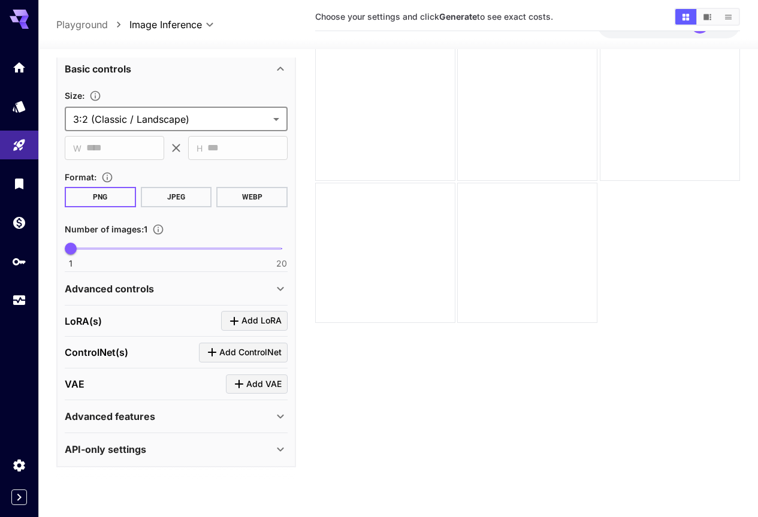
scroll to position [35, 0]
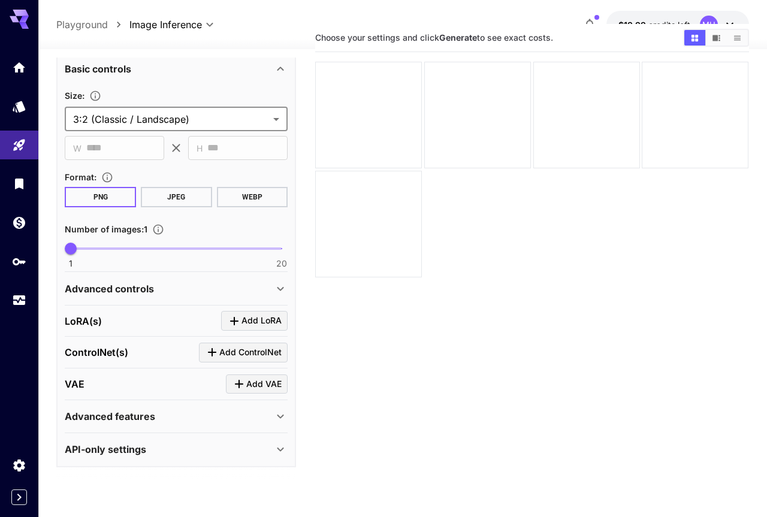
click at [268, 115] on body "**********" at bounding box center [383, 271] width 767 height 612
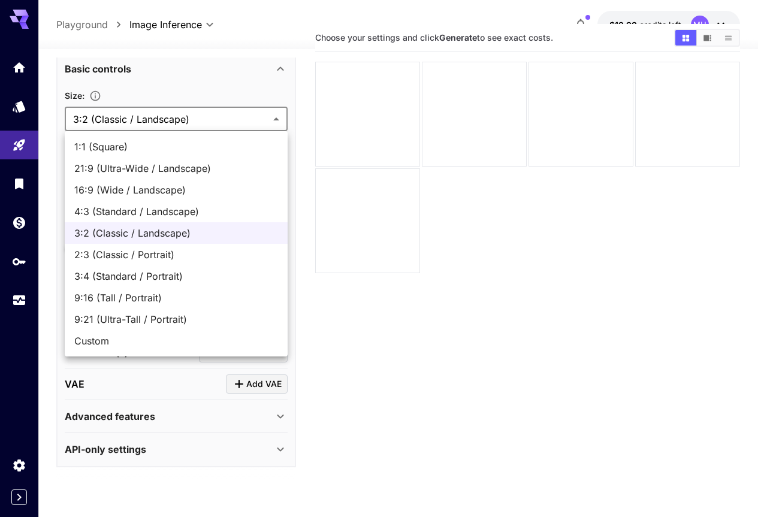
click at [168, 170] on span "21:9 (Ultra-Wide / Landscape)" at bounding box center [176, 168] width 204 height 14
type input "**********"
type input "****"
type input "***"
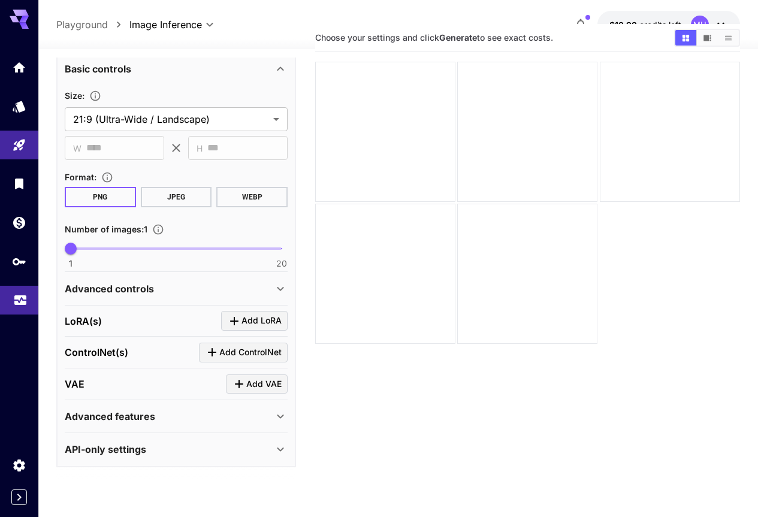
click at [17, 303] on icon "Usage" at bounding box center [20, 298] width 14 height 14
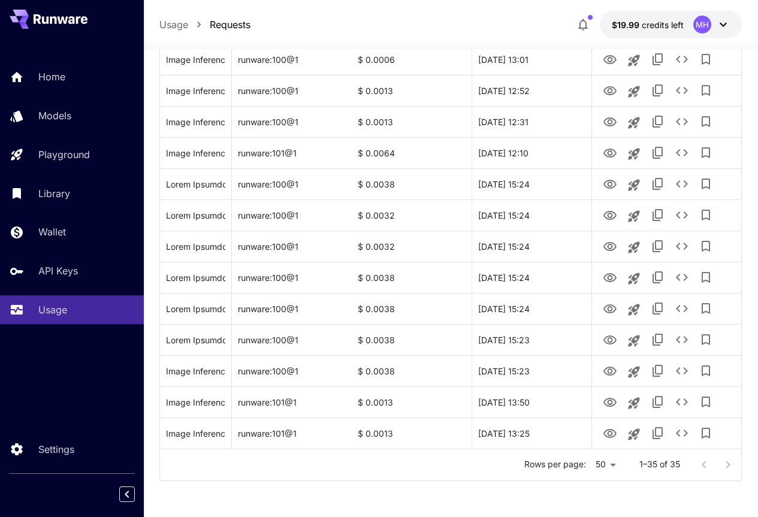
scroll to position [916, 0]
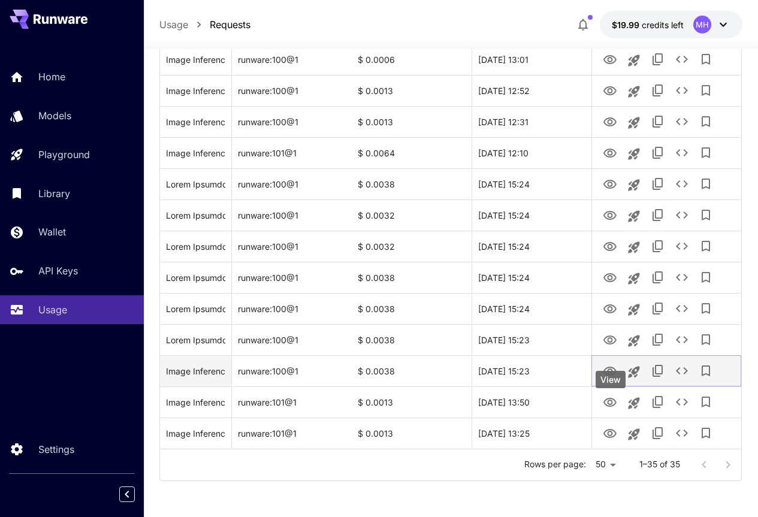
click at [600, 372] on button "View" at bounding box center [610, 370] width 24 height 25
click at [609, 371] on icon "View" at bounding box center [610, 371] width 14 height 14
click at [630, 370] on icon "Launch in playground" at bounding box center [634, 371] width 11 height 11
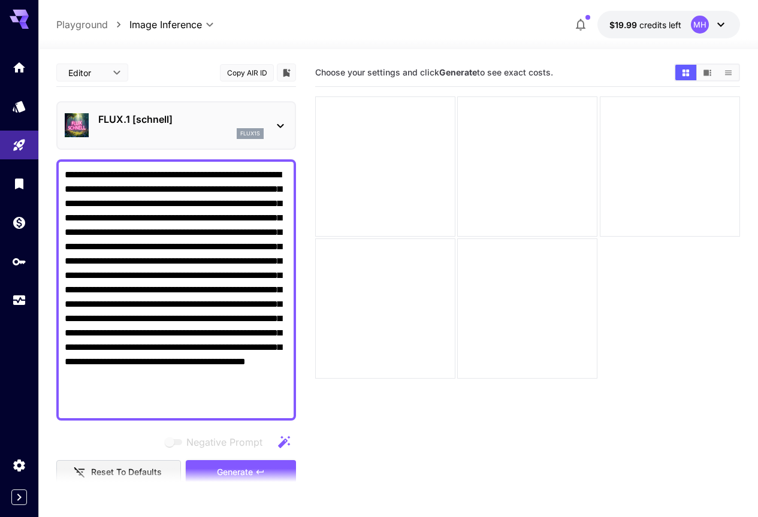
scroll to position [443, 0]
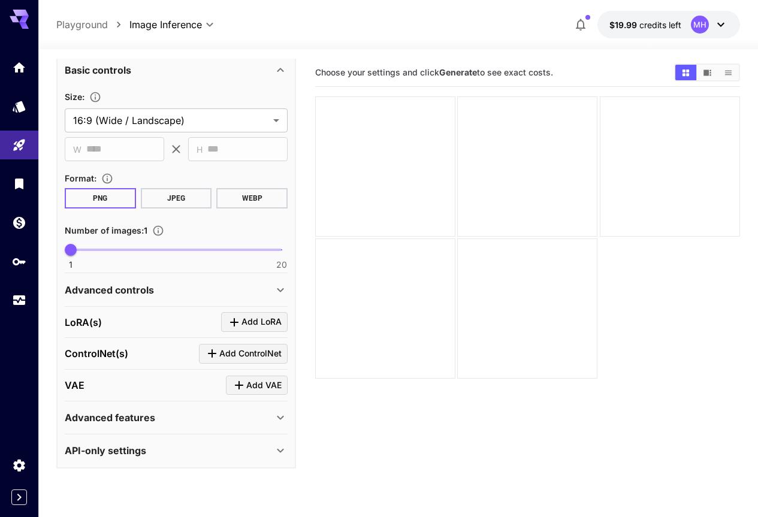
drag, startPoint x: 232, startPoint y: 140, endPoint x: 234, endPoint y: 270, distance: 129.4
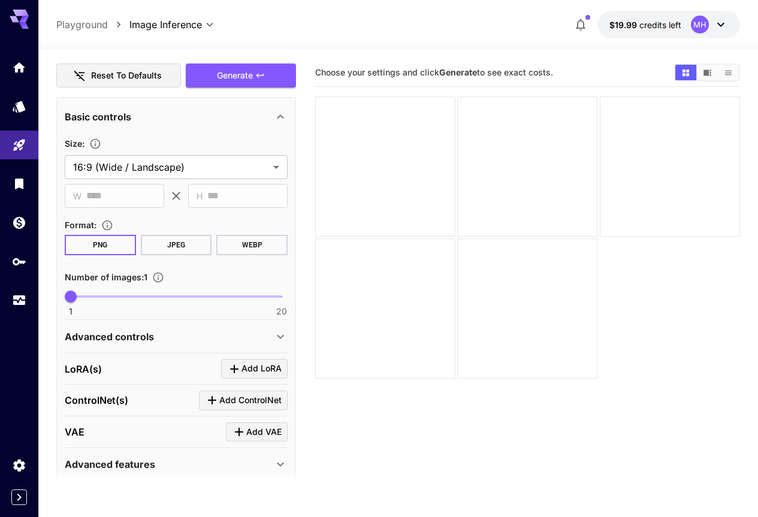
drag, startPoint x: 207, startPoint y: 309, endPoint x: 218, endPoint y: 278, distance: 32.6
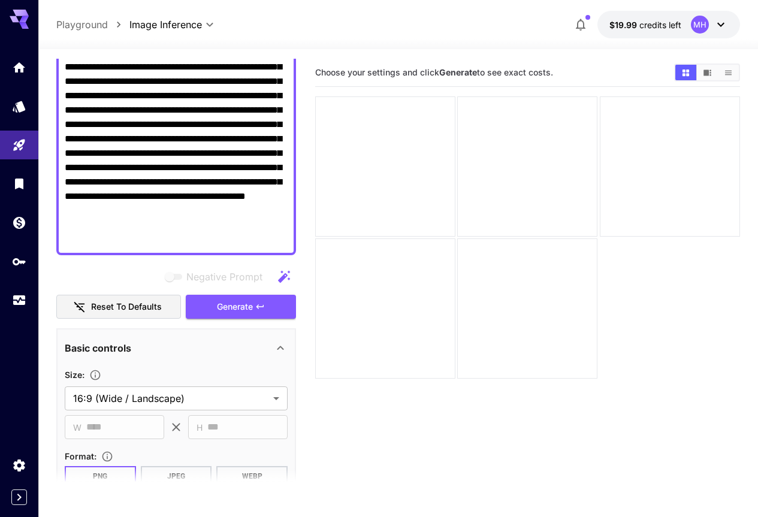
scroll to position [0, 0]
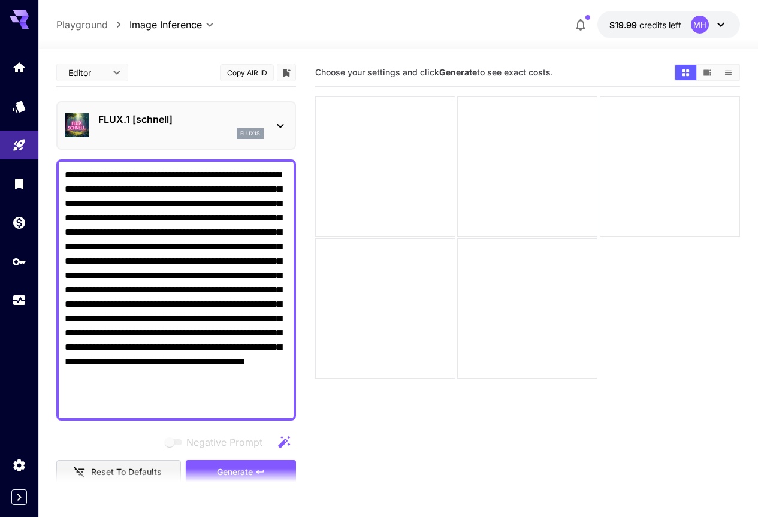
drag, startPoint x: 181, startPoint y: 291, endPoint x: 216, endPoint y: 197, distance: 100.3
click at [152, 231] on textarea "**********" at bounding box center [176, 290] width 223 height 244
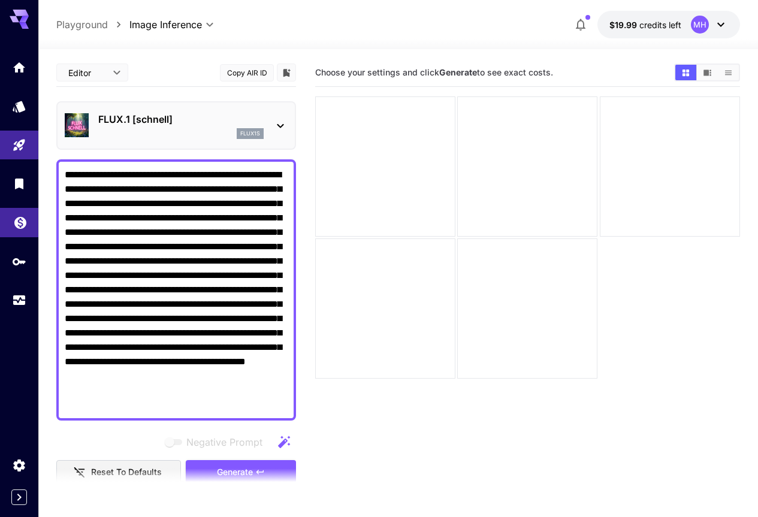
click at [20, 232] on link at bounding box center [19, 222] width 38 height 29
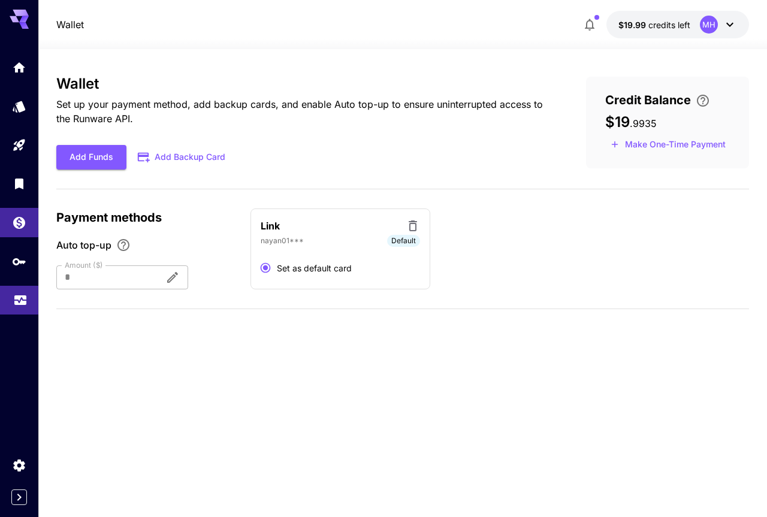
click at [16, 301] on icon "Usage" at bounding box center [20, 298] width 12 height 6
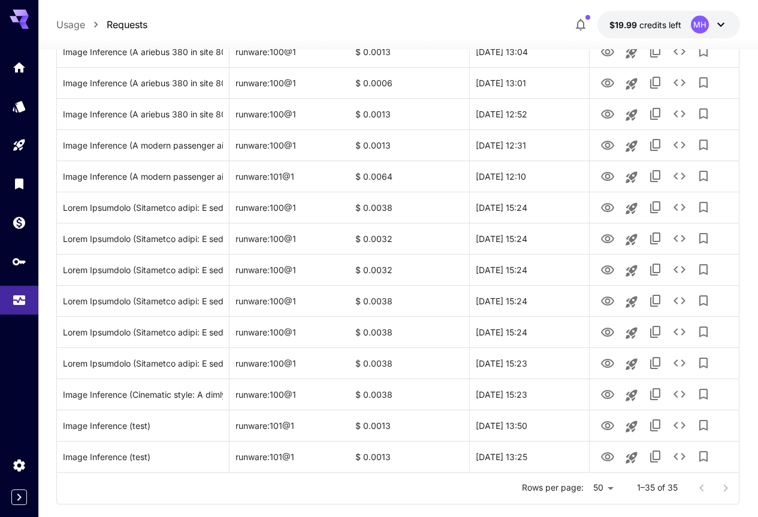
scroll to position [877, 0]
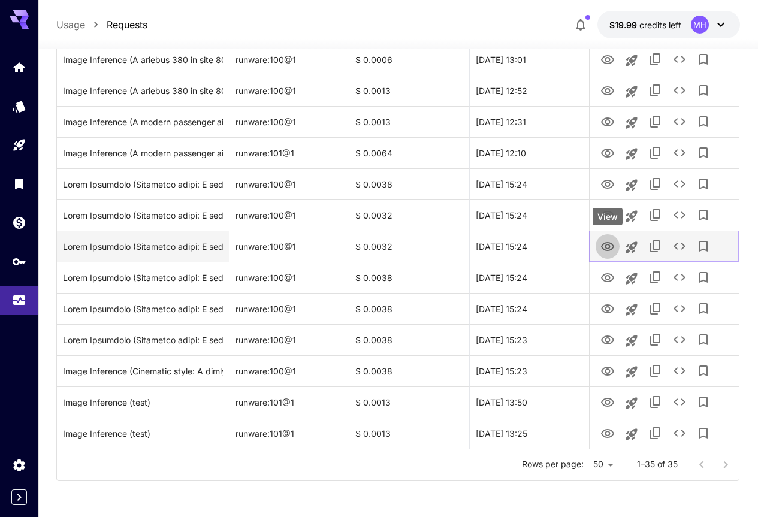
click at [605, 250] on icon "View" at bounding box center [607, 246] width 13 height 9
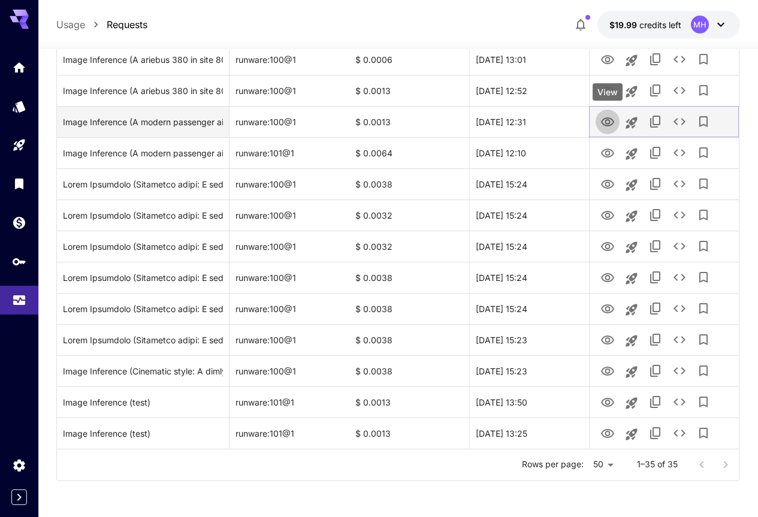
click at [605, 126] on icon "View" at bounding box center [607, 121] width 13 height 9
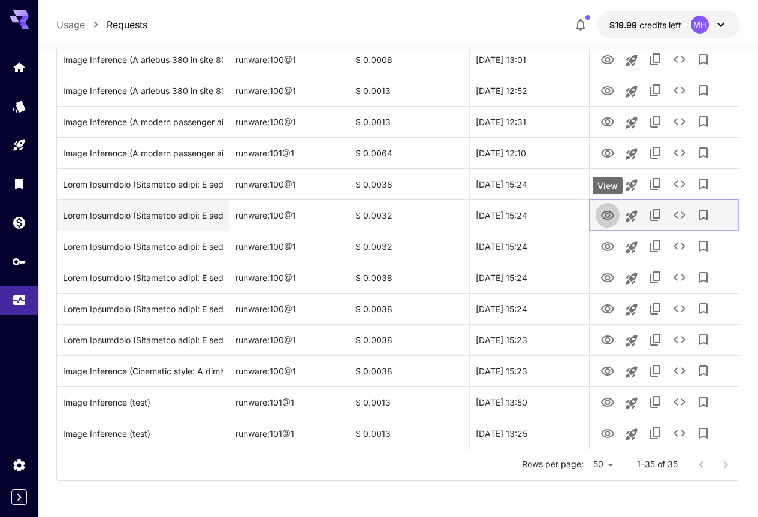
click at [606, 212] on icon "View" at bounding box center [607, 216] width 14 height 14
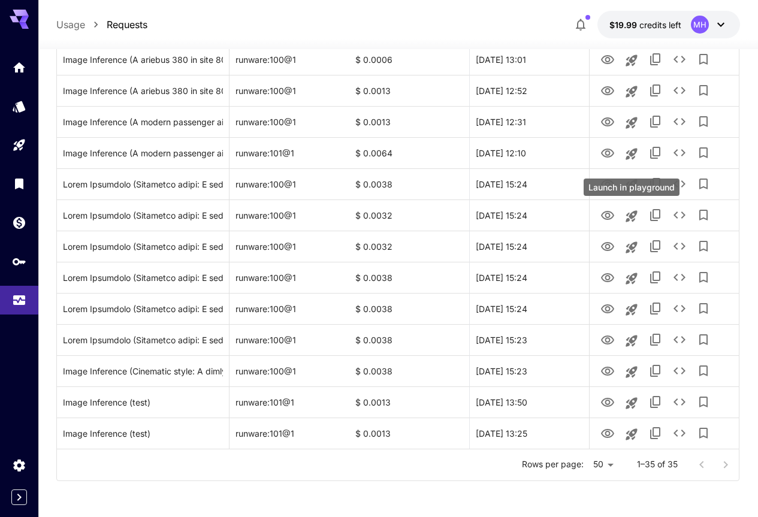
drag, startPoint x: 630, startPoint y: 216, endPoint x: 554, endPoint y: 498, distance: 292.3
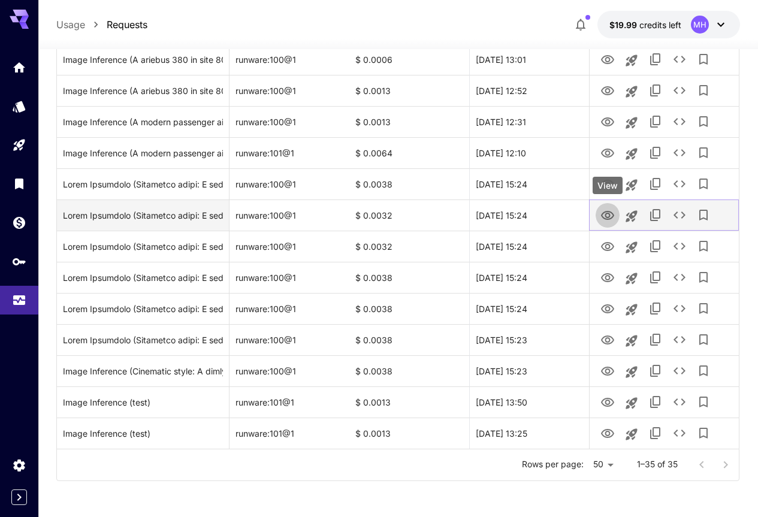
click at [608, 212] on icon "View" at bounding box center [607, 216] width 14 height 14
click at [608, 218] on icon "View" at bounding box center [607, 216] width 14 height 14
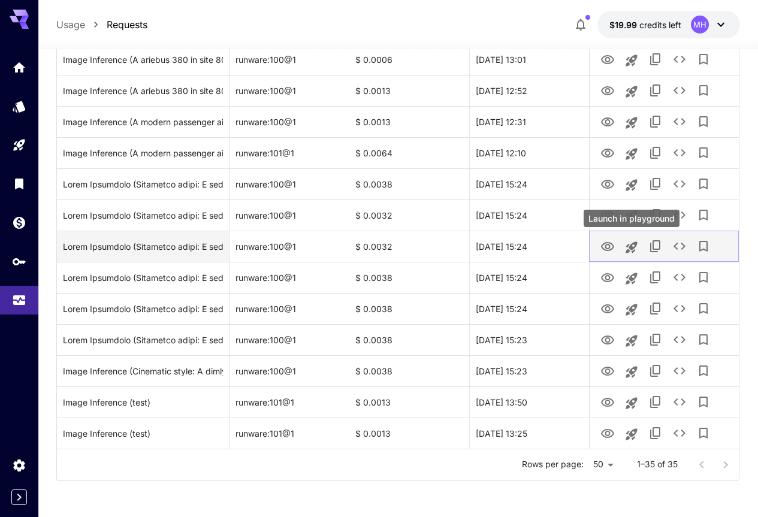
click at [632, 247] on icon "Launch in playground" at bounding box center [631, 246] width 11 height 11
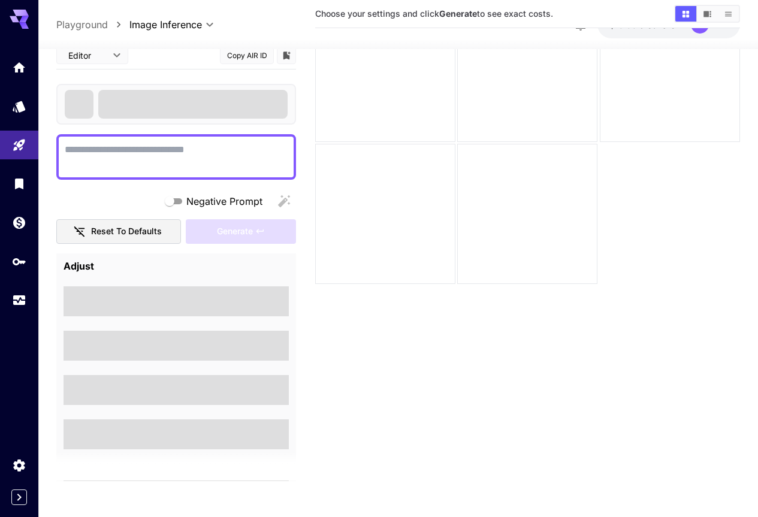
scroll to position [95, 0]
type textarea "**********"
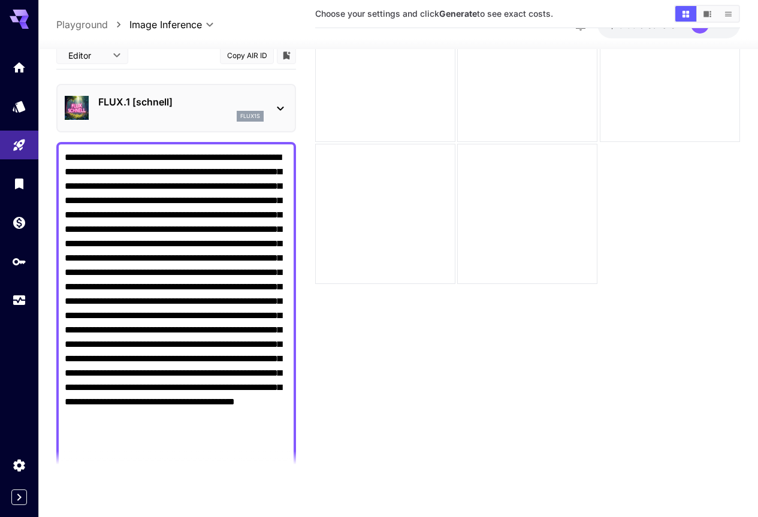
scroll to position [515, 0]
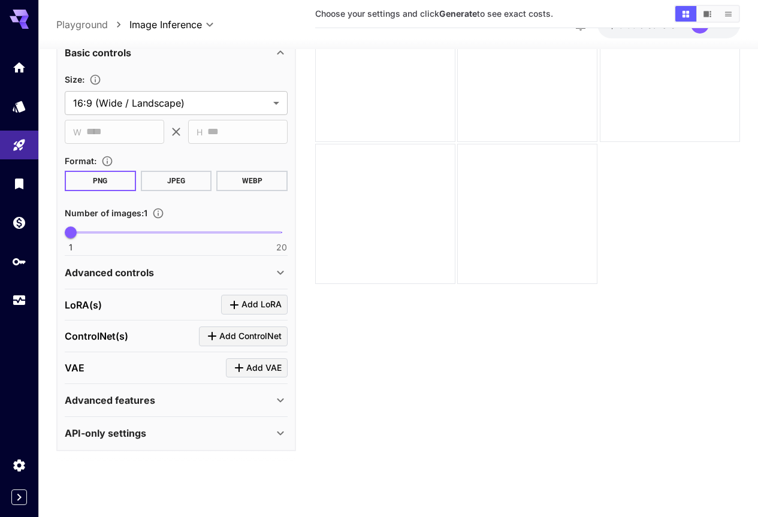
drag, startPoint x: 268, startPoint y: 212, endPoint x: 215, endPoint y: 310, distance: 111.3
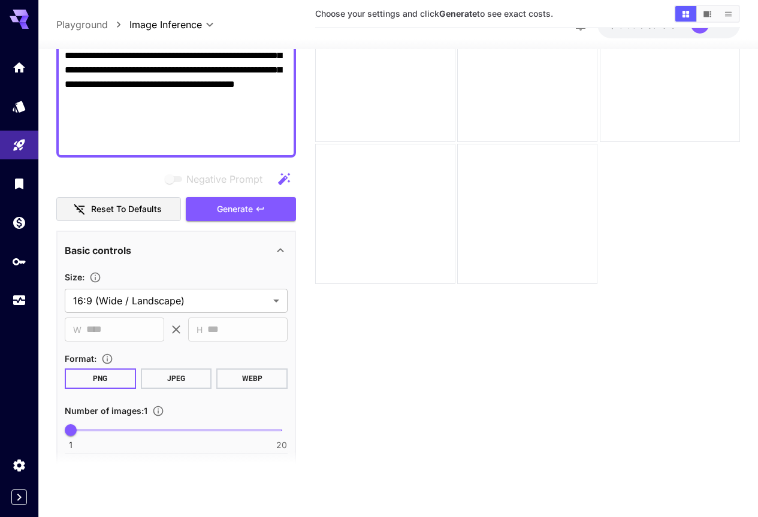
scroll to position [0, 0]
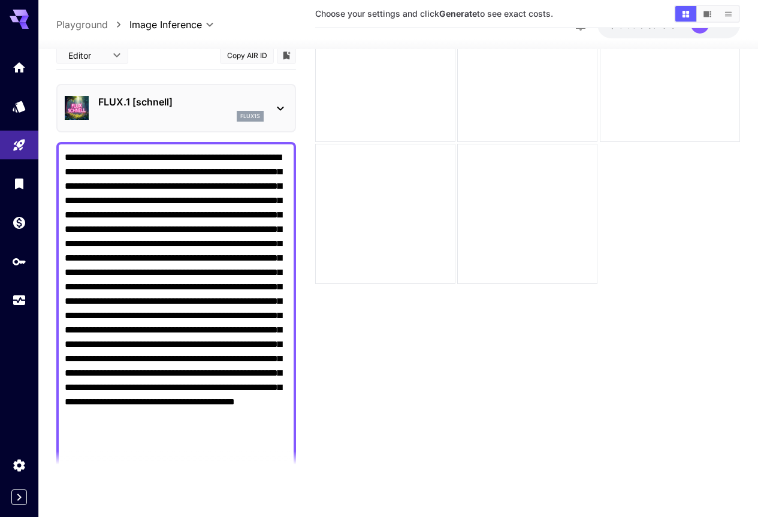
drag, startPoint x: 189, startPoint y: 345, endPoint x: 209, endPoint y: 248, distance: 98.6
click at [158, 333] on textarea "Negative Prompt" at bounding box center [176, 308] width 223 height 316
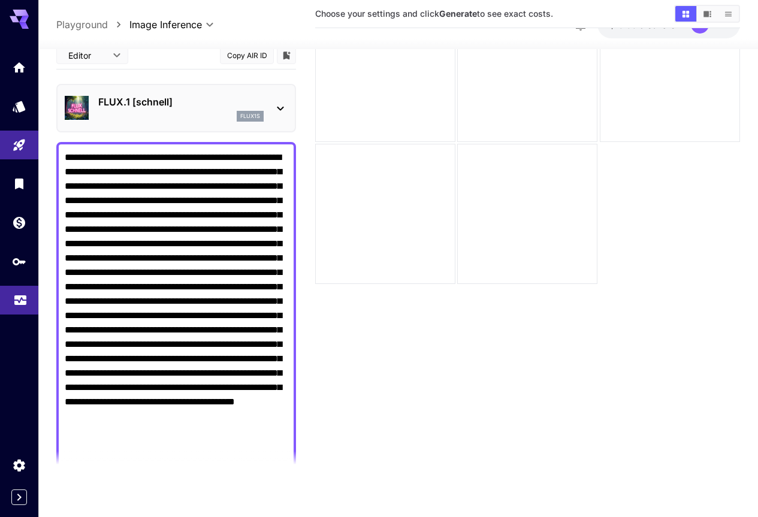
click at [16, 301] on icon "Usage" at bounding box center [20, 298] width 12 height 6
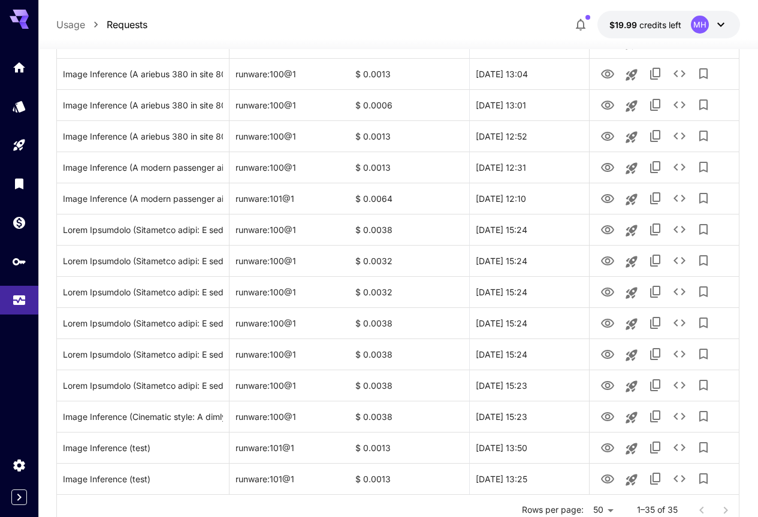
scroll to position [877, 0]
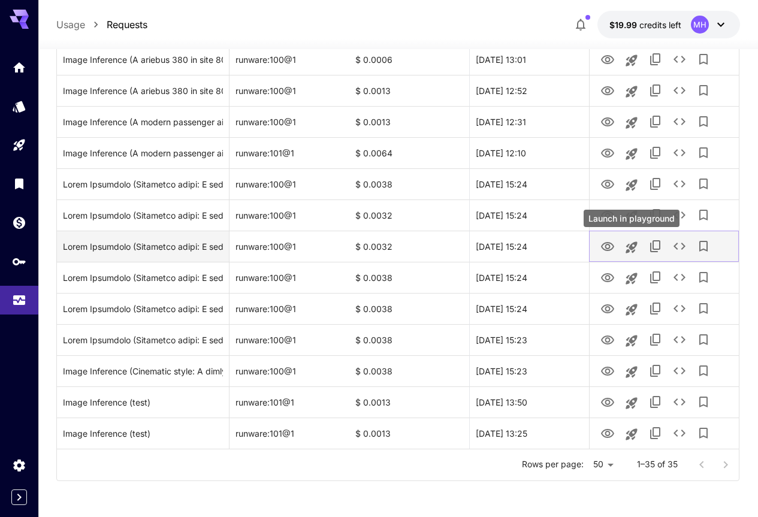
click at [630, 250] on icon "Launch in playground" at bounding box center [631, 247] width 14 height 14
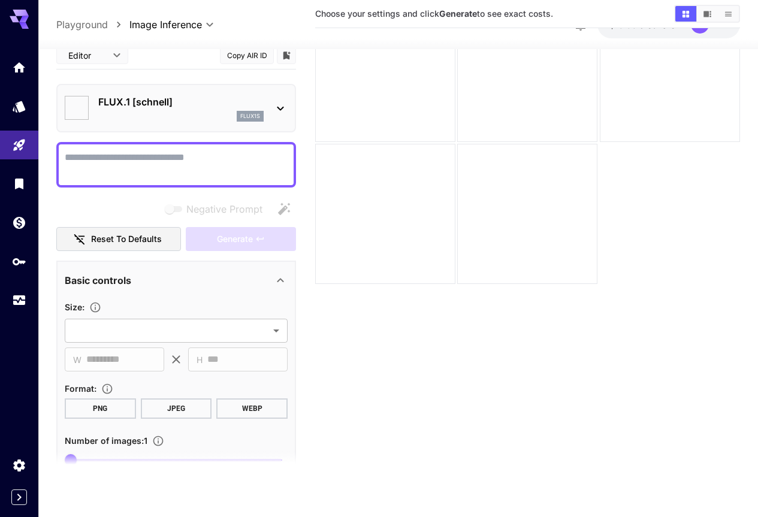
scroll to position [95, 0]
type textarea "**********"
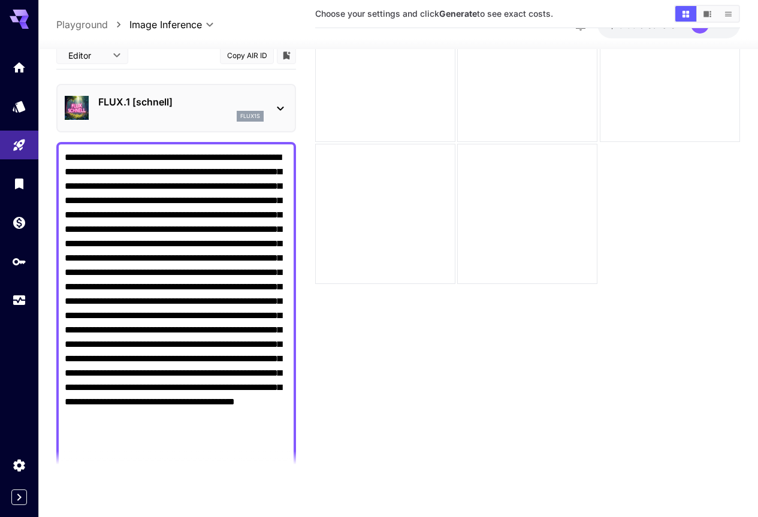
click at [173, 218] on textarea "Negative Prompt" at bounding box center [176, 308] width 223 height 316
drag, startPoint x: 301, startPoint y: 94, endPoint x: 241, endPoint y: 228, distance: 147.0
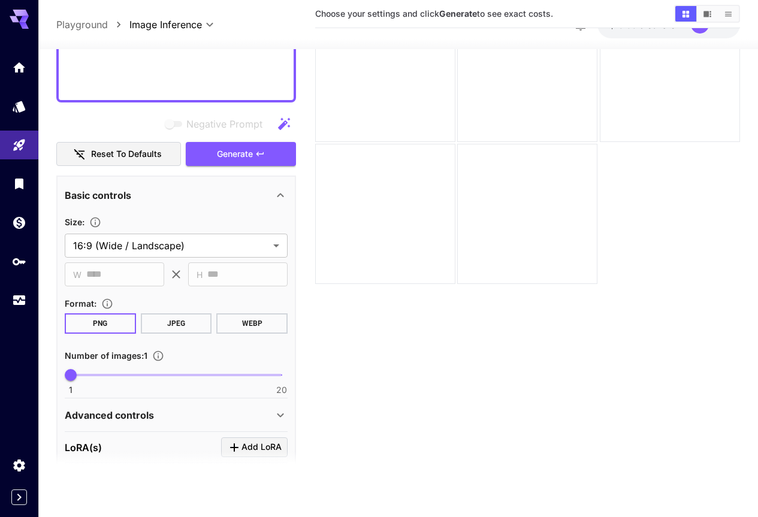
scroll to position [515, 0]
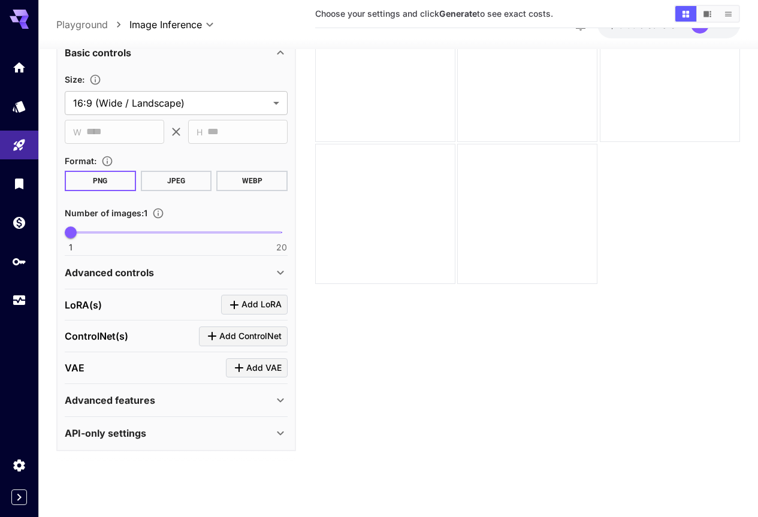
drag, startPoint x: 182, startPoint y: 151, endPoint x: 182, endPoint y: 306, distance: 154.6
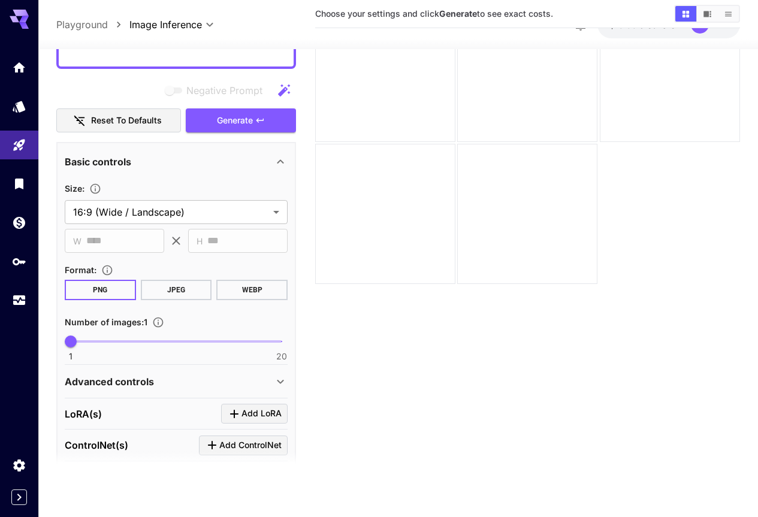
scroll to position [0, 0]
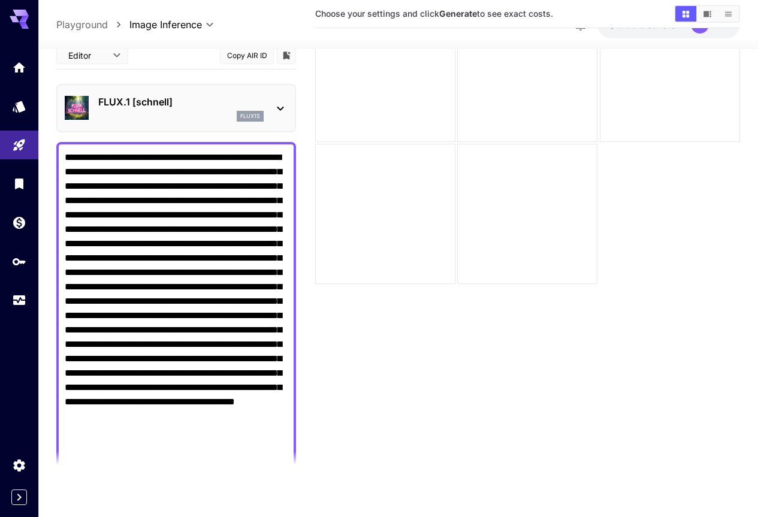
drag, startPoint x: 209, startPoint y: 413, endPoint x: 216, endPoint y: 129, distance: 284.7
click at [19, 299] on icon "Usage" at bounding box center [20, 296] width 14 height 14
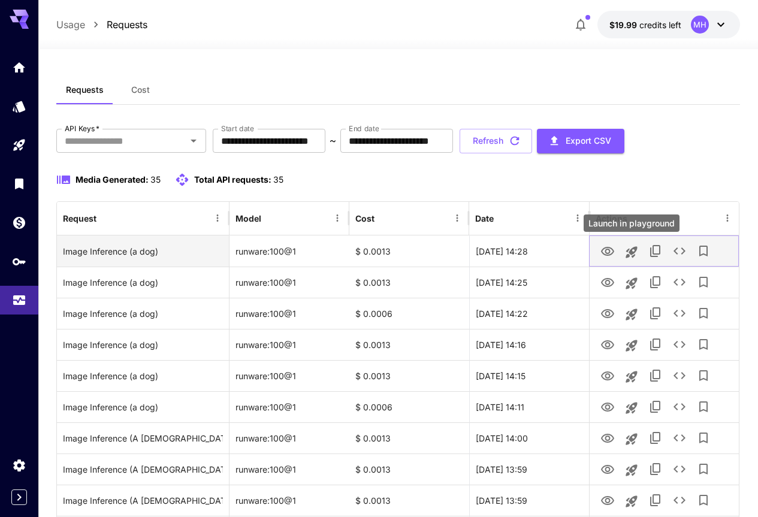
click at [633, 251] on icon "Launch in playground" at bounding box center [631, 252] width 14 height 14
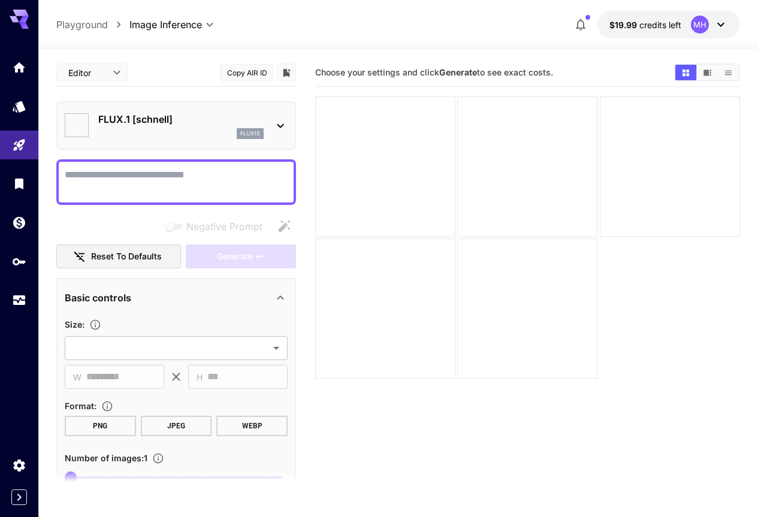
type textarea "*****"
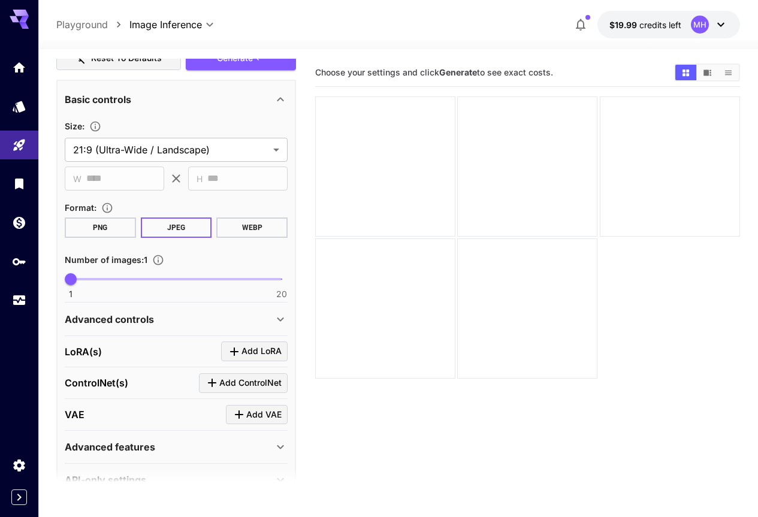
scroll to position [228, 0]
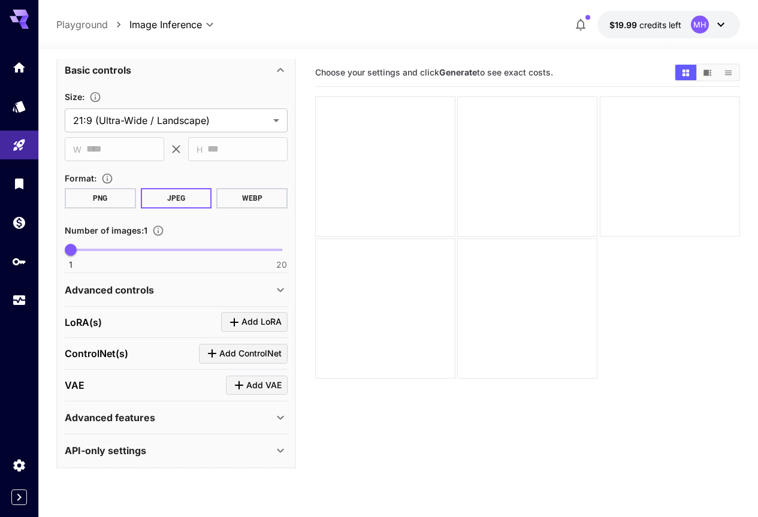
drag, startPoint x: 165, startPoint y: 286, endPoint x: 155, endPoint y: 407, distance: 121.4
click at [53, 177] on section "**********" at bounding box center [398, 330] width 720 height 563
click at [18, 294] on icon "Usage" at bounding box center [20, 295] width 12 height 6
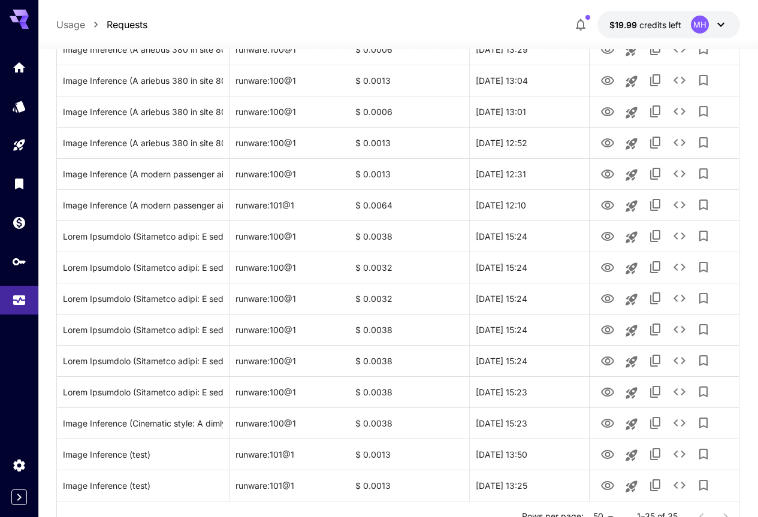
scroll to position [877, 0]
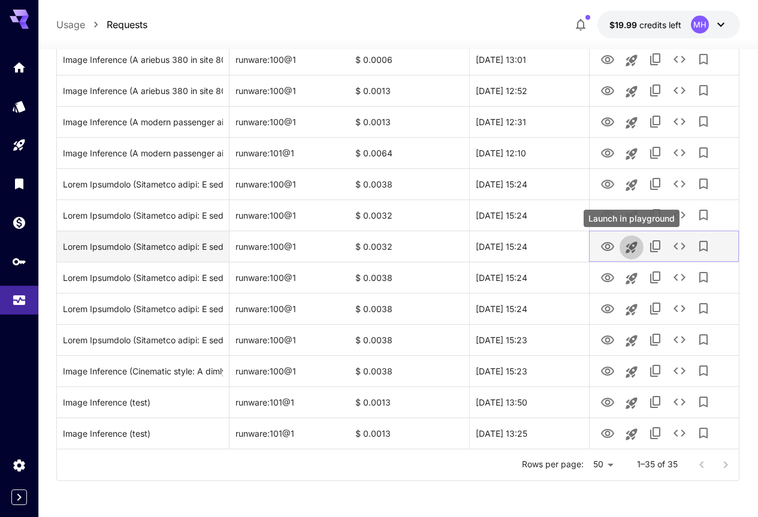
click at [624, 249] on icon "Launch in playground" at bounding box center [631, 247] width 14 height 14
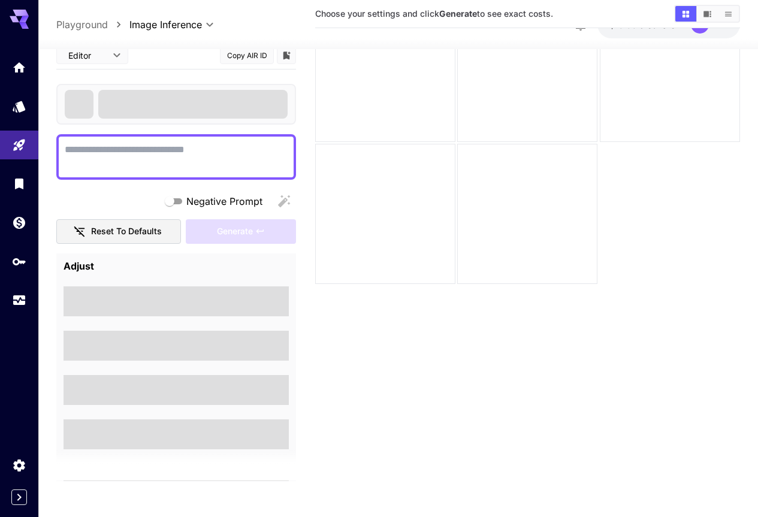
type textarea "**********"
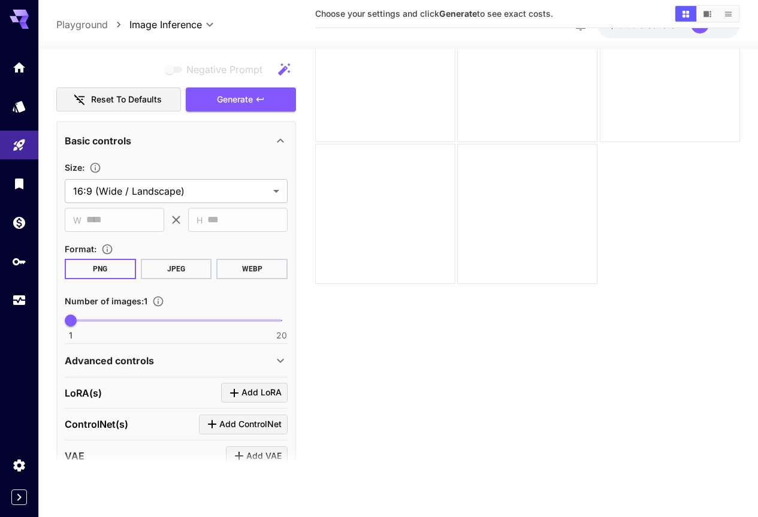
scroll to position [407, 0]
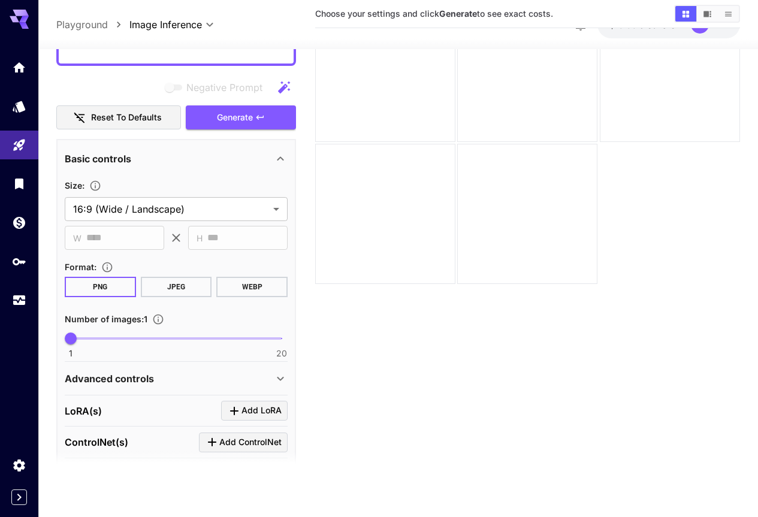
drag, startPoint x: 249, startPoint y: 183, endPoint x: 247, endPoint y: 150, distance: 32.4
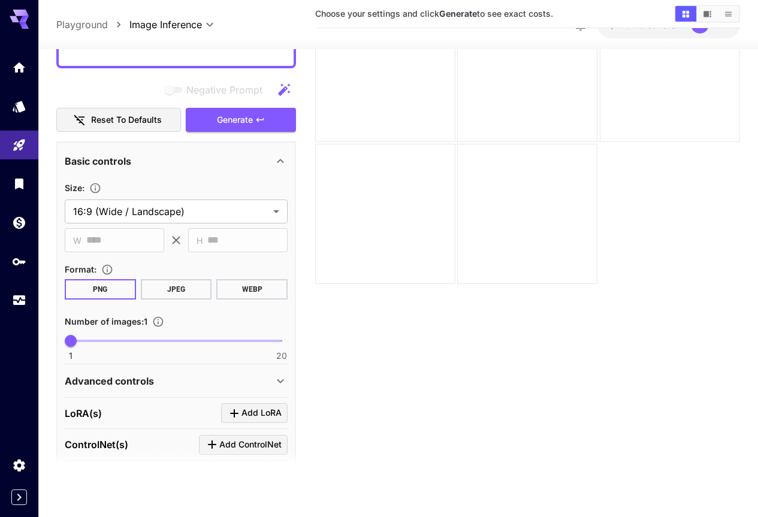
click at [162, 291] on button "JPEG" at bounding box center [176, 289] width 71 height 20
click at [241, 291] on button "WEBP" at bounding box center [251, 289] width 71 height 20
click at [102, 285] on button "PNG" at bounding box center [100, 289] width 71 height 20
drag, startPoint x: 25, startPoint y: 308, endPoint x: 31, endPoint y: 306, distance: 6.8
click at [25, 307] on link at bounding box center [19, 300] width 38 height 29
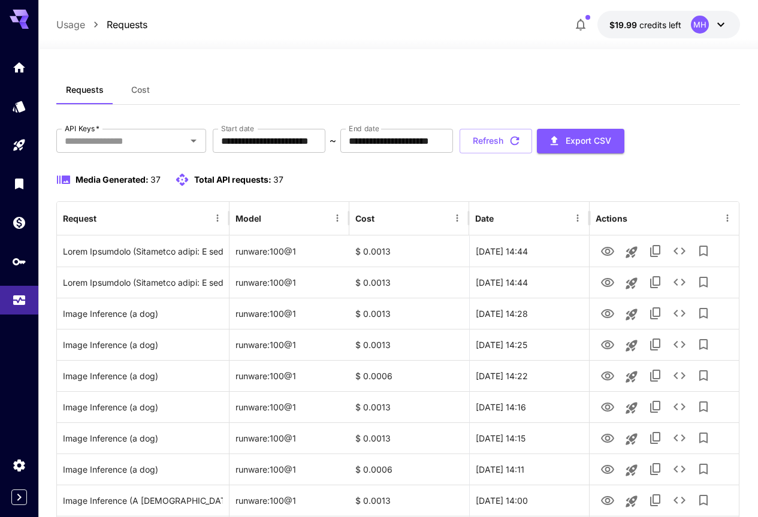
click at [183, 23] on div "Usage Requests $19.99 credits left MH" at bounding box center [398, 25] width 684 height 28
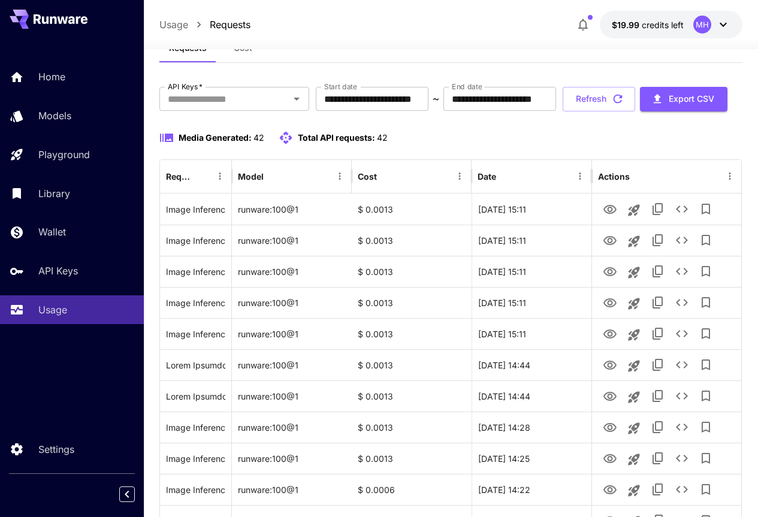
scroll to position [40, 0]
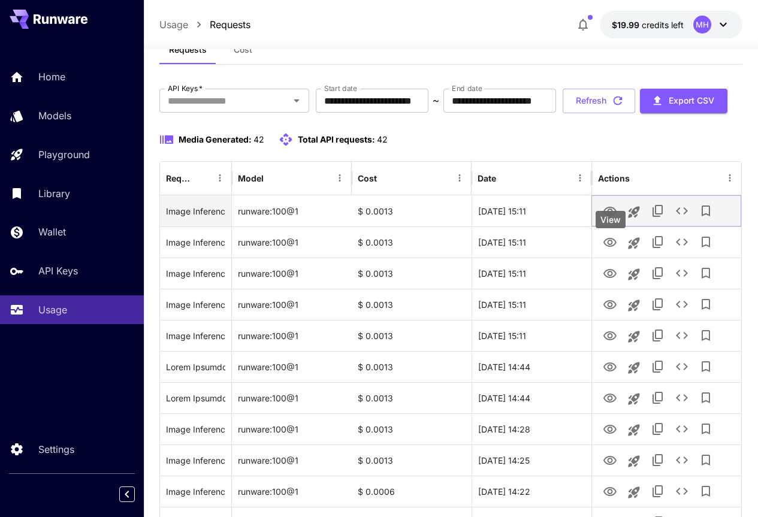
click at [612, 219] on icon "View" at bounding box center [610, 211] width 14 height 14
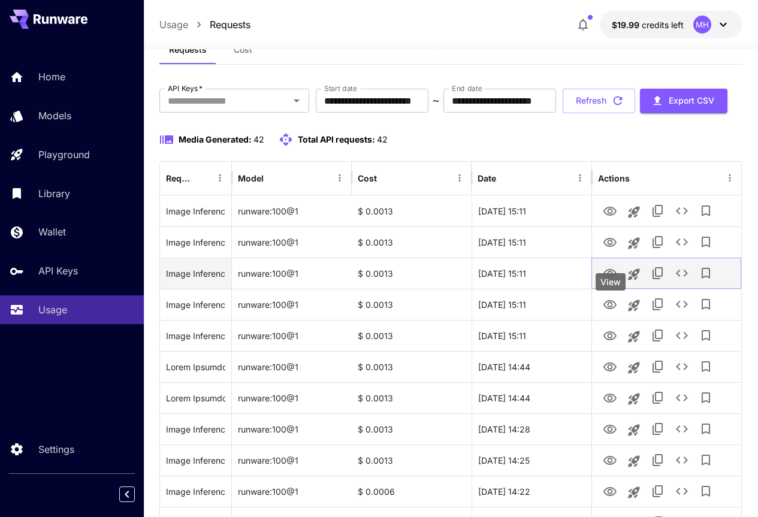
click at [608, 282] on div "View" at bounding box center [611, 281] width 30 height 17
click at [611, 278] on icon "View" at bounding box center [609, 273] width 13 height 9
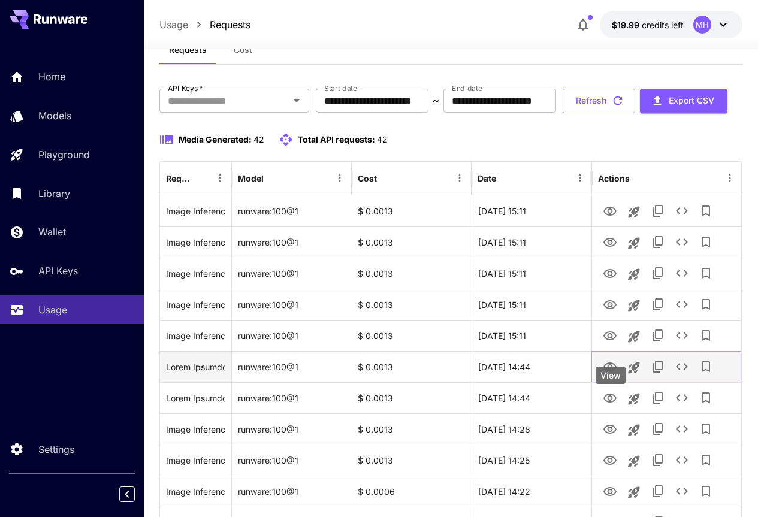
click at [609, 374] on icon "View" at bounding box center [610, 367] width 14 height 14
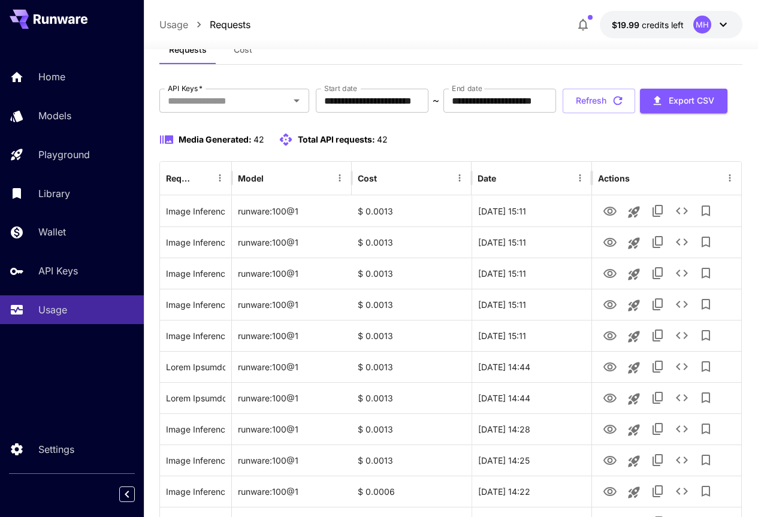
click at [703, 147] on div "Media Generated: 42 Total API requests: 42" at bounding box center [451, 139] width 584 height 14
drag, startPoint x: 395, startPoint y: 178, endPoint x: 280, endPoint y: 183, distance: 114.5
click at [280, 147] on div "Media Generated: 42 Total API requests: 42" at bounding box center [451, 139] width 584 height 14
click at [398, 147] on div "Media Generated: 42 Total API requests: 42" at bounding box center [451, 139] width 584 height 14
drag, startPoint x: 388, startPoint y: 177, endPoint x: 297, endPoint y: 186, distance: 92.1
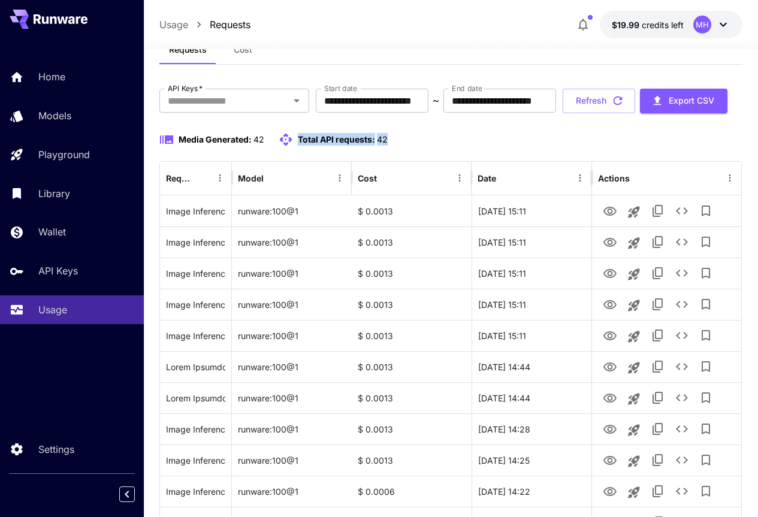
click at [297, 161] on div "Media Generated: 42 Total API requests: 42" at bounding box center [451, 146] width 584 height 29
click at [407, 147] on div "Media Generated: 42 Total API requests: 42" at bounding box center [451, 139] width 584 height 14
click at [262, 144] on span "42" at bounding box center [258, 139] width 11 height 10
drag, startPoint x: 262, startPoint y: 176, endPoint x: 168, endPoint y: 182, distance: 94.2
click at [168, 147] on div "Media Generated: 42" at bounding box center [211, 139] width 105 height 14
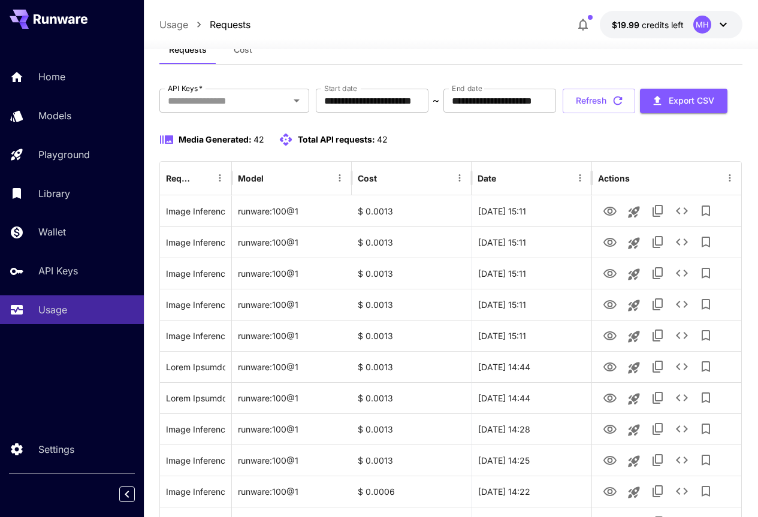
click at [446, 147] on div "Media Generated: 42 Total API requests: 42" at bounding box center [451, 139] width 584 height 14
